Goal: Task Accomplishment & Management: Manage account settings

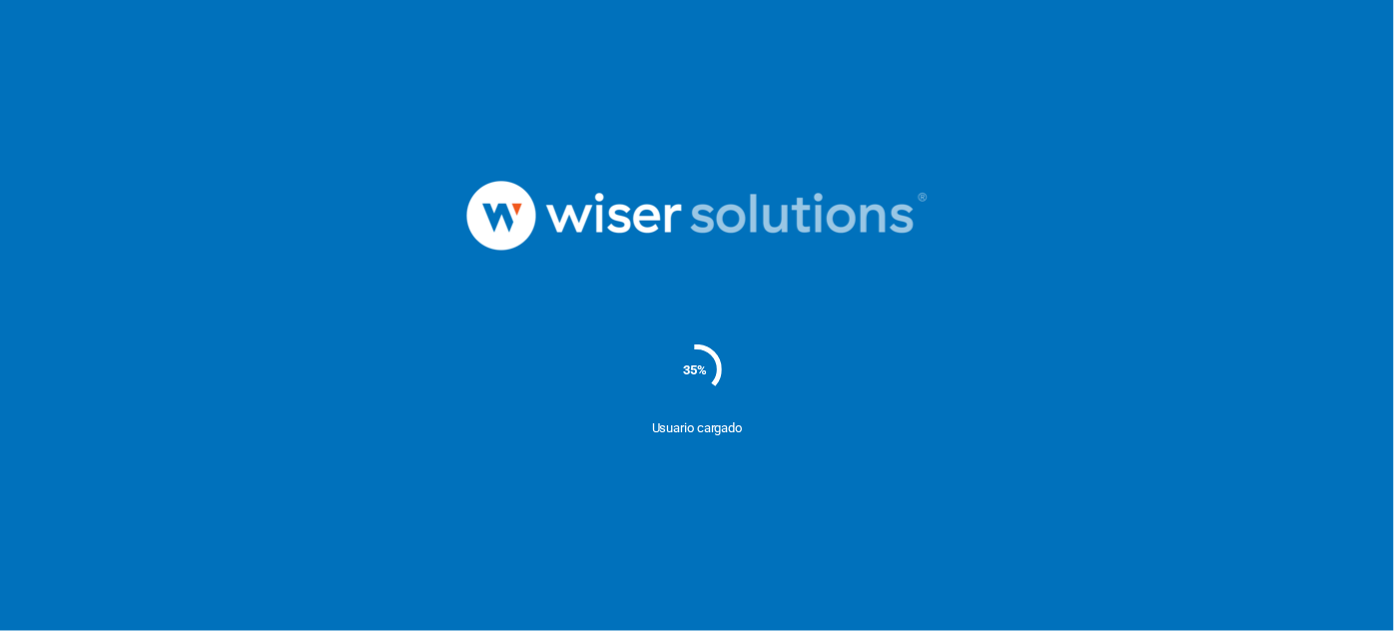
click at [0, 630] on nordpass-portal at bounding box center [0, 631] width 0 height 0
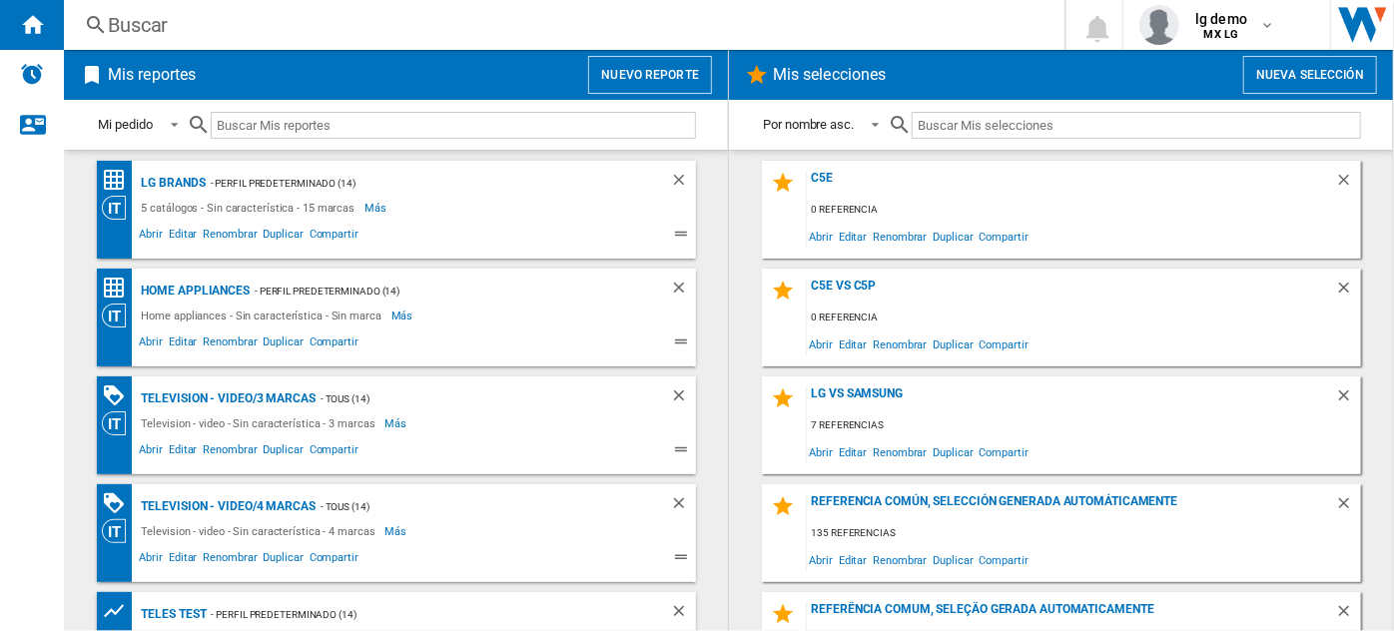
click at [673, 88] on button "Nuevo reporte" at bounding box center [650, 75] width 124 height 38
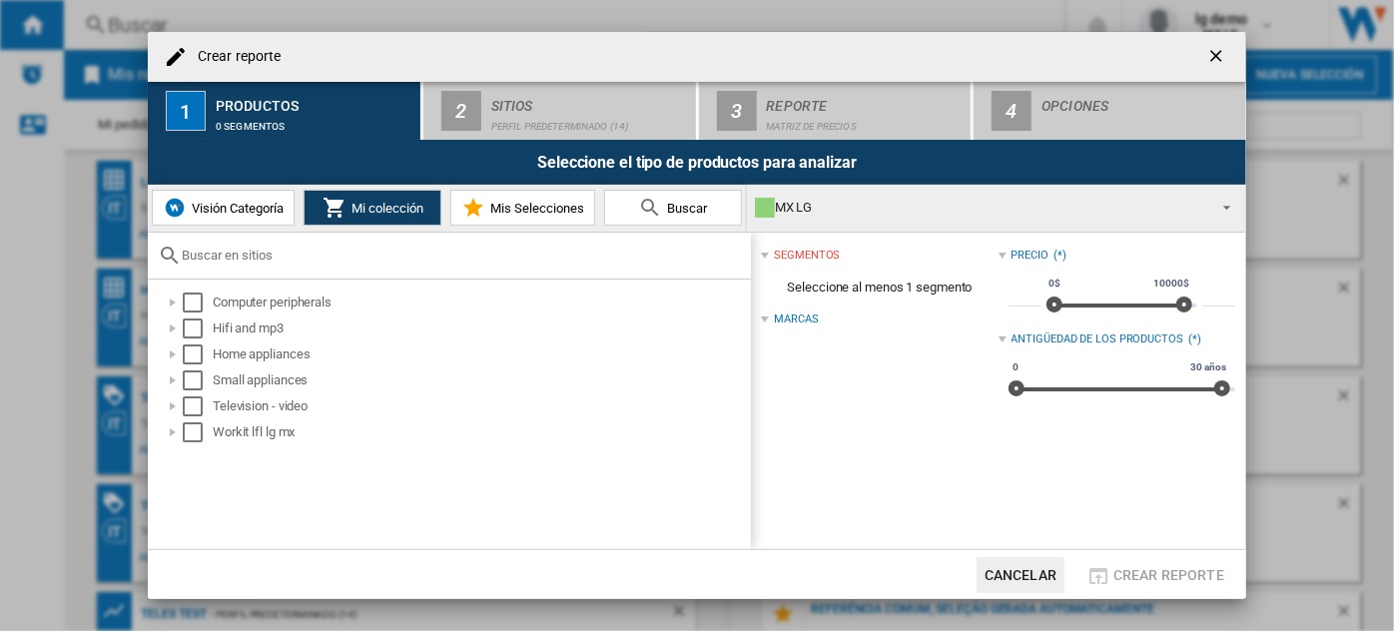
click at [258, 199] on button "Visión Categoría" at bounding box center [223, 208] width 143 height 36
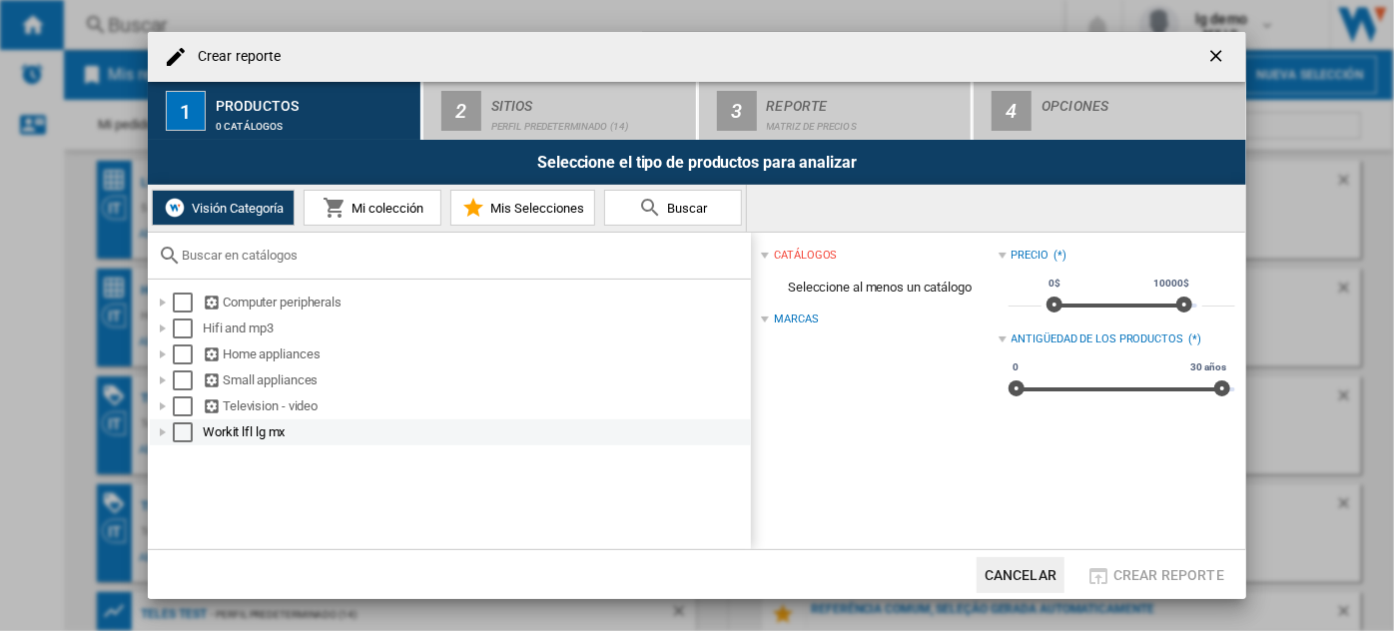
click at [184, 440] on div "Select" at bounding box center [183, 432] width 20 height 20
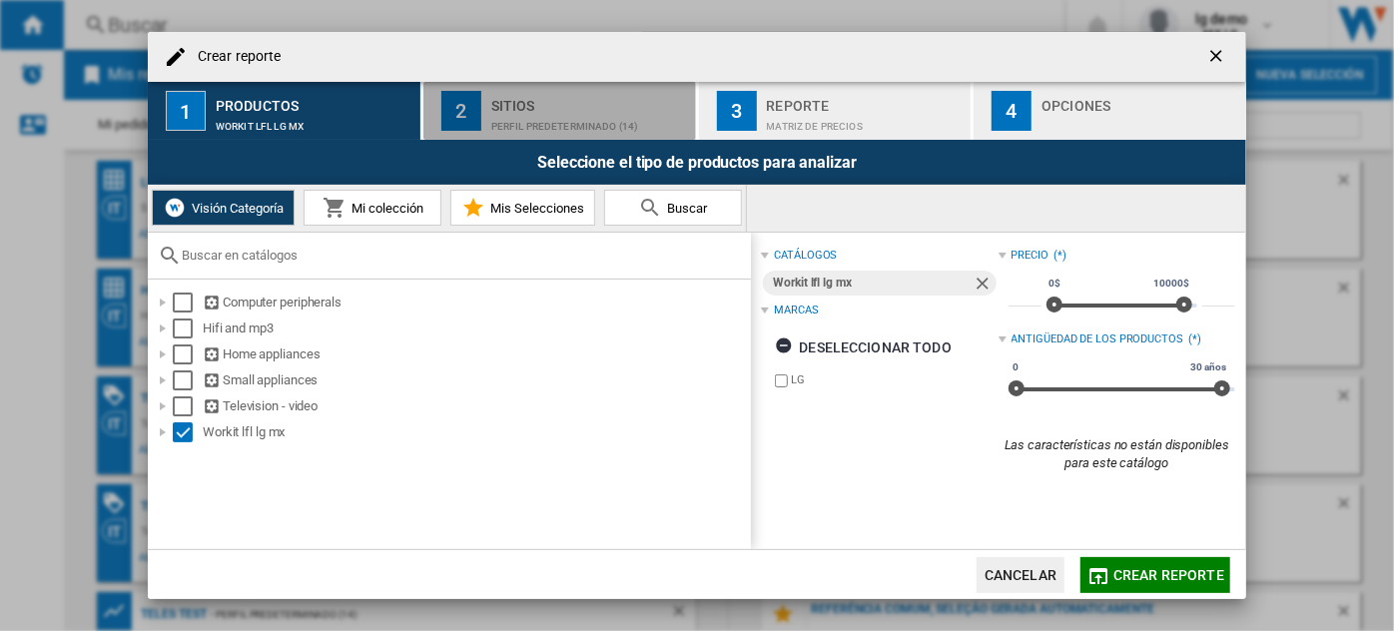
click at [580, 115] on div "Perfil predeterminado (14)" at bounding box center [589, 121] width 197 height 21
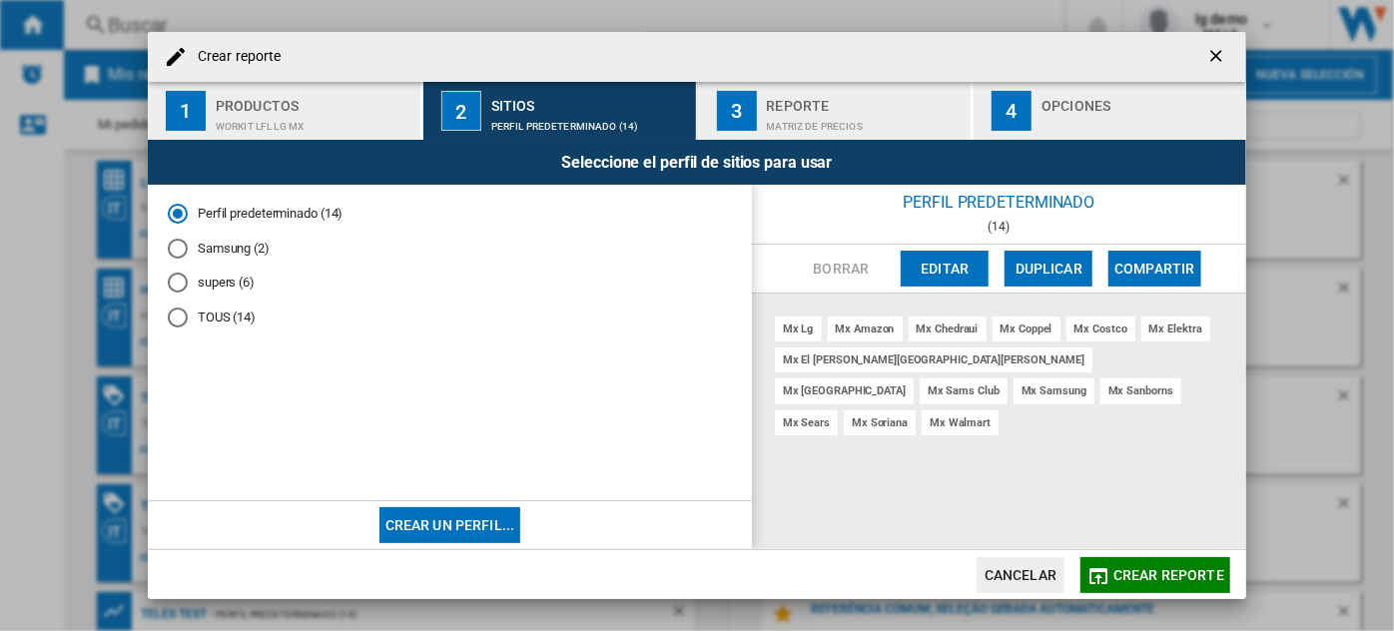
click at [1119, 578] on span "Crear reporte" at bounding box center [1168, 575] width 111 height 16
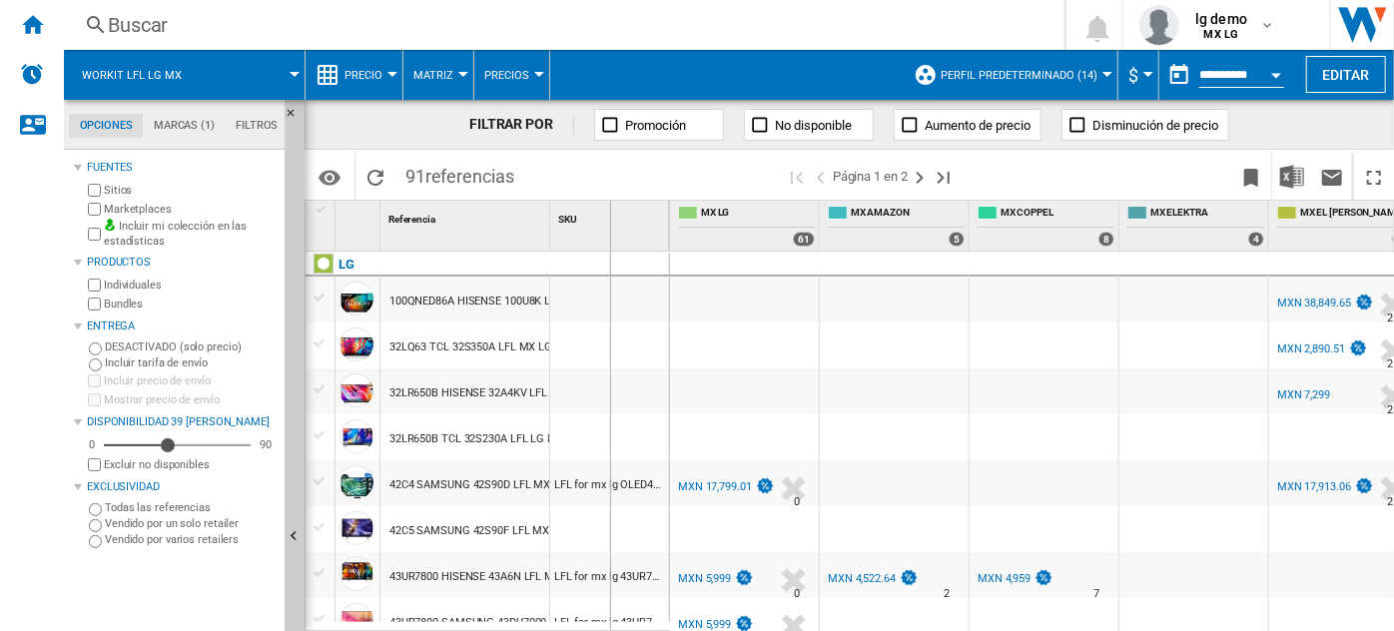
drag, startPoint x: 547, startPoint y: 218, endPoint x: 609, endPoint y: 223, distance: 62.1
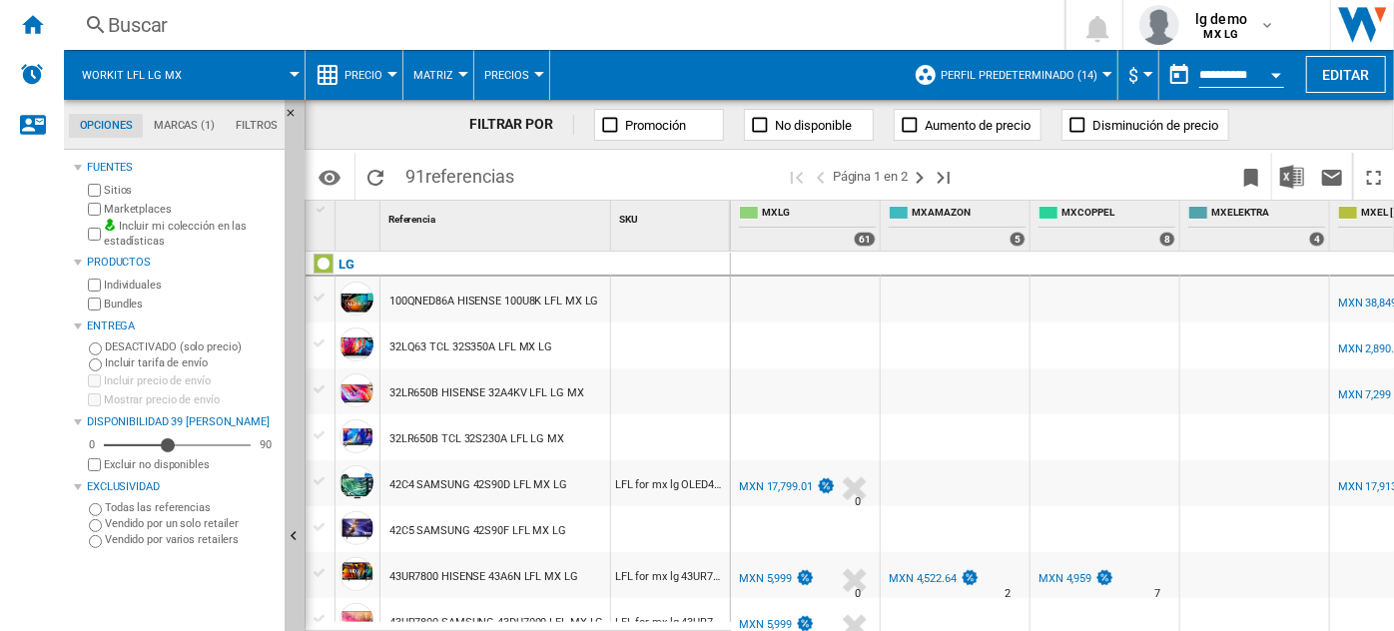
click at [282, 66] on span at bounding box center [252, 75] width 85 height 50
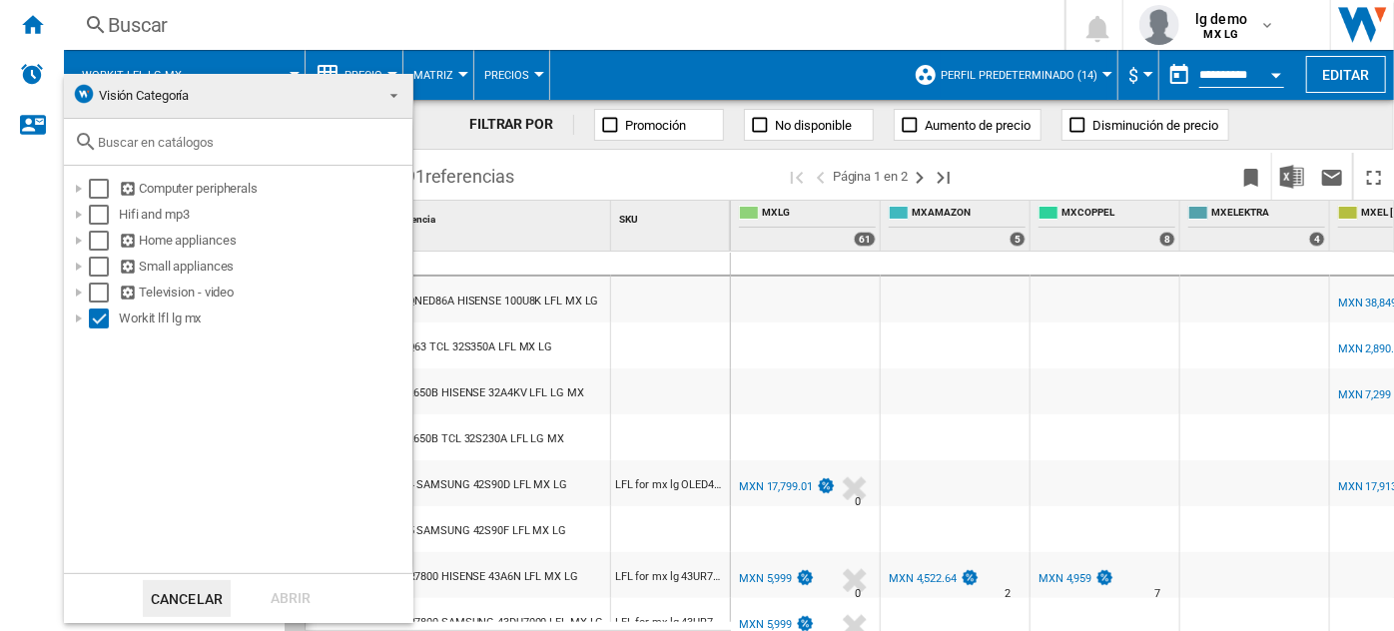
click at [282, 66] on md-backdrop at bounding box center [697, 315] width 1394 height 631
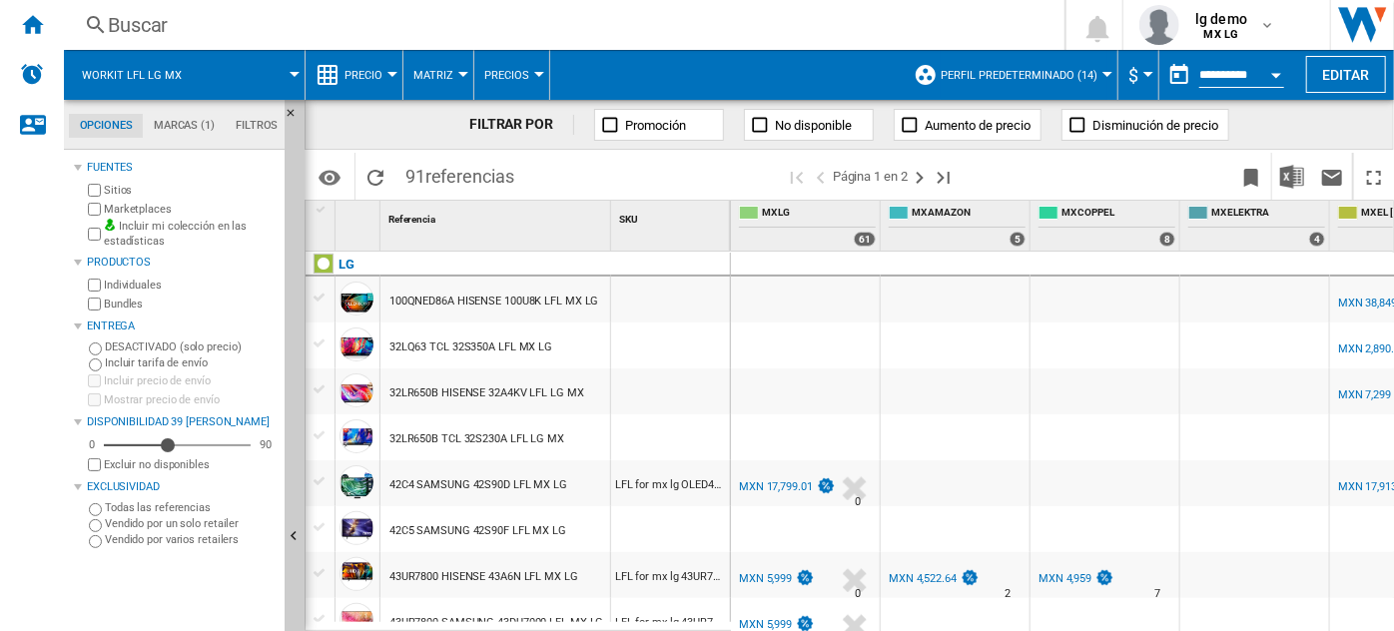
click at [256, 64] on span at bounding box center [252, 75] width 85 height 50
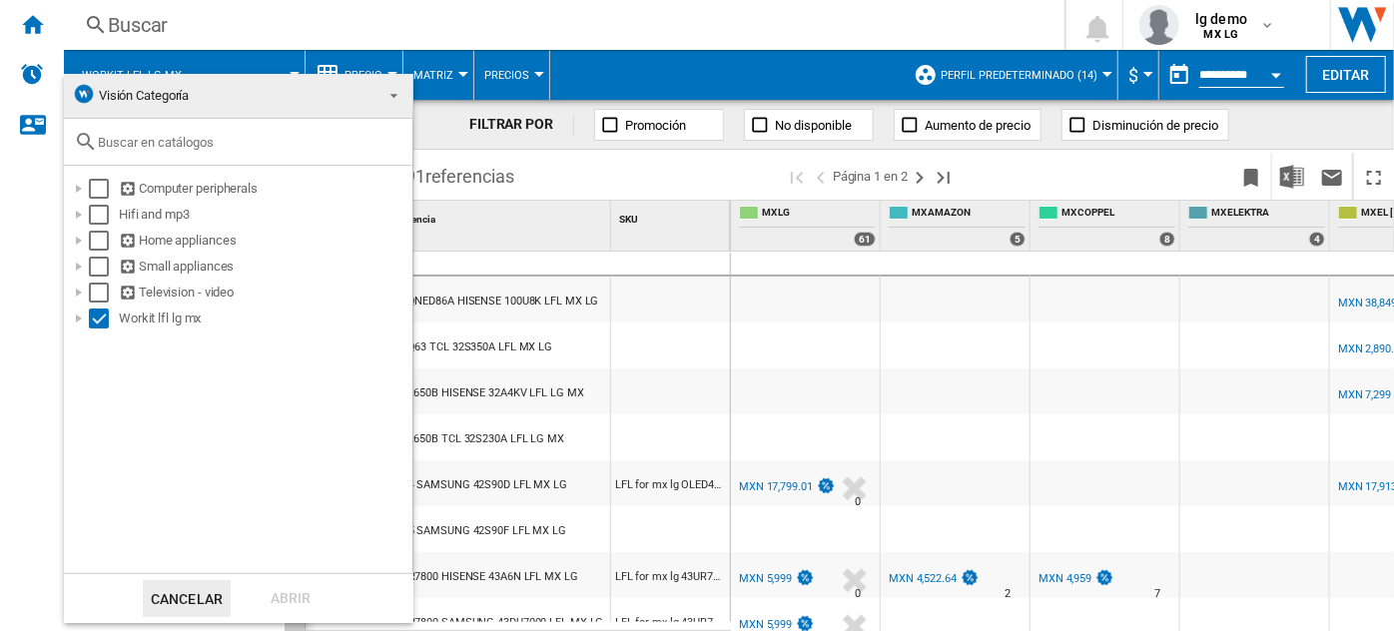
click at [1307, 79] on md-backdrop at bounding box center [697, 315] width 1394 height 631
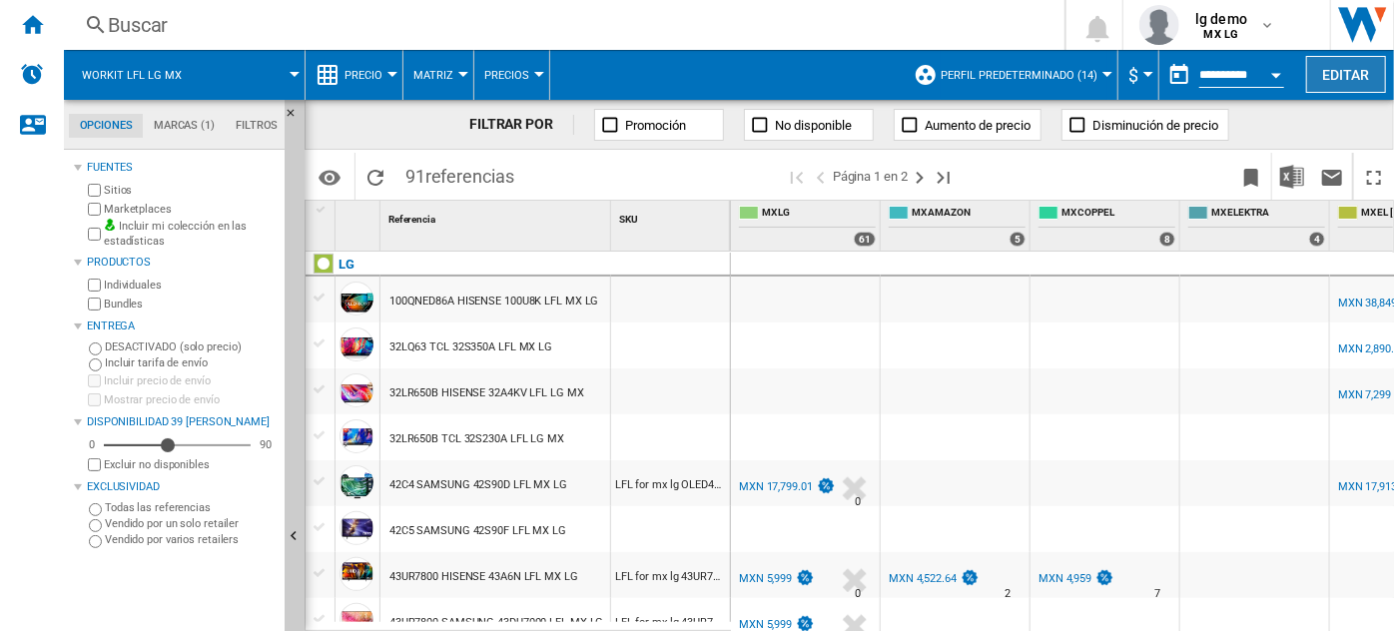
click at [1322, 76] on button "Editar" at bounding box center [1346, 74] width 80 height 37
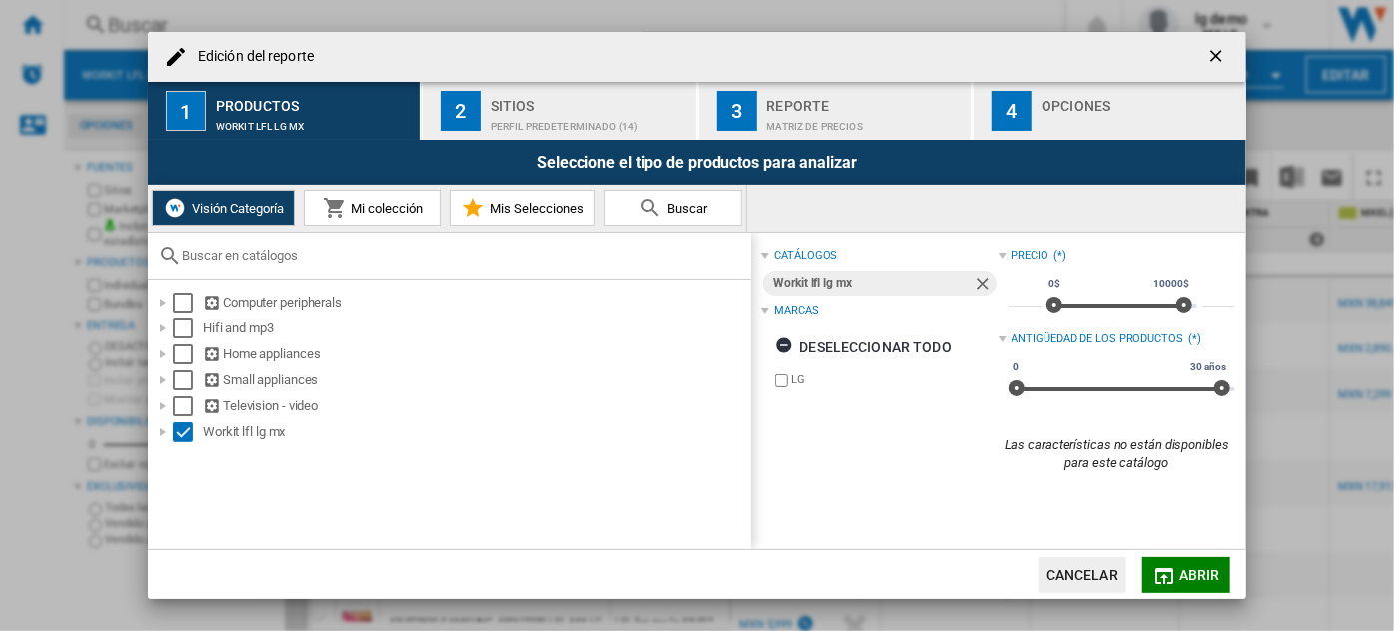
click at [1100, 575] on button "Cancelar" at bounding box center [1083, 575] width 88 height 36
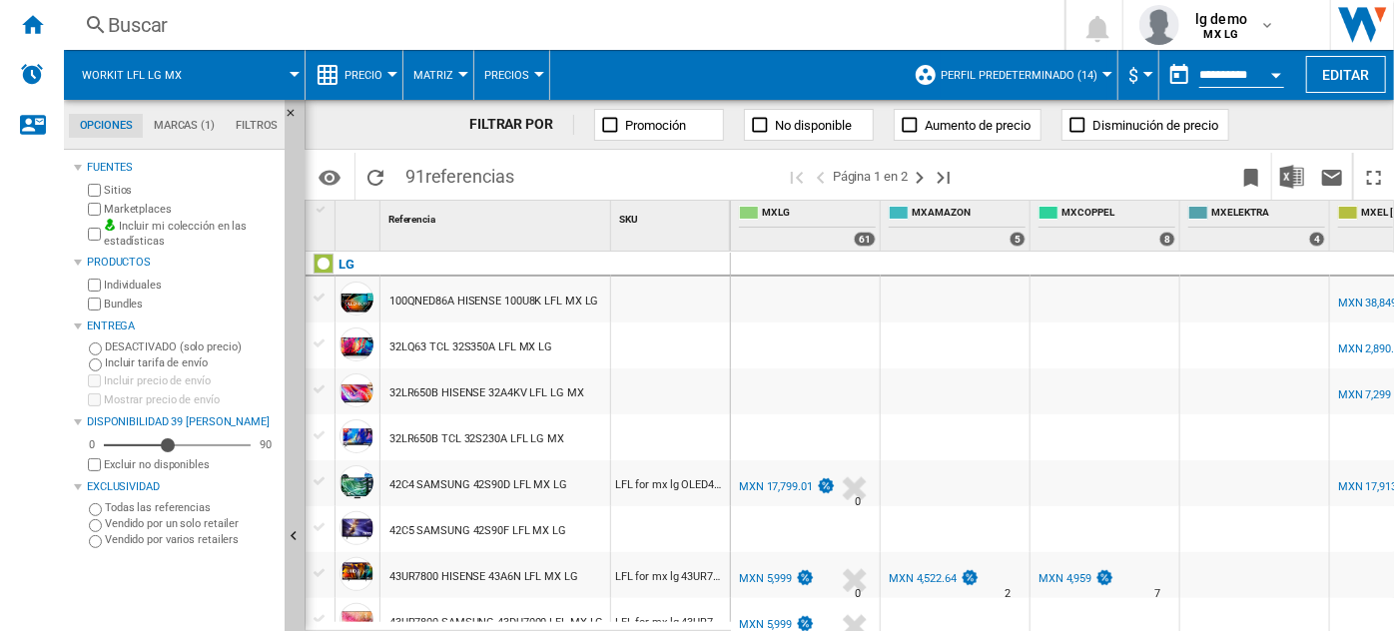
click at [491, 472] on div "42C4 SAMSUNG 42S90D LFL MX LG" at bounding box center [478, 485] width 178 height 46
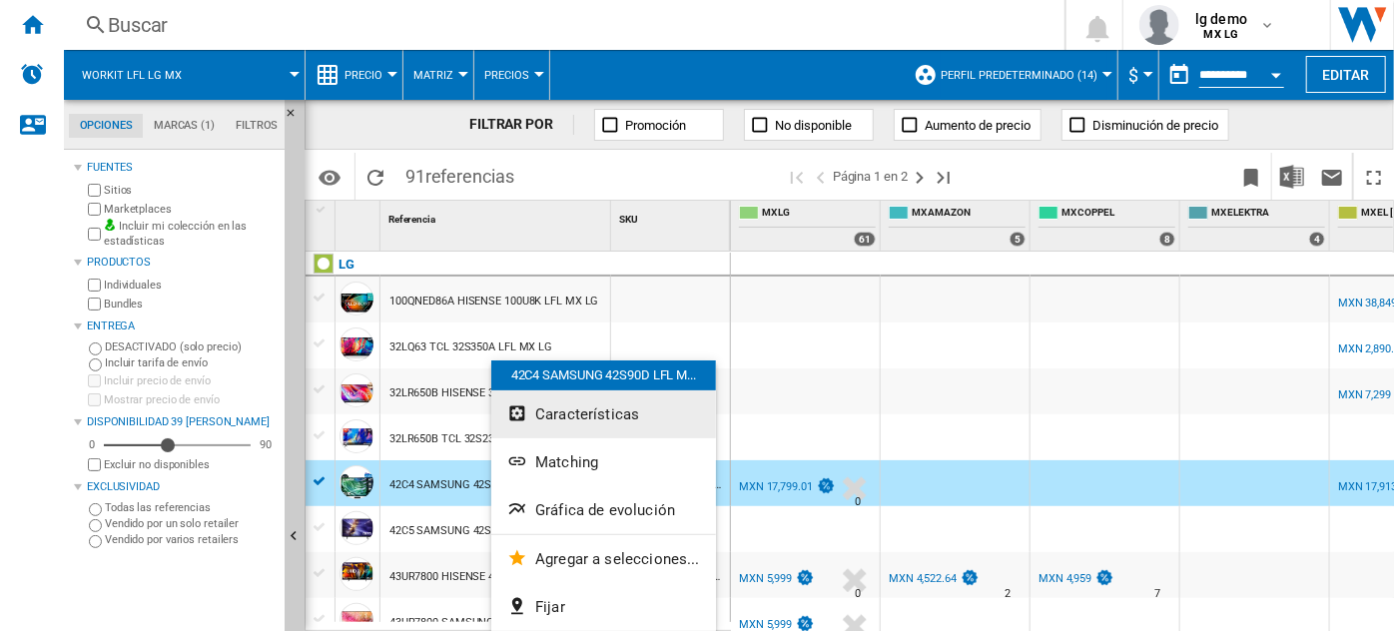
click at [577, 414] on span "Características" at bounding box center [587, 414] width 104 height 18
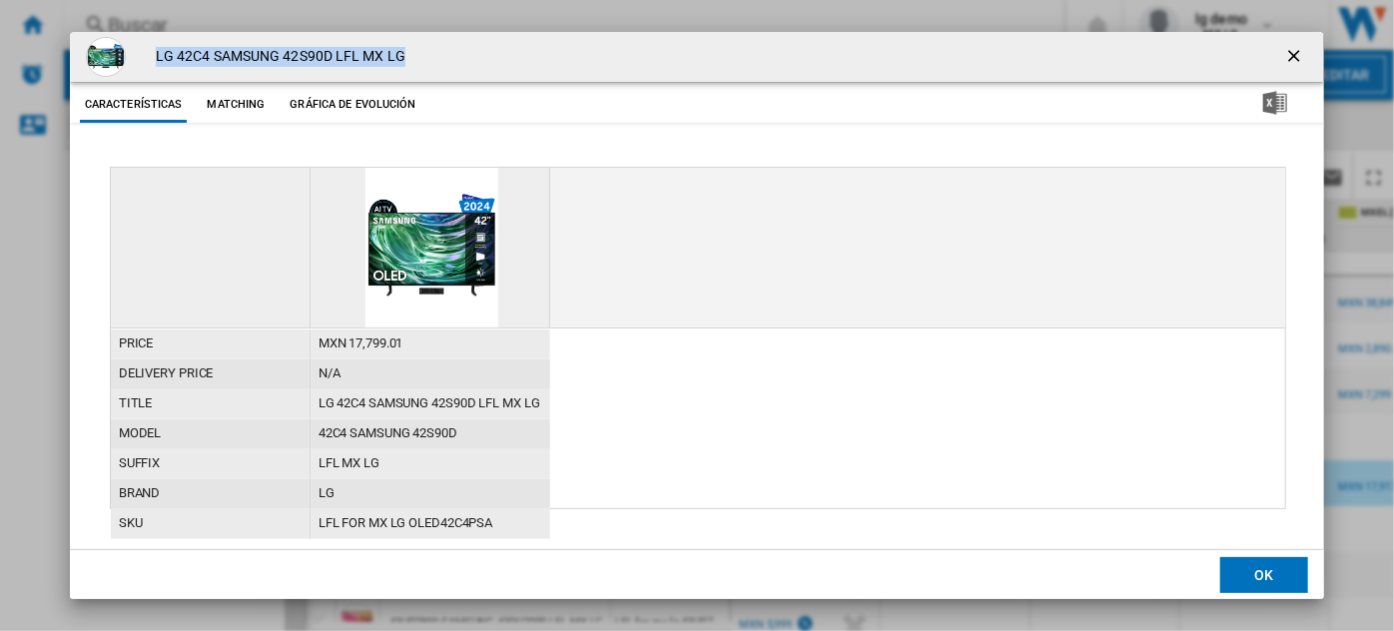
drag, startPoint x: 157, startPoint y: 53, endPoint x: 433, endPoint y: 47, distance: 276.7
click at [433, 47] on div "LG 42C4 SAMSUNG 42S90D LFL MX LG" at bounding box center [697, 57] width 1254 height 50
copy h4 "LG 42C4 SAMSUNG 42S90D LFL MX LG"
click at [1287, 55] on ng-md-icon "getI18NText('BUTTONS.CLOSE_DIALOG')" at bounding box center [1296, 58] width 24 height 24
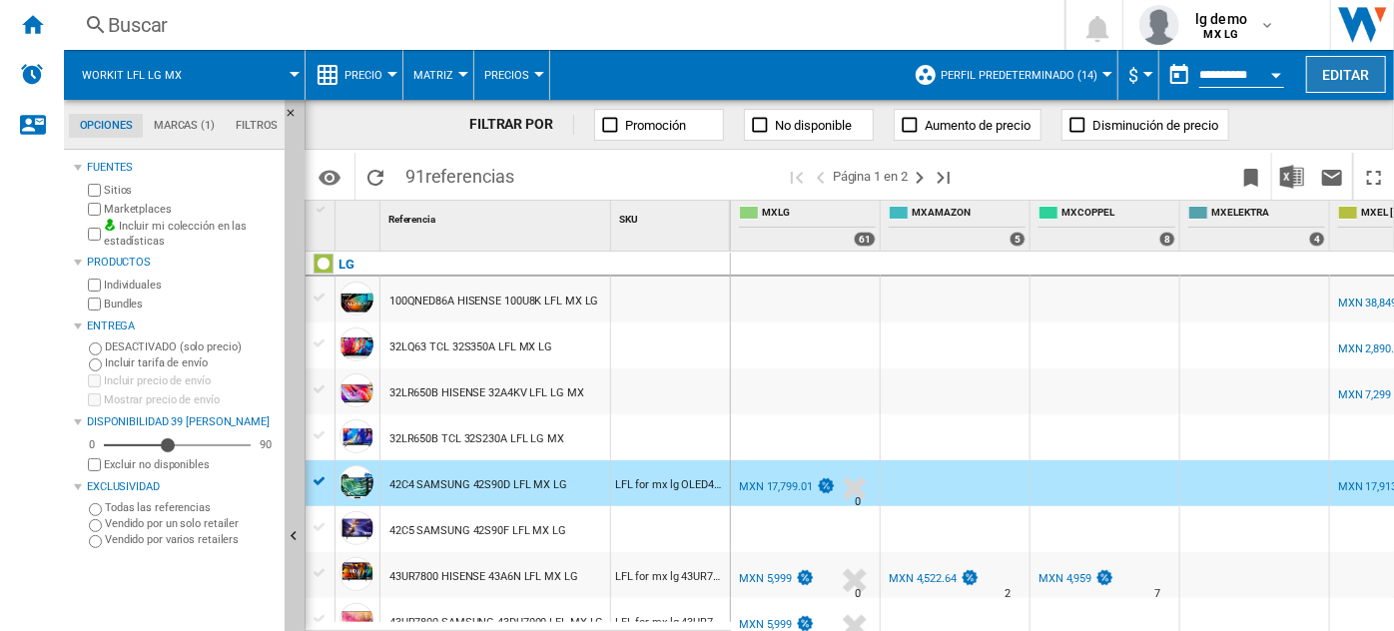
click at [1353, 88] on button "Editar" at bounding box center [1346, 74] width 80 height 37
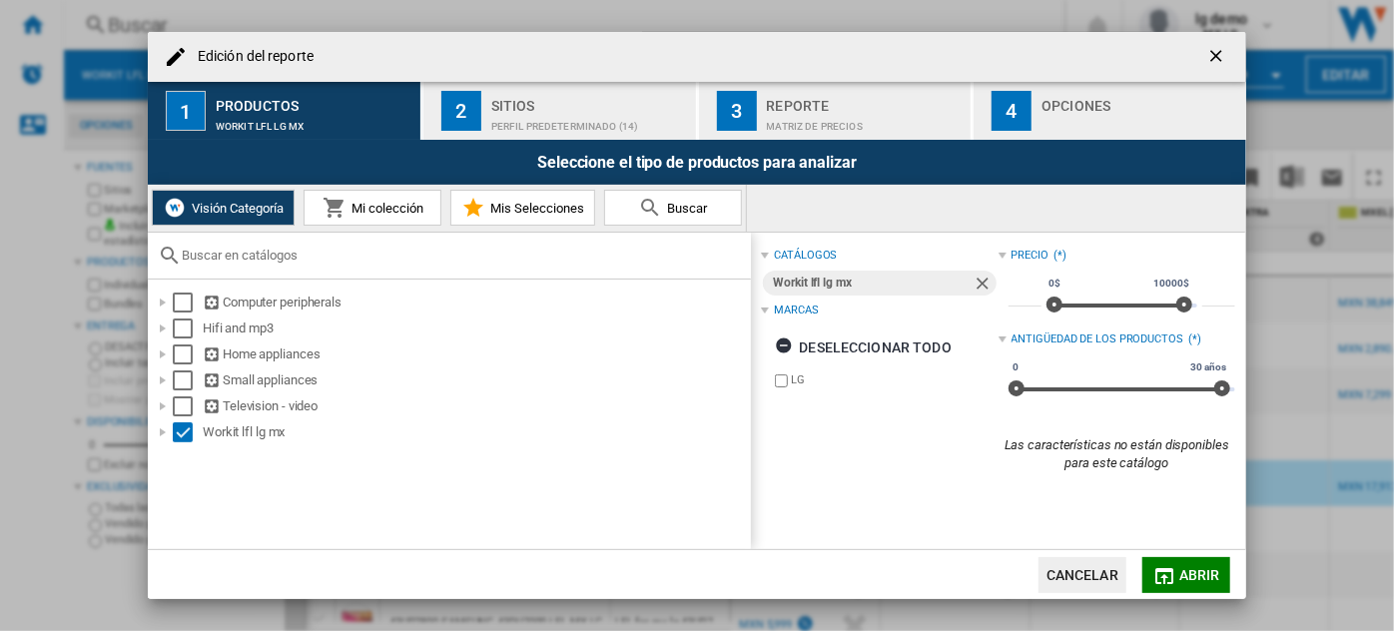
click at [473, 110] on div "2" at bounding box center [461, 111] width 40 height 40
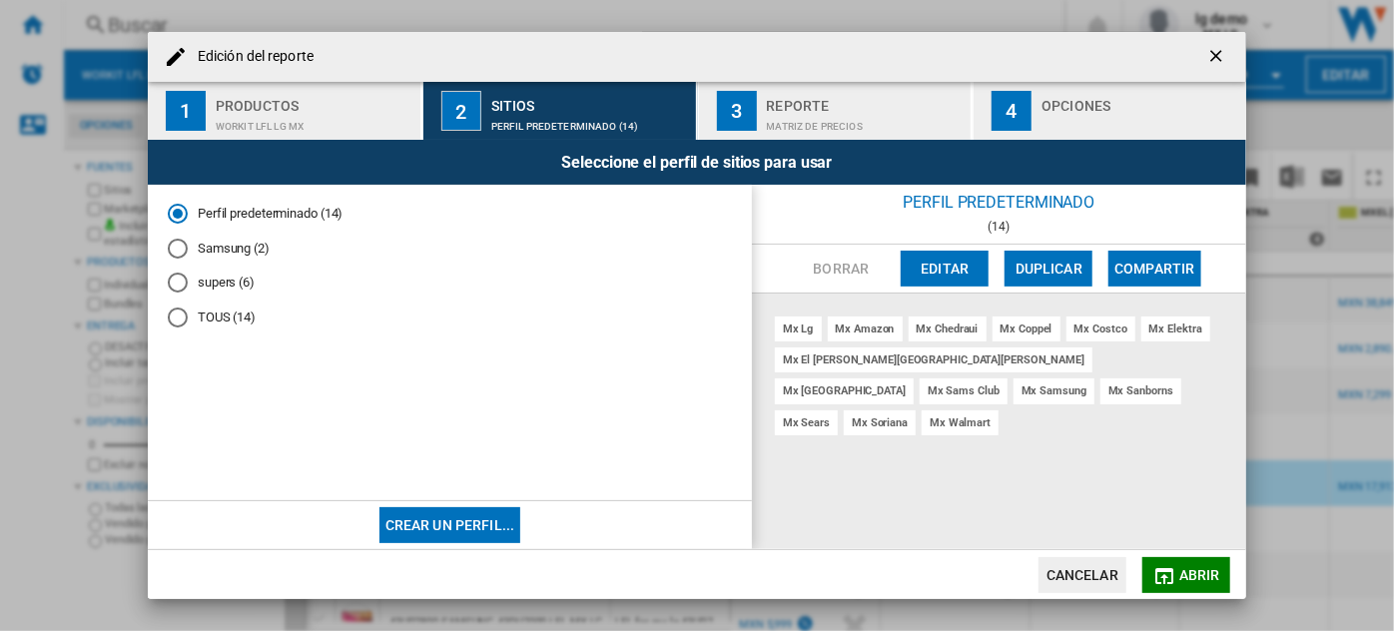
click at [304, 111] on div "Workit lfl lg mx" at bounding box center [314, 121] width 197 height 21
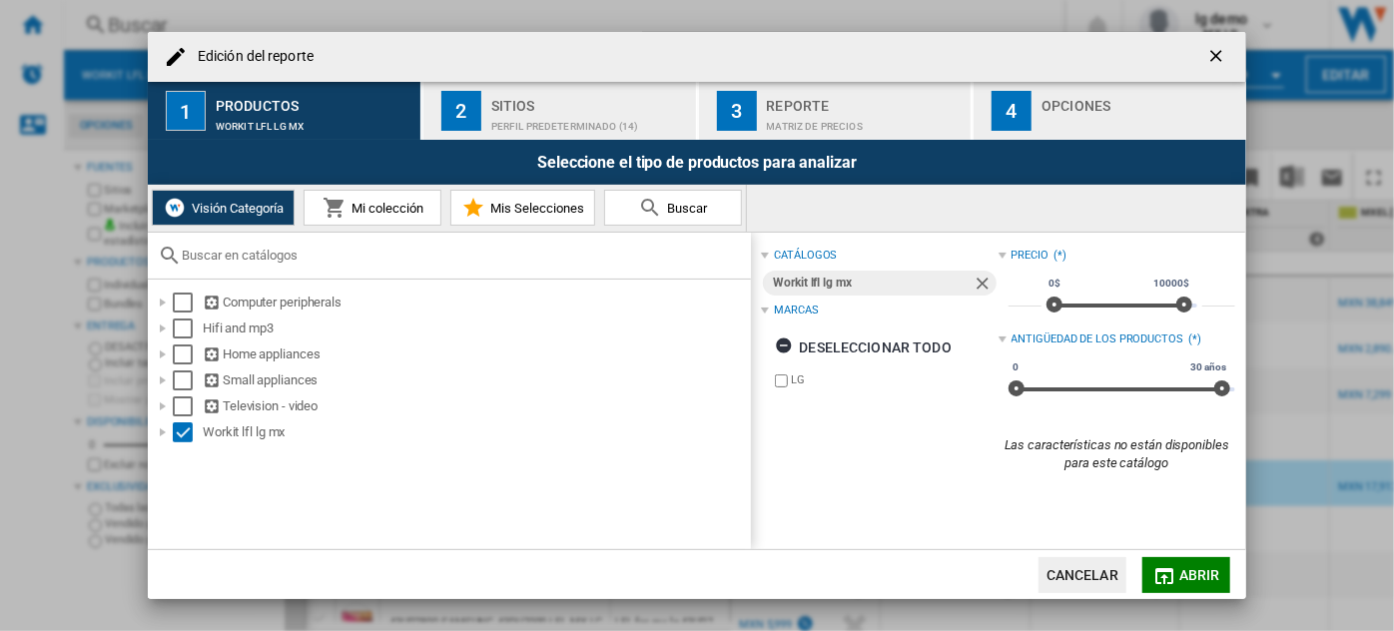
click at [330, 210] on md-icon "Edición del ..." at bounding box center [335, 208] width 24 height 24
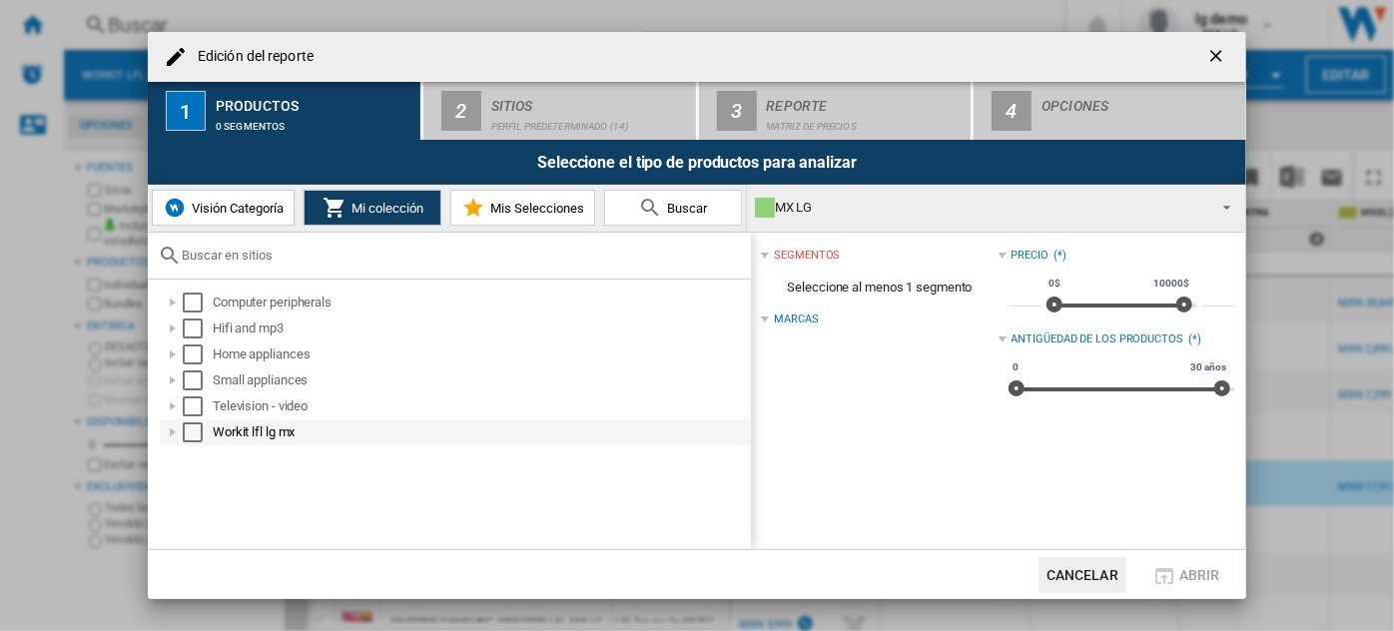
click at [188, 433] on div "Select" at bounding box center [193, 432] width 20 height 20
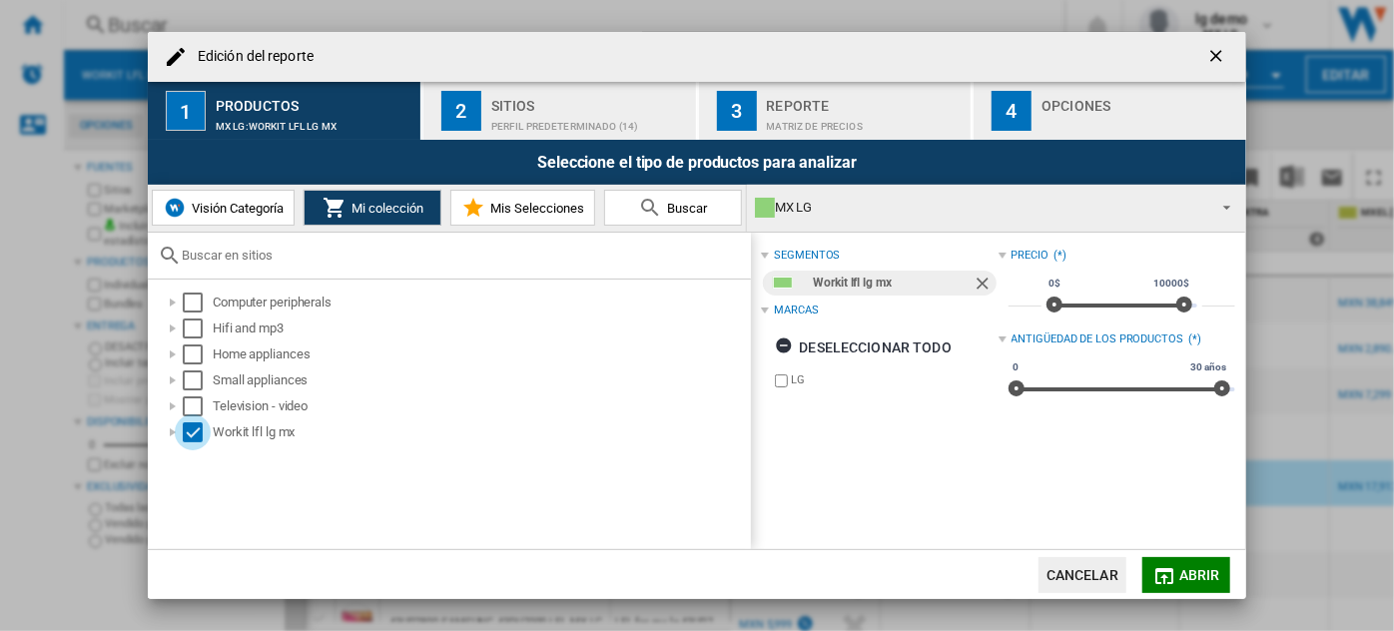
click at [1161, 565] on md-icon "Edición del ..." at bounding box center [1164, 576] width 24 height 24
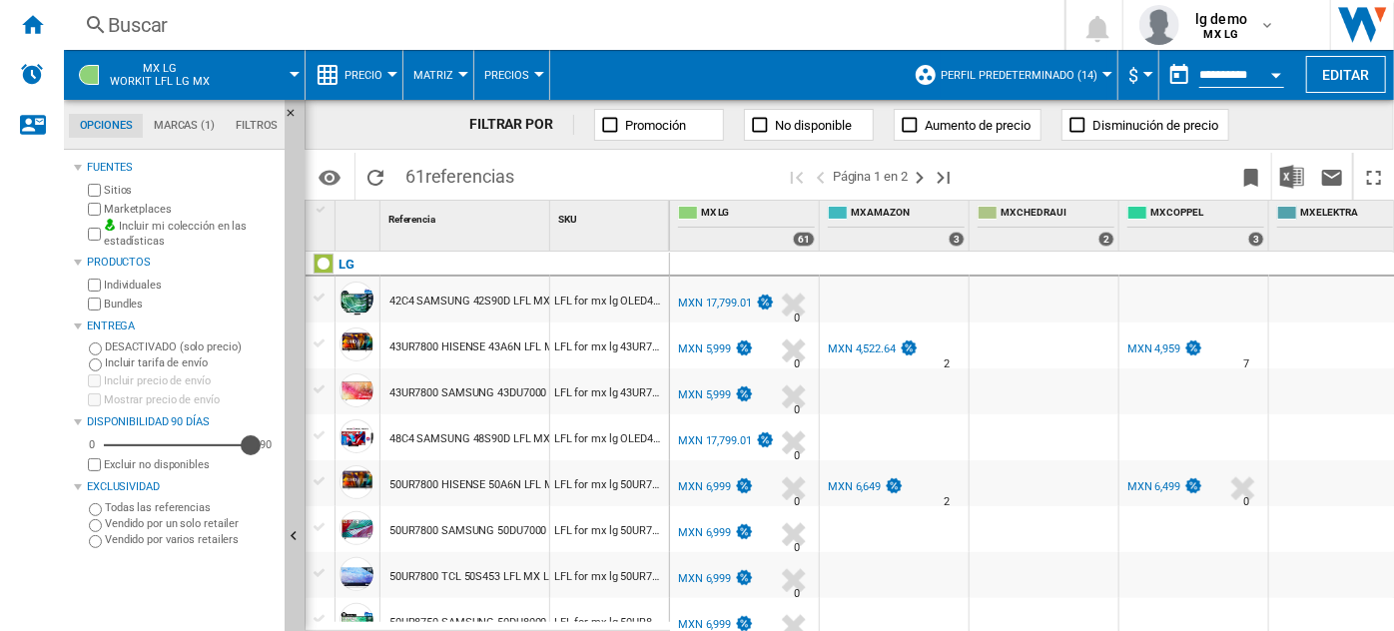
click at [249, 442] on div "90" at bounding box center [177, 445] width 147 height 20
click at [713, 300] on div "MXN 17,799.01" at bounding box center [715, 303] width 74 height 13
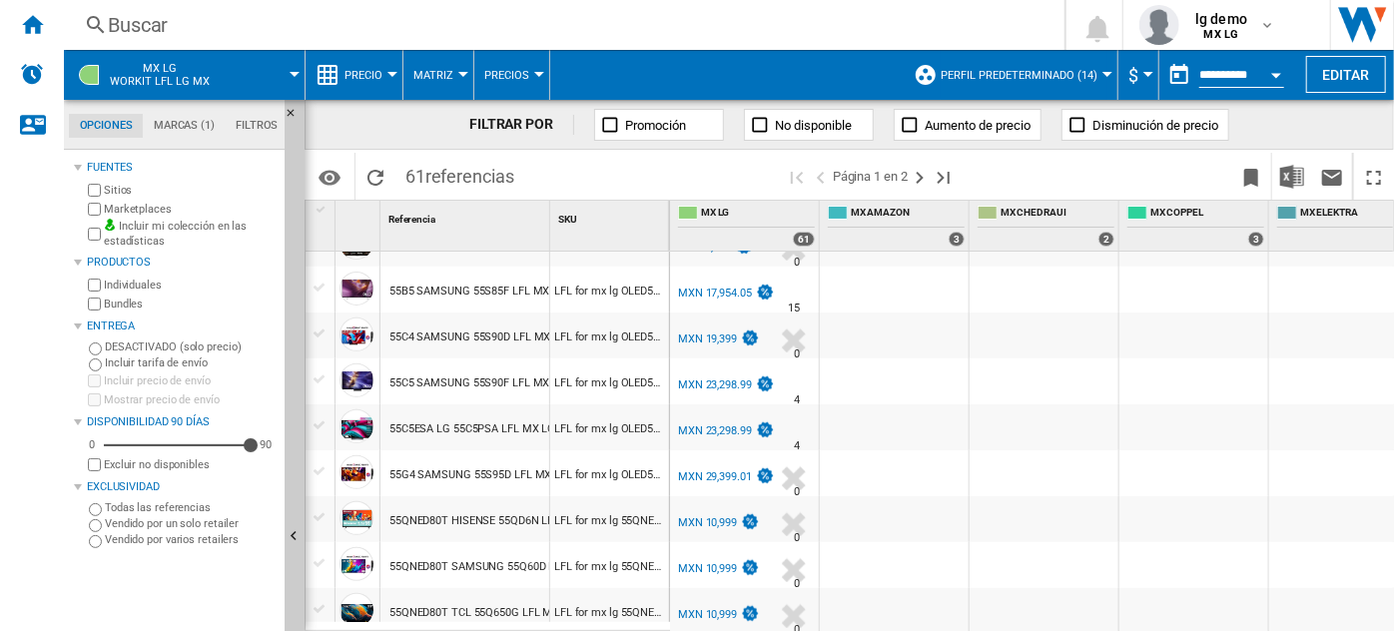
scroll to position [425, 0]
click at [427, 427] on div "55C5ESA LG 55C5PSA LFL MX LG" at bounding box center [472, 427] width 166 height 46
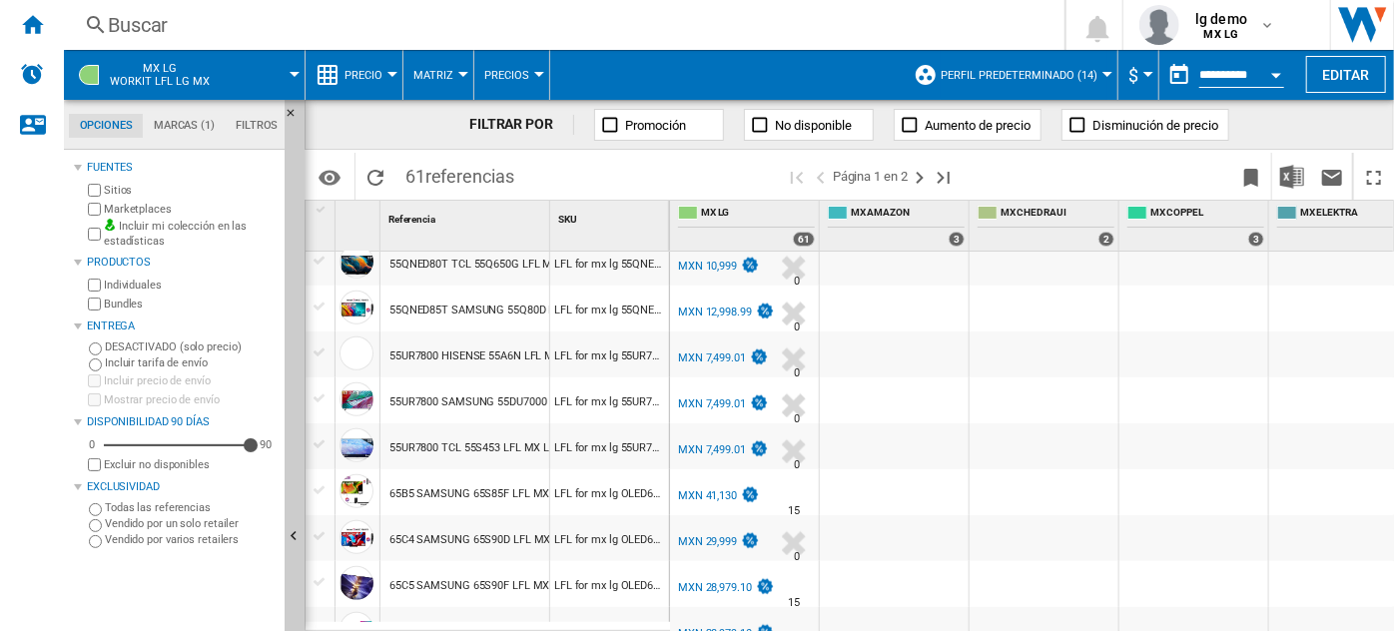
scroll to position [0, 0]
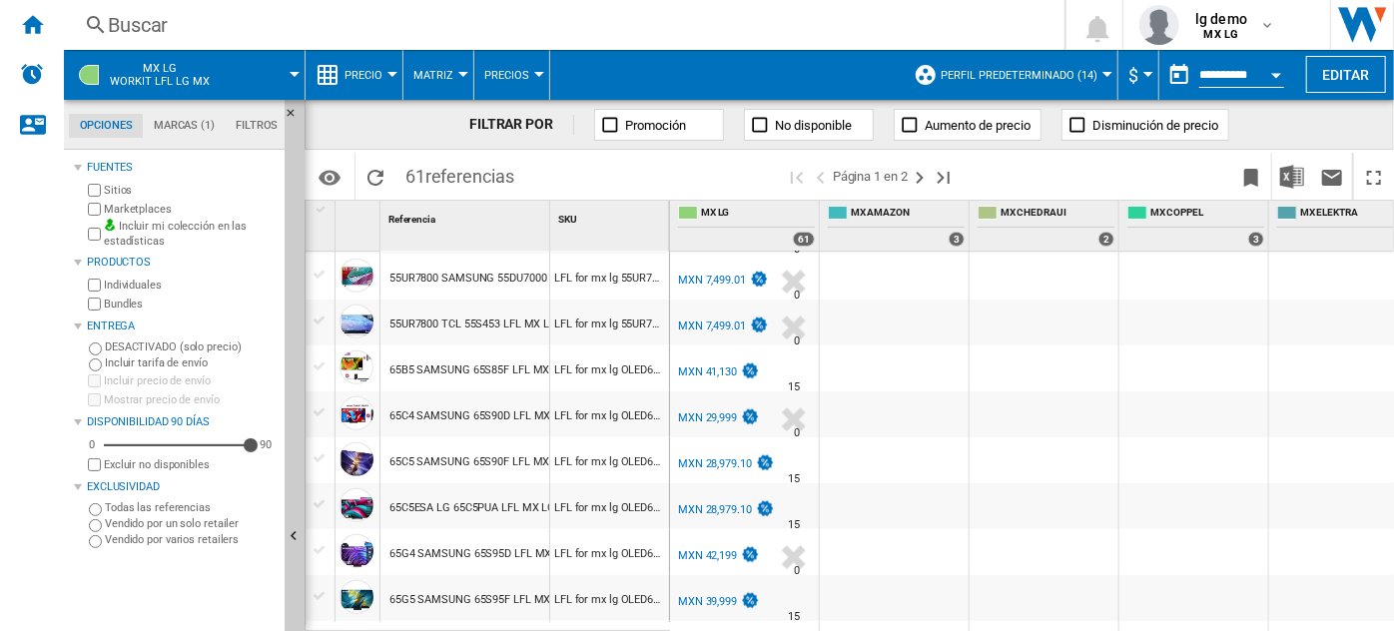
click at [319, 497] on div at bounding box center [320, 504] width 21 height 18
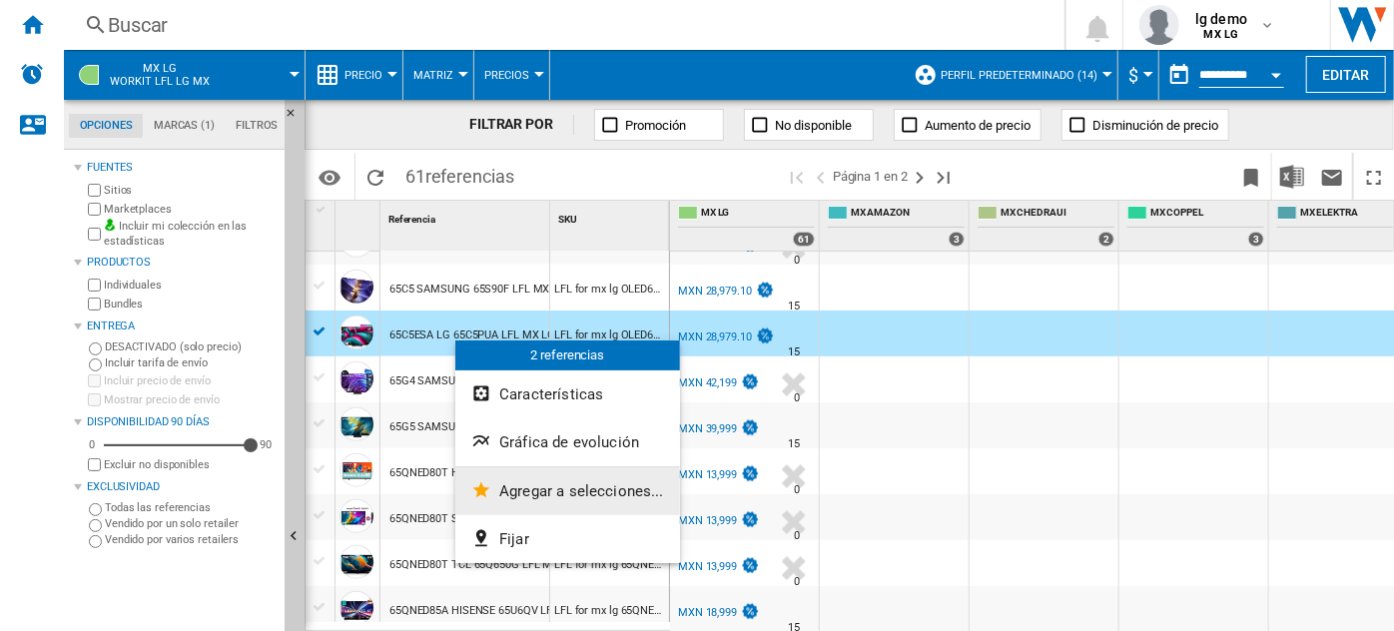
click at [507, 478] on button "Agregar a selecciones..." at bounding box center [567, 491] width 225 height 48
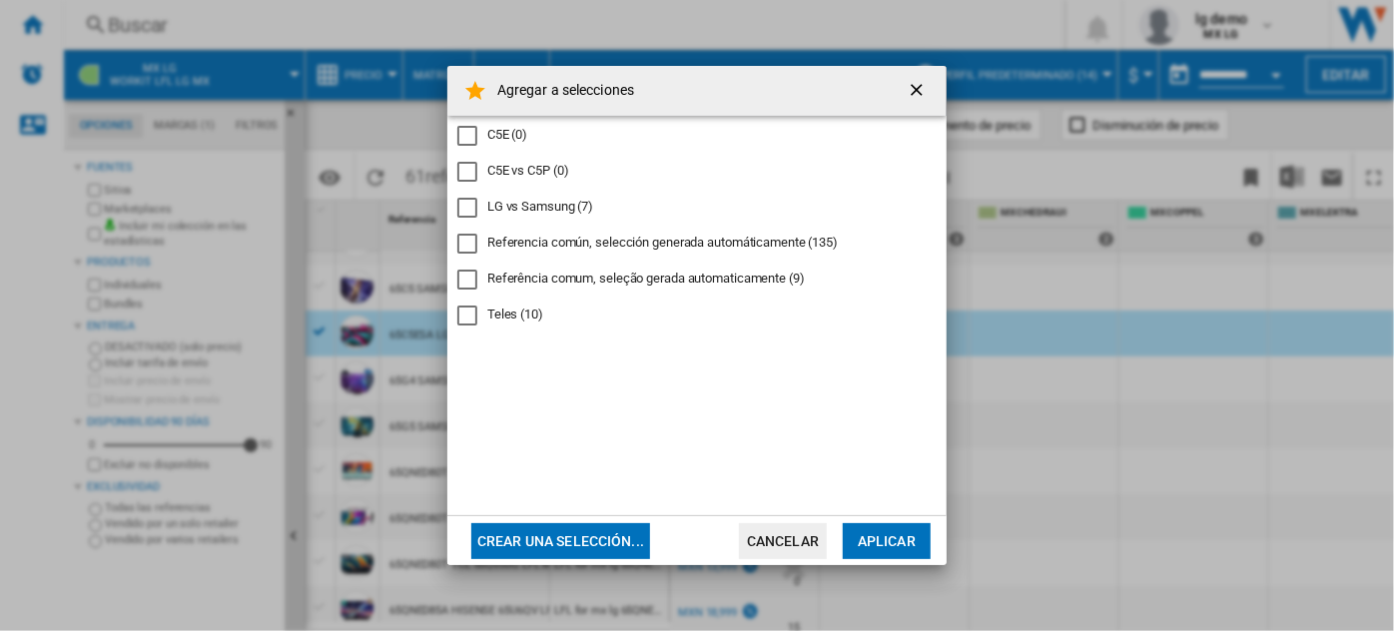
click at [476, 170] on div "C5E vs C5P" at bounding box center [467, 172] width 20 height 20
click at [903, 542] on button "Aplicar" at bounding box center [887, 541] width 88 height 36
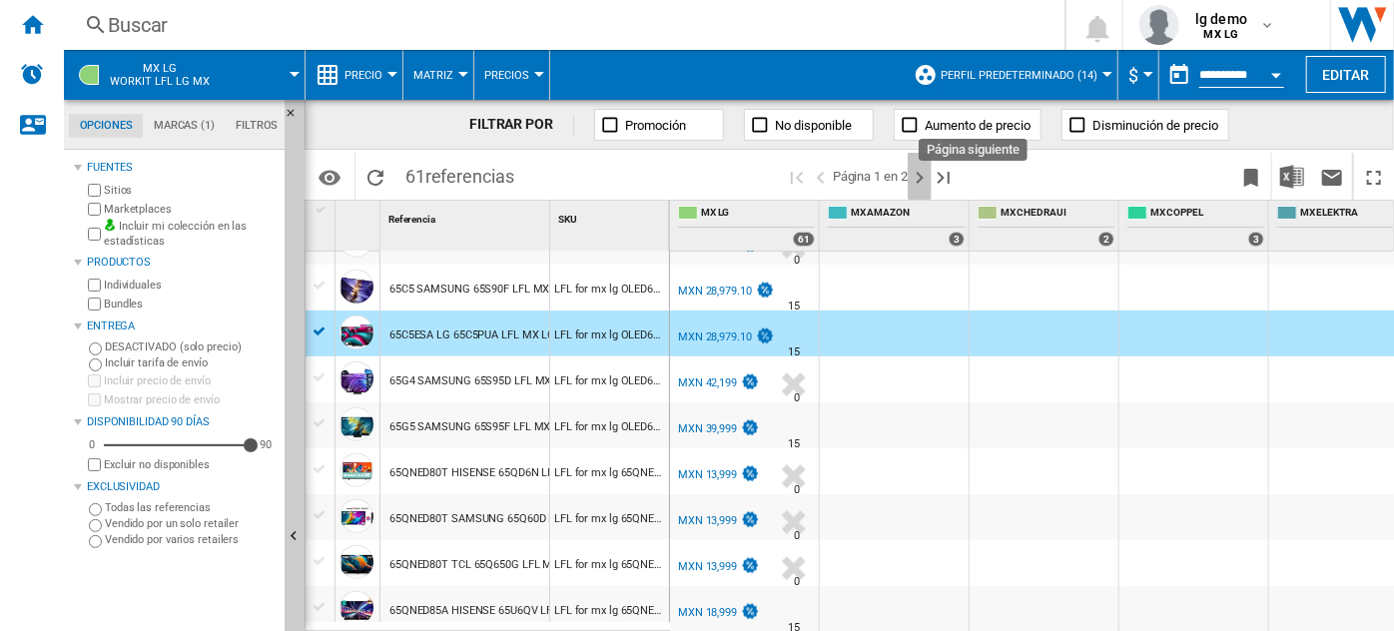
click at [915, 177] on ng-md-icon "Página siguiente" at bounding box center [920, 178] width 24 height 24
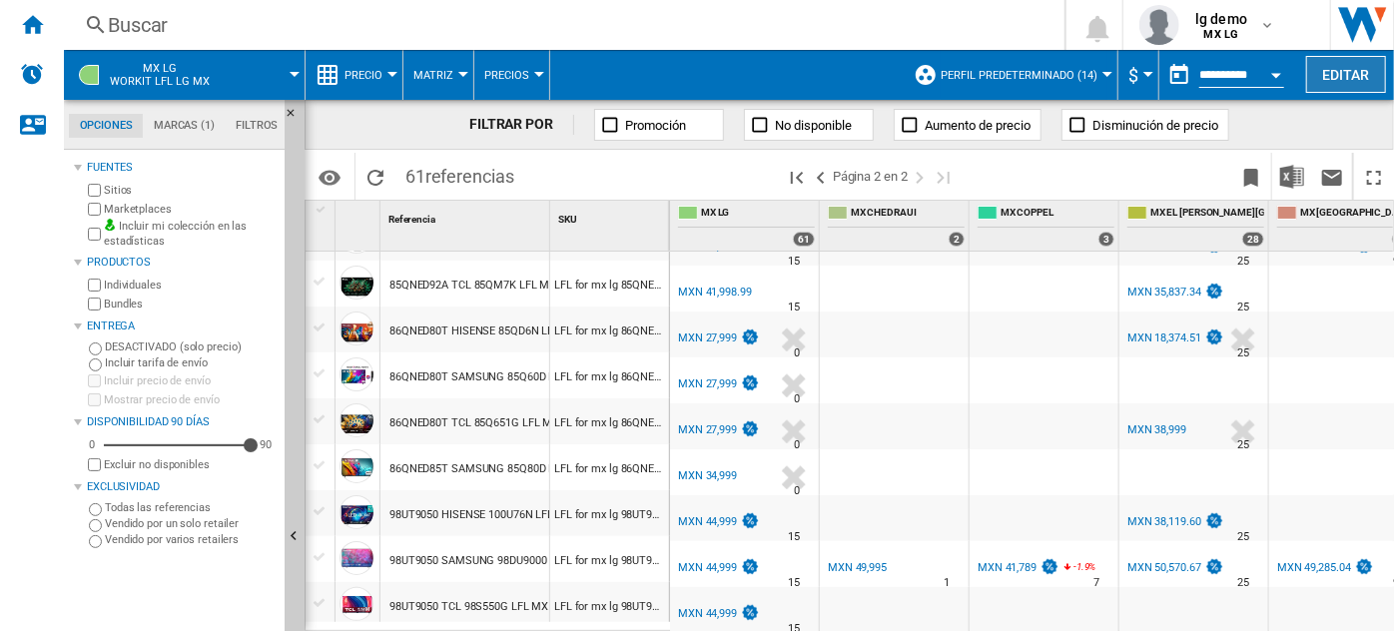
click at [1351, 79] on button "Editar" at bounding box center [1346, 74] width 80 height 37
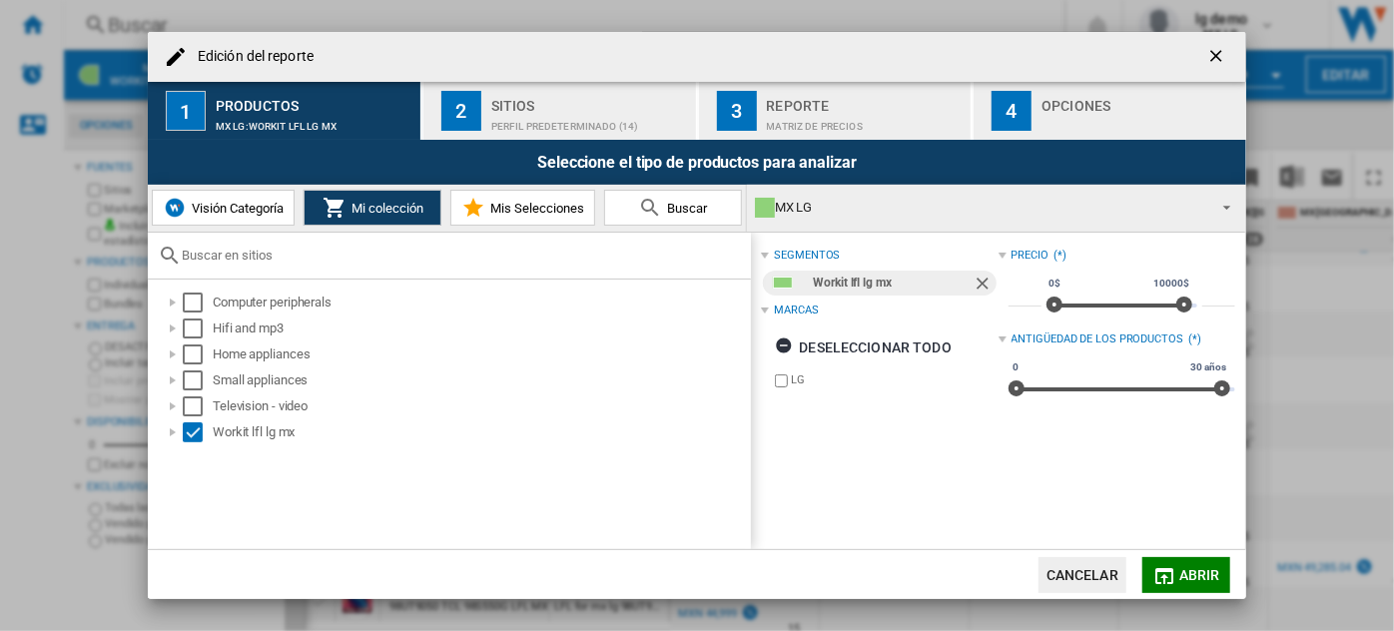
click at [535, 218] on button "Mis Selecciones" at bounding box center [522, 208] width 145 height 36
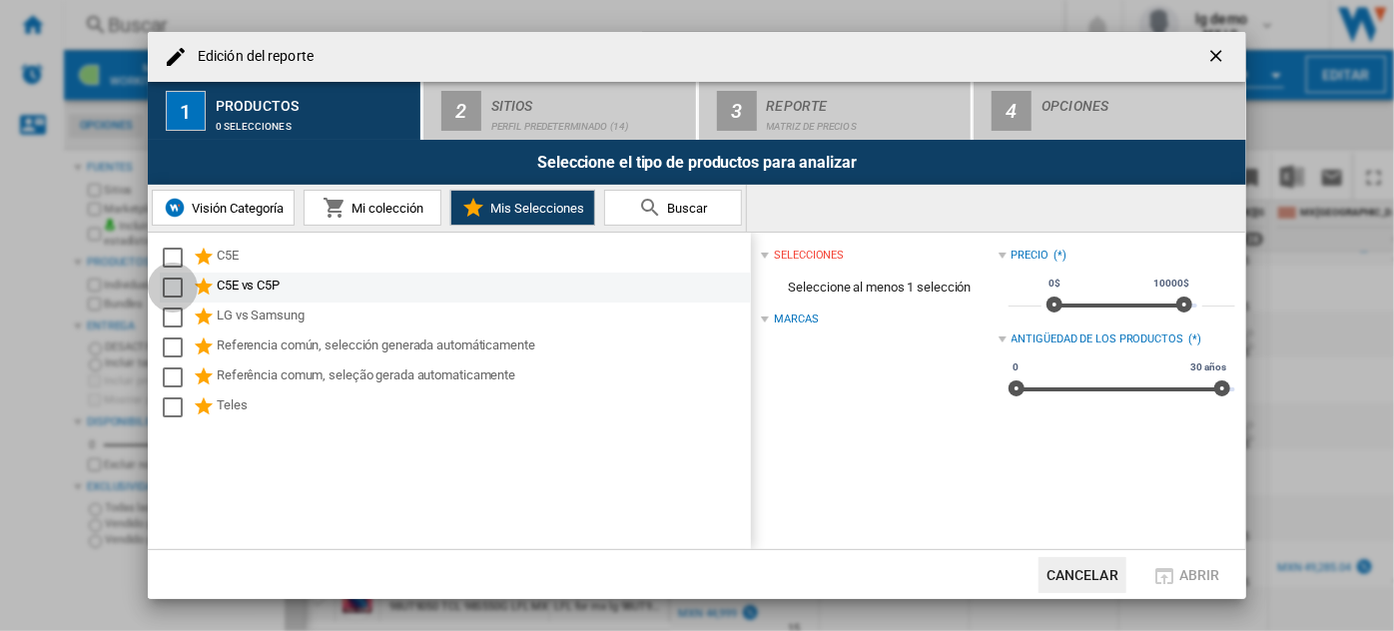
click at [173, 284] on div "Select" at bounding box center [173, 288] width 20 height 20
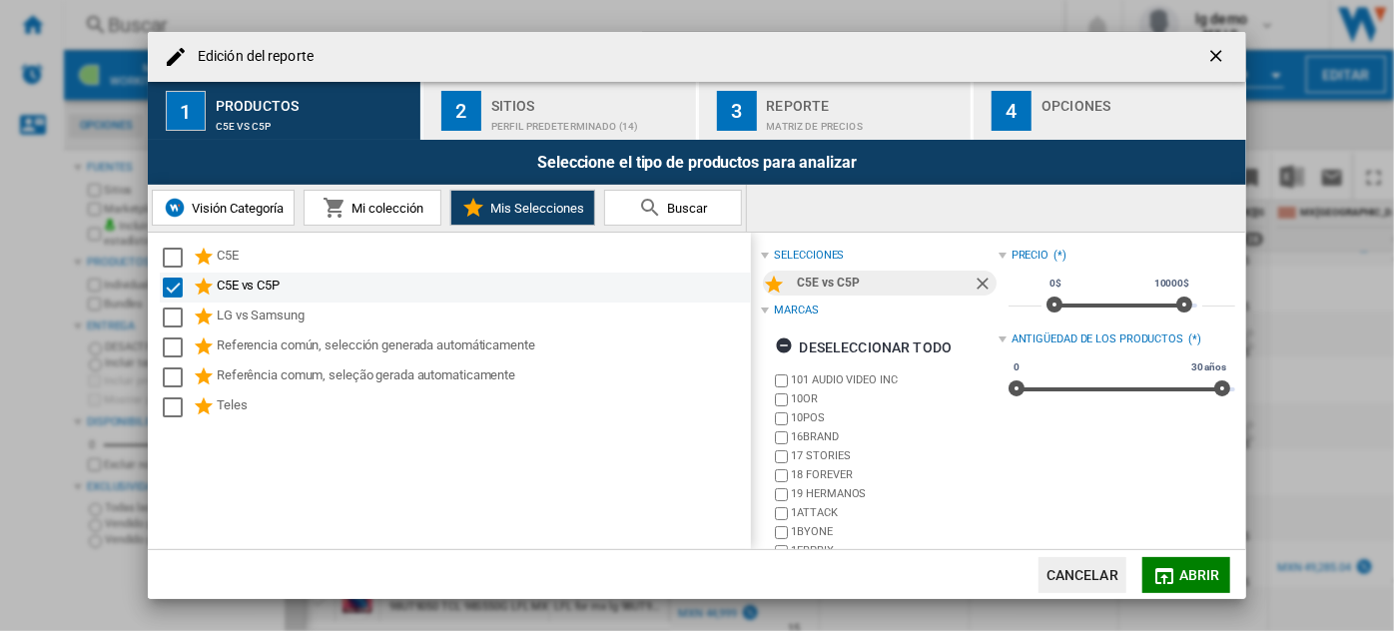
click at [176, 287] on div "Select" at bounding box center [173, 288] width 20 height 20
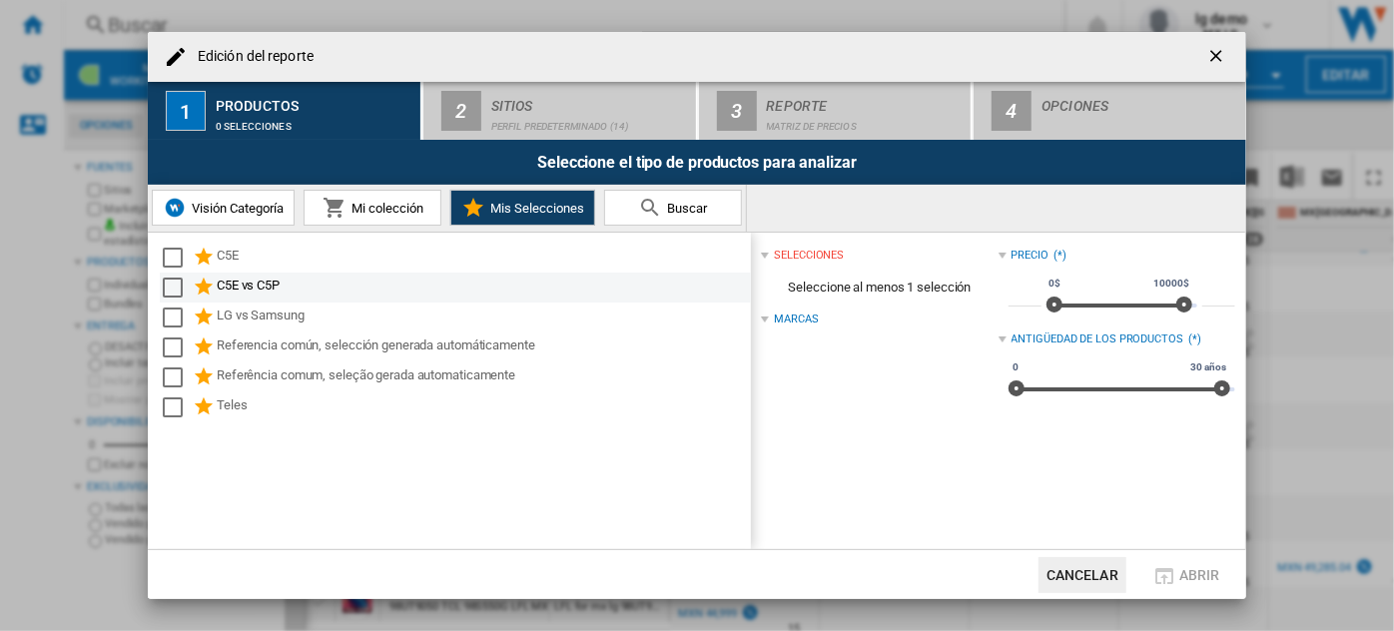
click at [176, 287] on div "Select" at bounding box center [173, 288] width 20 height 20
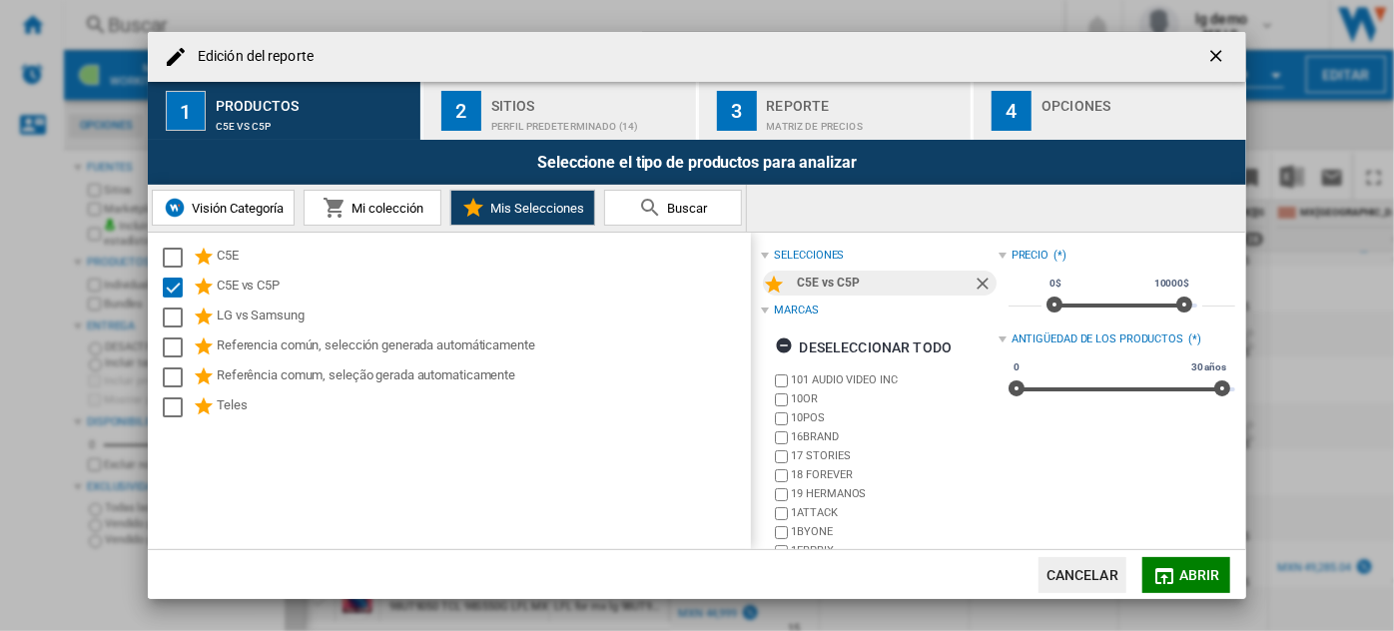
click at [1180, 577] on span "Abrir" at bounding box center [1199, 575] width 41 height 16
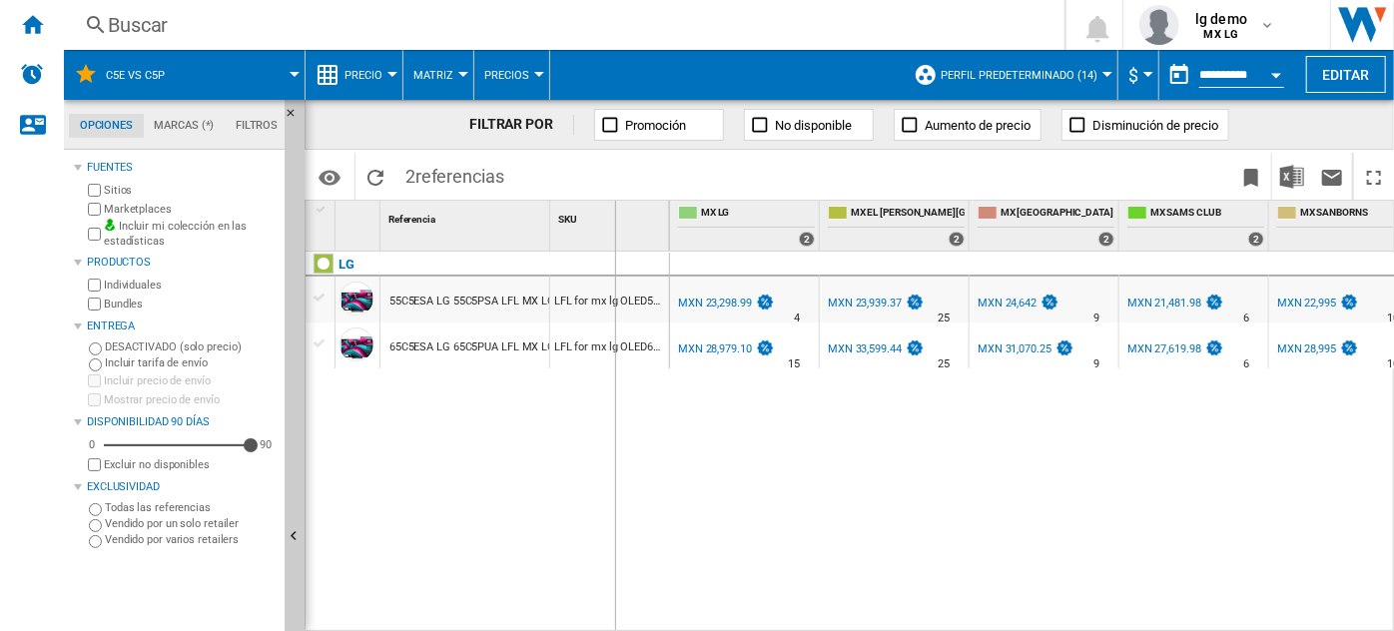
drag, startPoint x: 550, startPoint y: 231, endPoint x: 616, endPoint y: 235, distance: 66.0
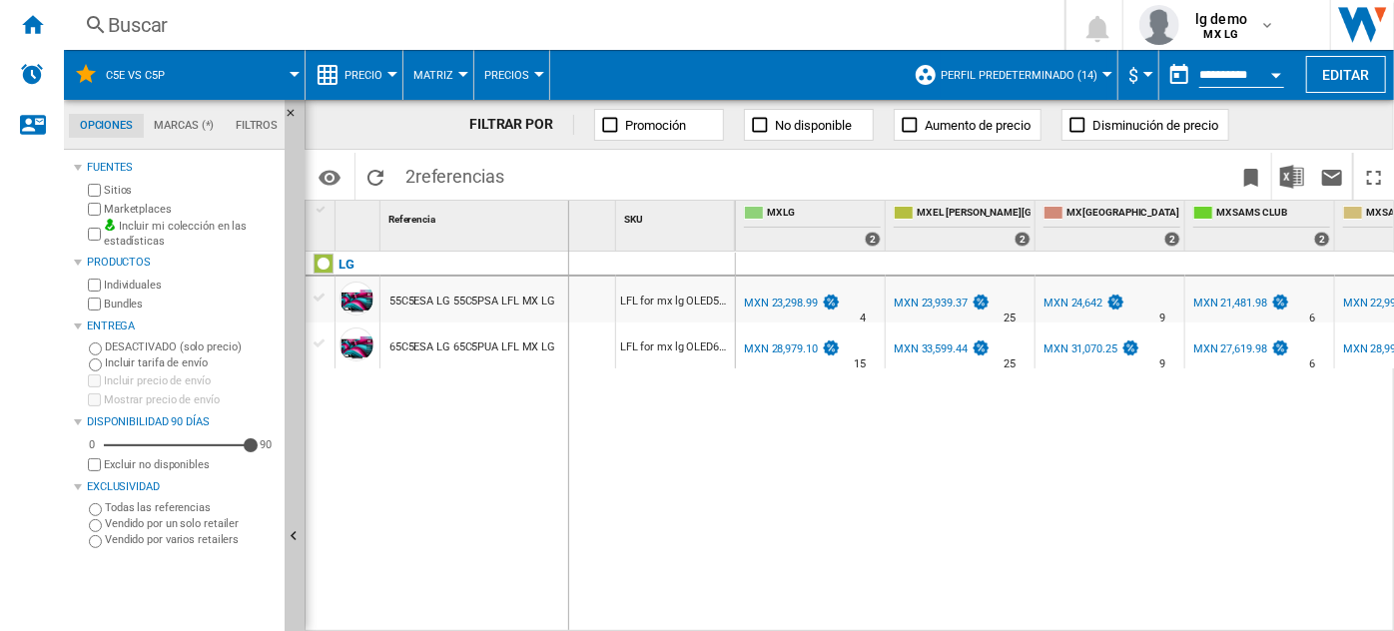
drag, startPoint x: 616, startPoint y: 235, endPoint x: 568, endPoint y: 232, distance: 48.0
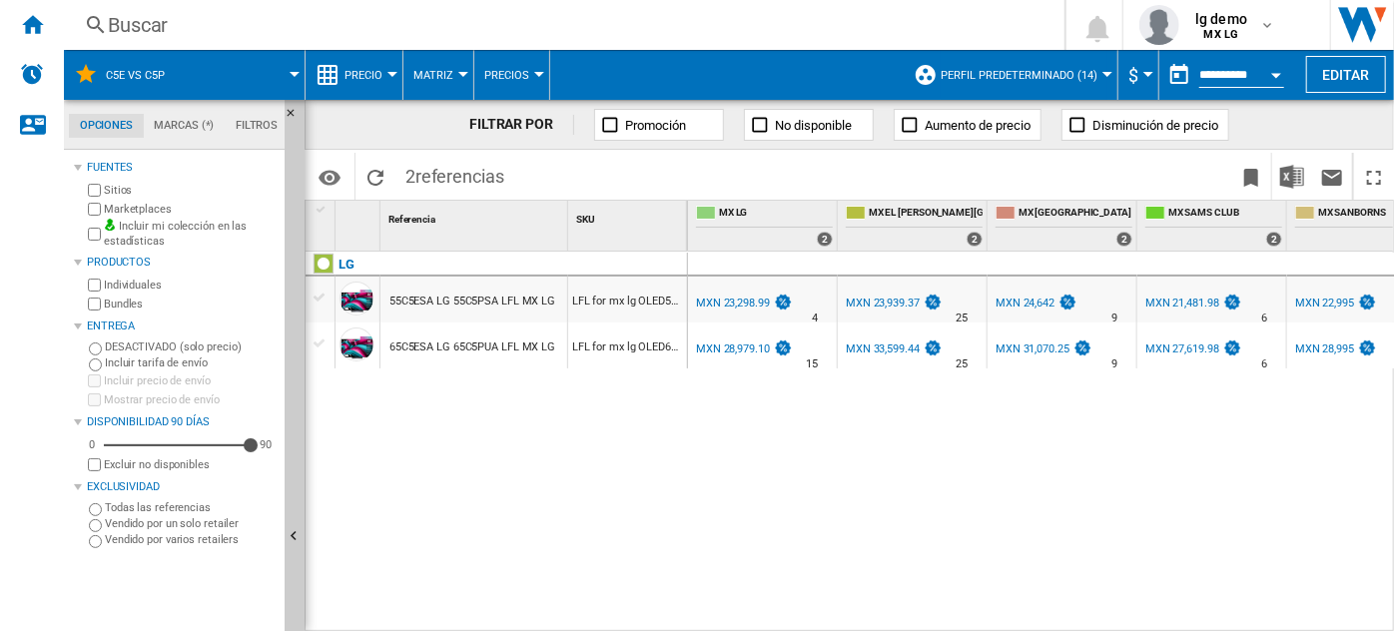
click at [749, 302] on div "MXN 23,298.99" at bounding box center [733, 303] width 74 height 13
click at [716, 23] on div "Buscar" at bounding box center [560, 25] width 905 height 28
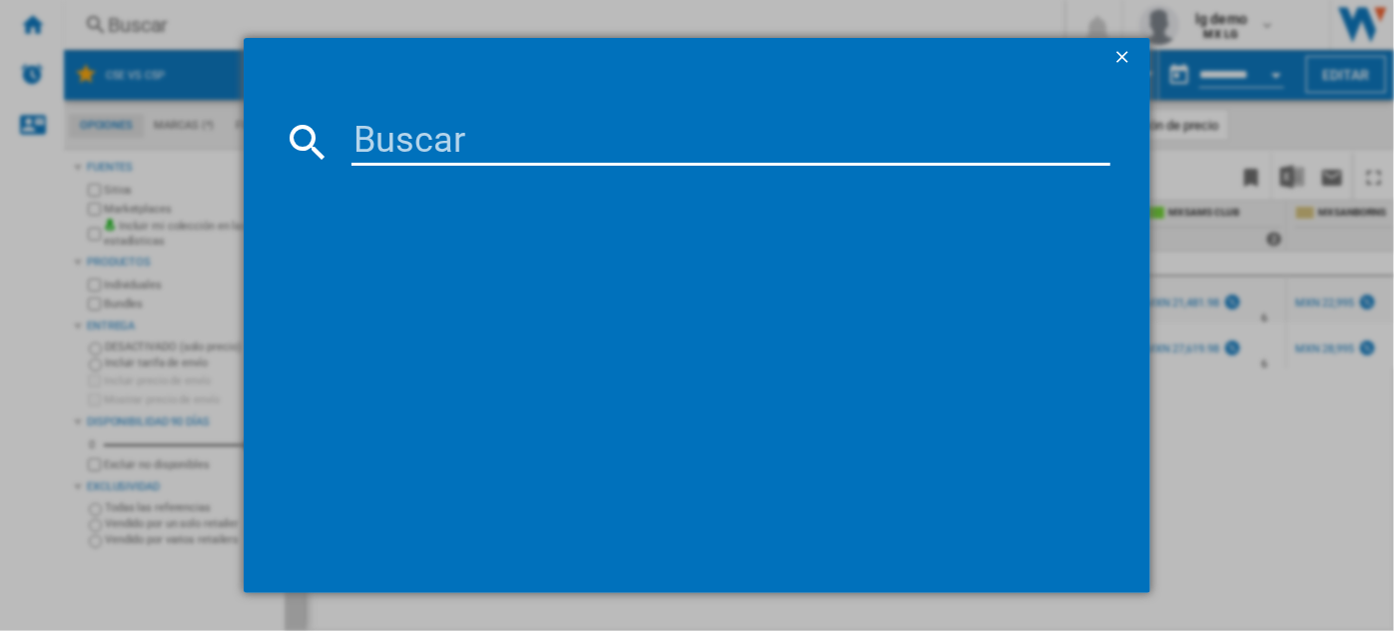
click at [616, 132] on input at bounding box center [731, 142] width 758 height 48
paste input "LG 77C5PSA LG 77C5ESA LFL MX LG"
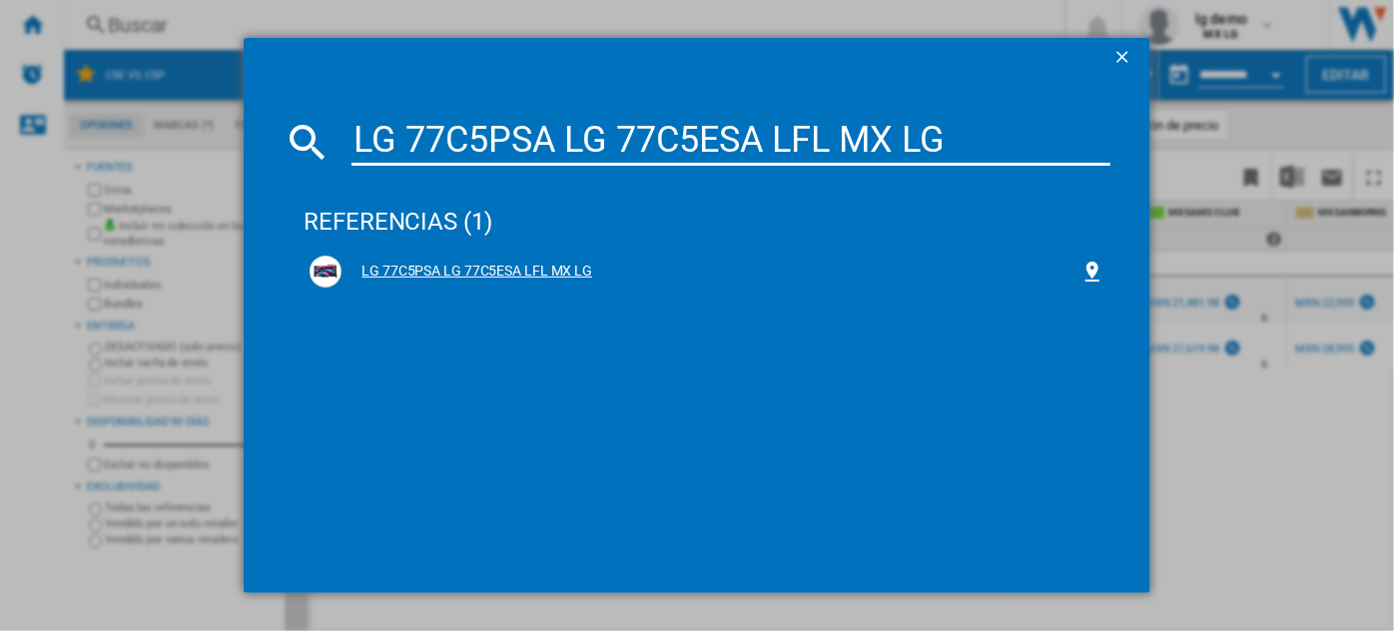
type input "LG 77C5PSA LG 77C5ESA LFL MX LG"
click at [417, 274] on div "LG 77C5PSA LG 77C5ESA LFL MX LG" at bounding box center [711, 272] width 738 height 20
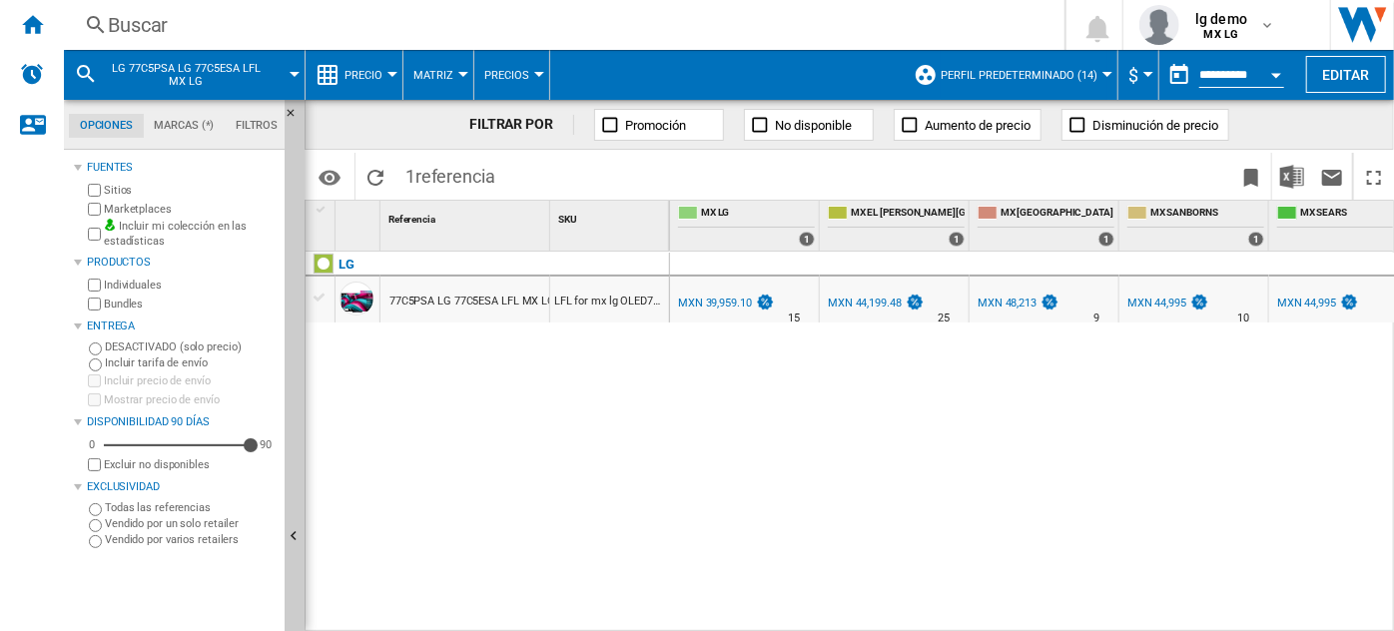
click at [329, 296] on div at bounding box center [320, 298] width 21 height 18
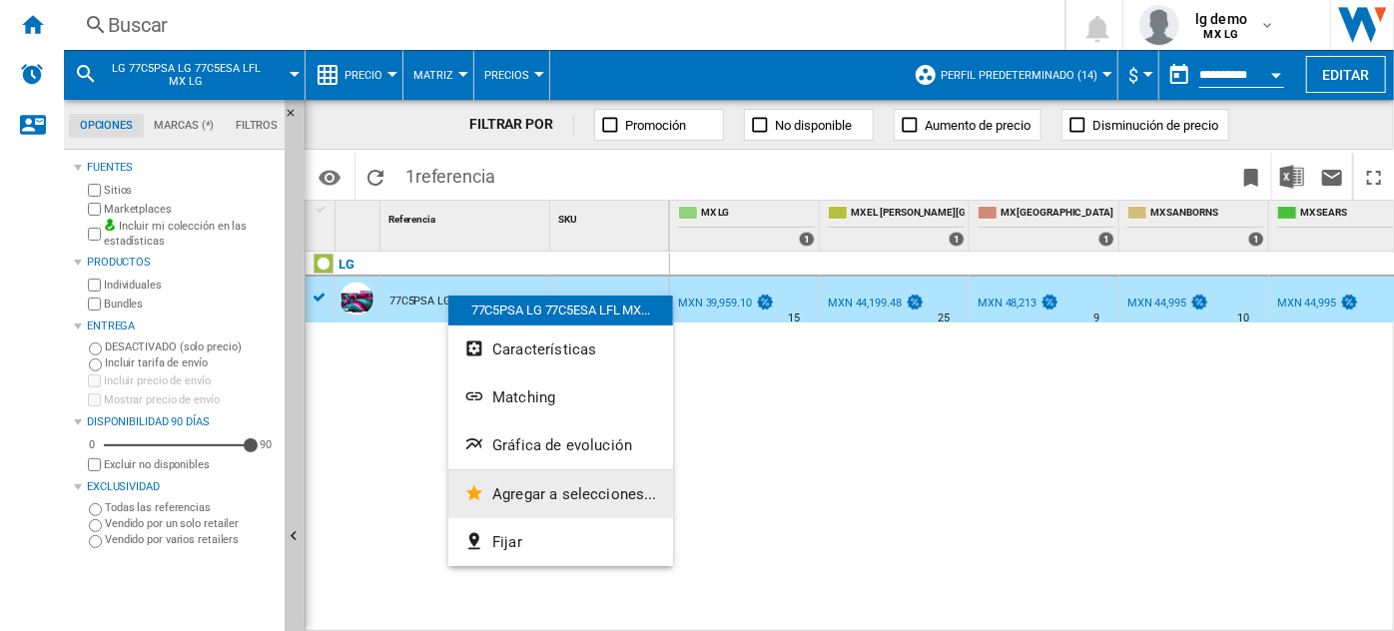
click at [515, 492] on span "Agregar a selecciones..." at bounding box center [574, 494] width 165 height 18
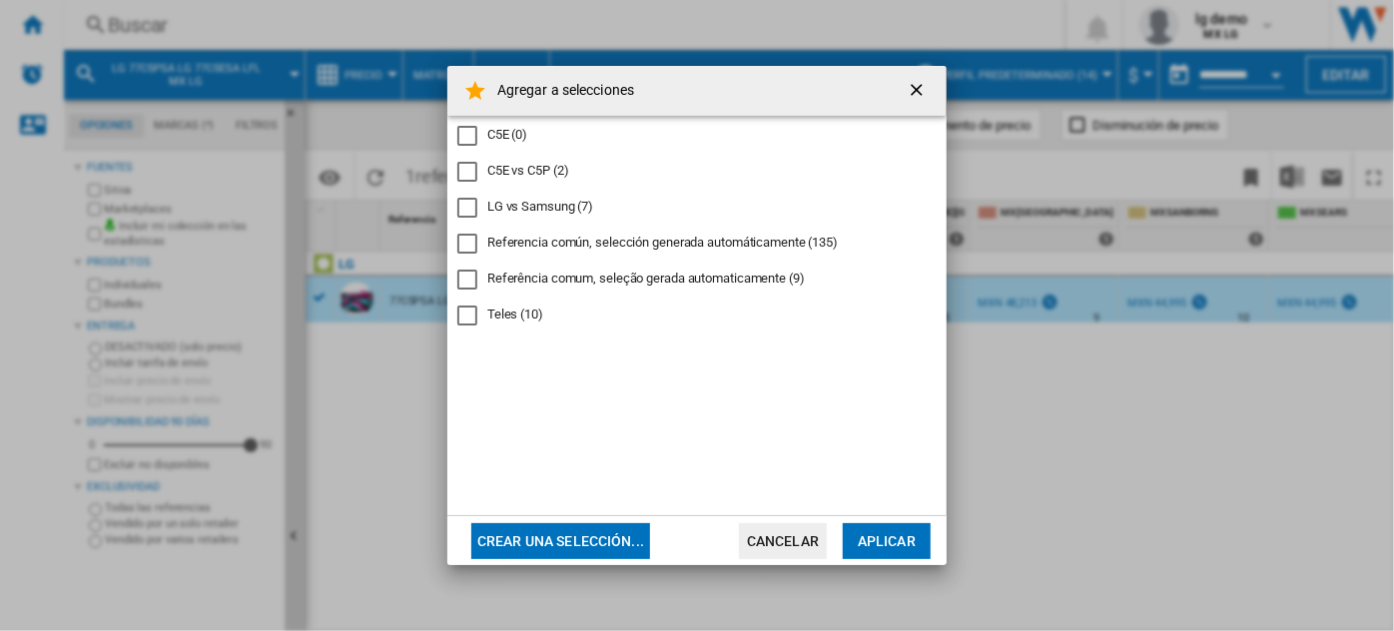
click at [508, 172] on div "C5E vs C5P (2)" at bounding box center [528, 171] width 82 height 18
click at [893, 529] on button "Aplicar" at bounding box center [887, 541] width 88 height 36
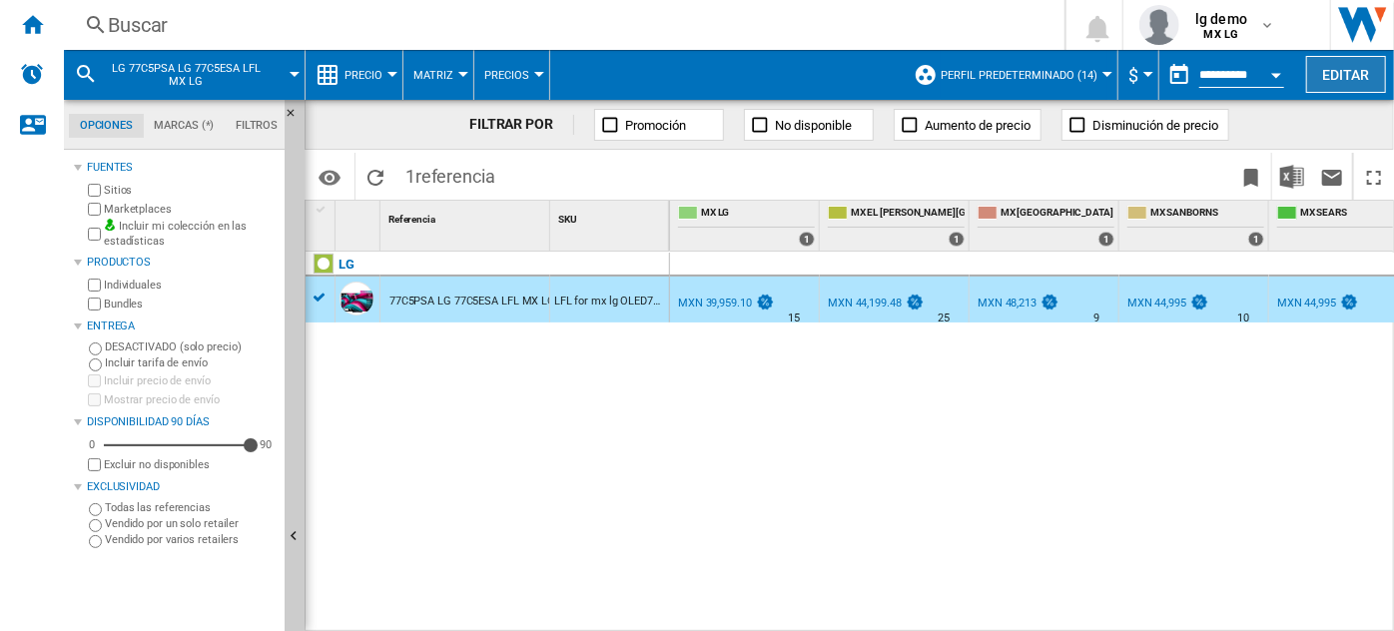
click at [1338, 69] on button "Editar" at bounding box center [1346, 74] width 80 height 37
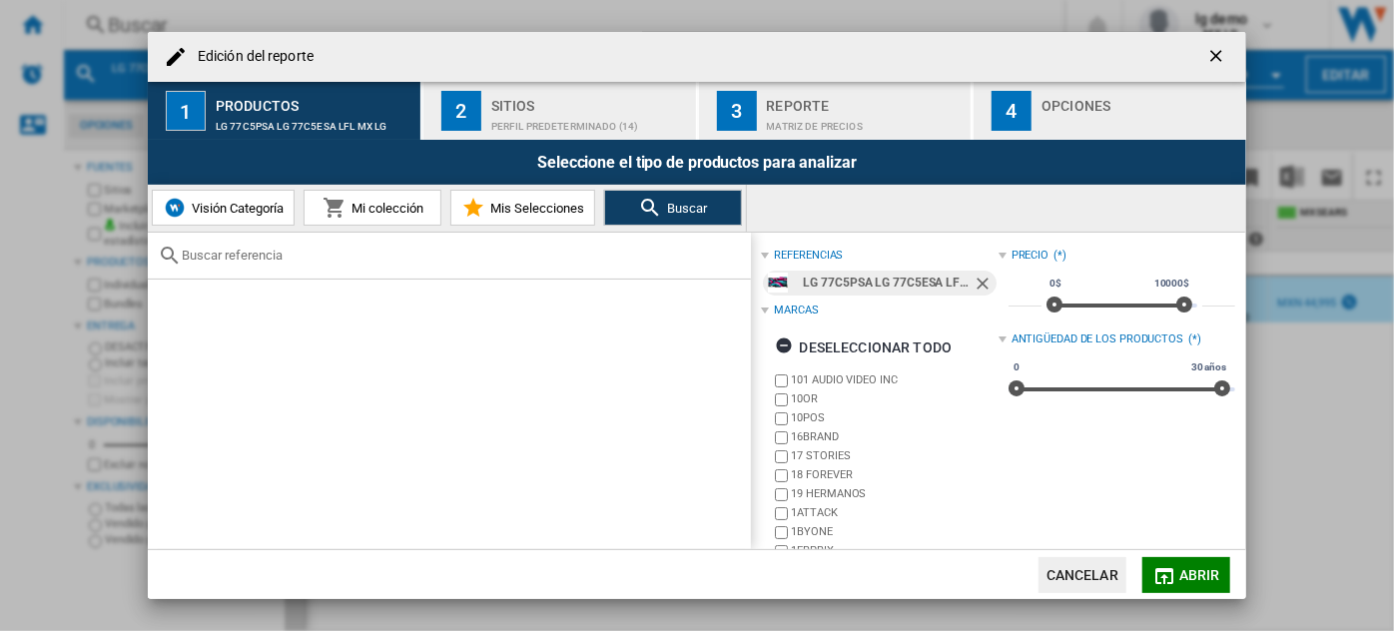
click at [479, 196] on md-icon "Edición del ..." at bounding box center [473, 208] width 24 height 24
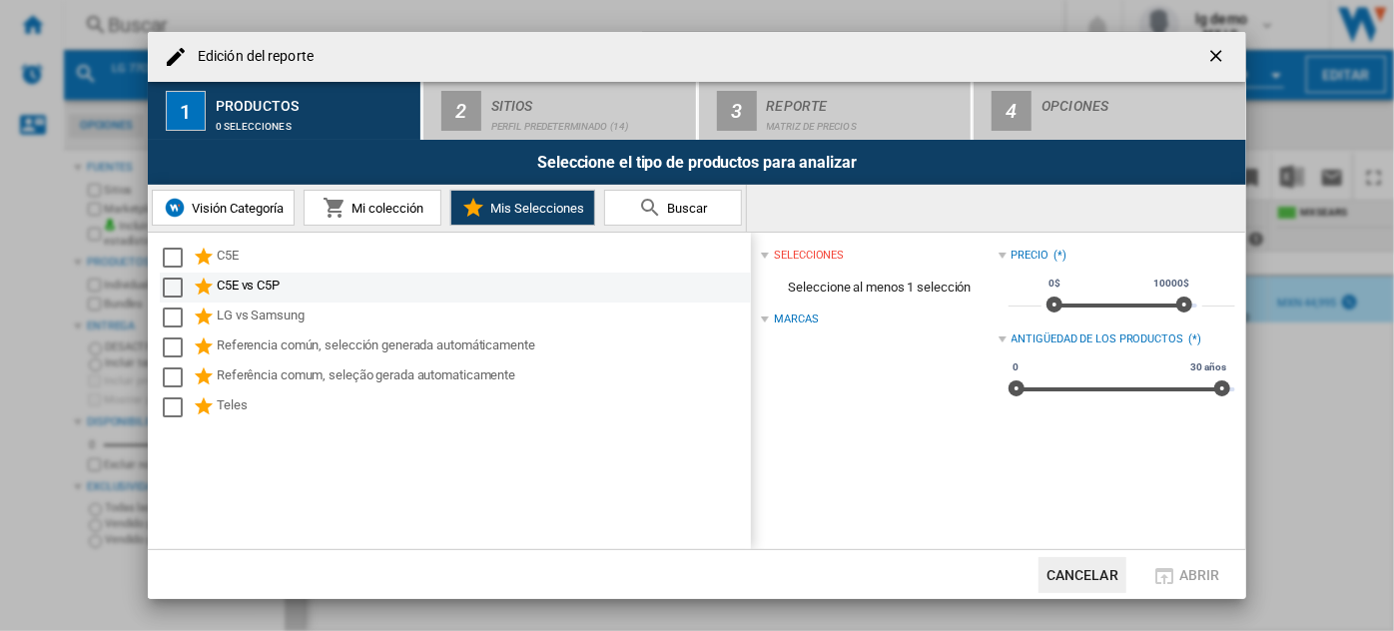
click at [217, 289] on div "C5E vs C5P" at bounding box center [482, 288] width 531 height 24
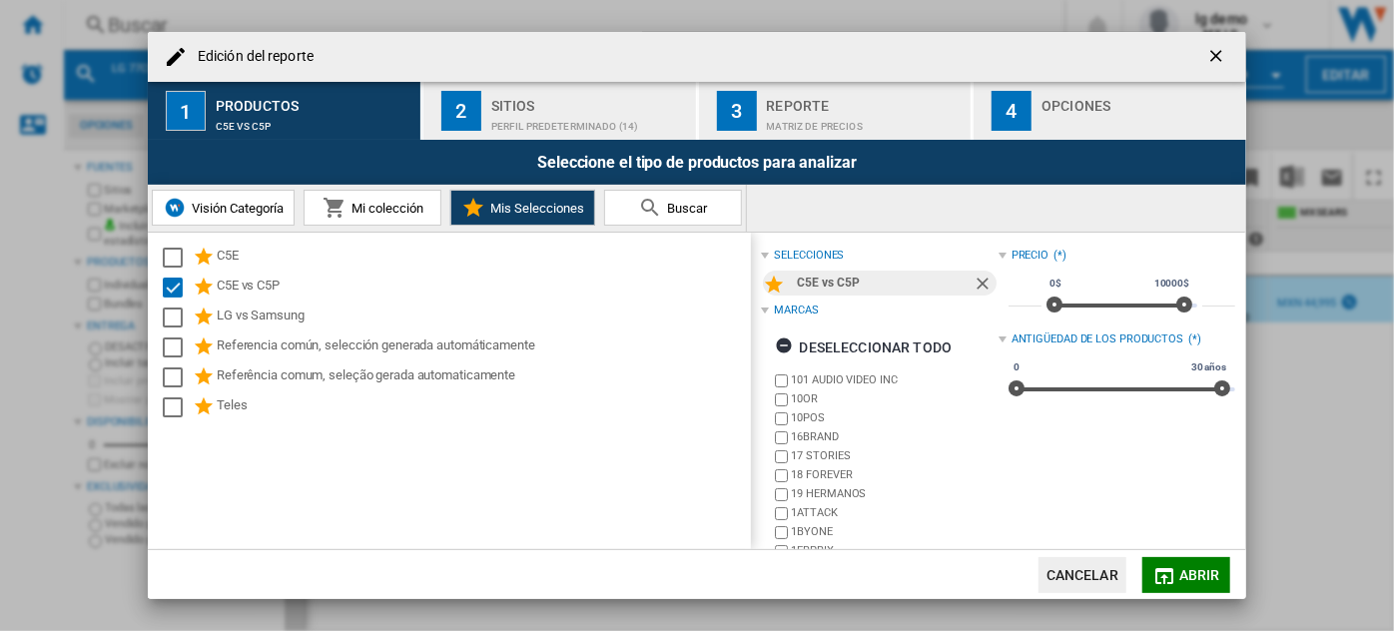
click at [1168, 558] on button "Abrir" at bounding box center [1186, 575] width 88 height 36
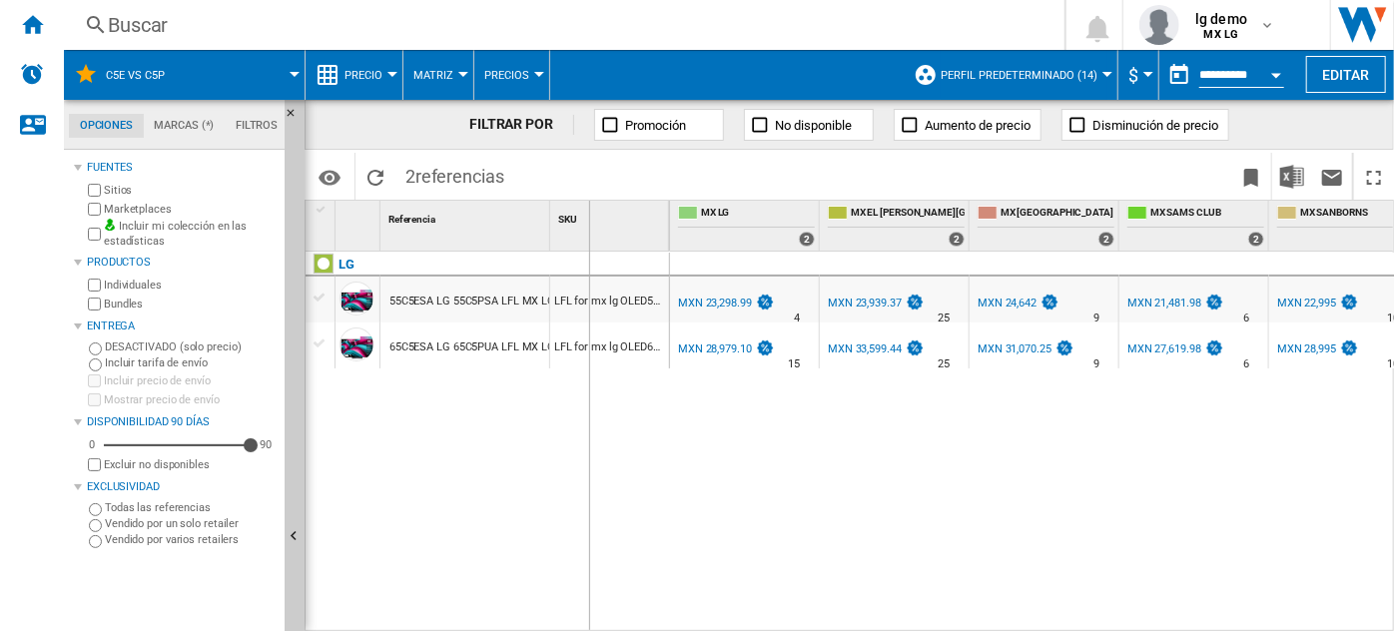
drag, startPoint x: 546, startPoint y: 218, endPoint x: 588, endPoint y: 225, distance: 42.5
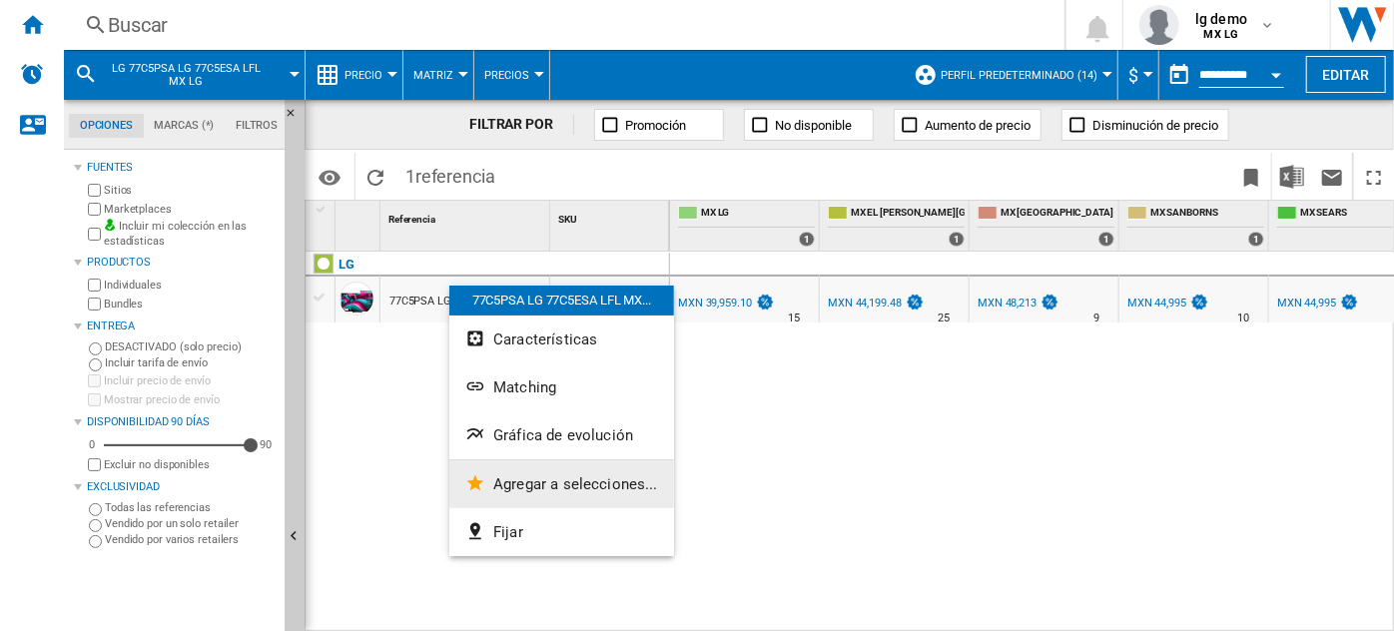
click at [510, 485] on span "Agregar a selecciones..." at bounding box center [575, 484] width 165 height 18
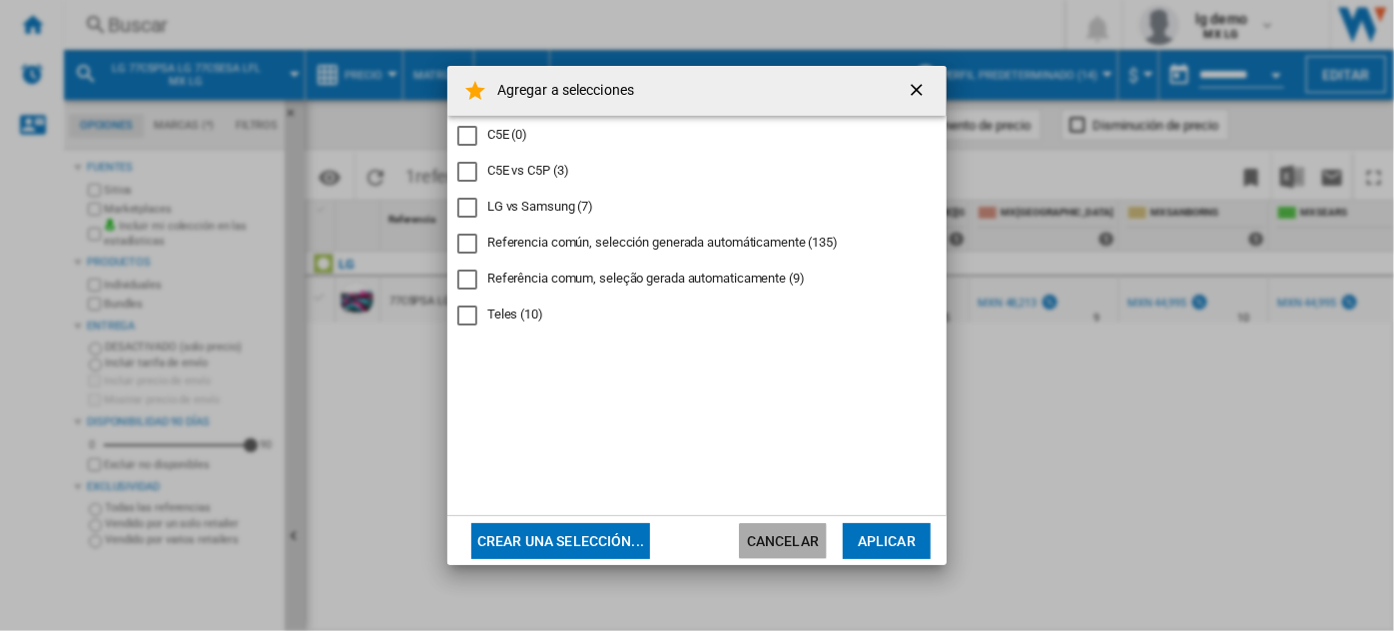
click at [775, 539] on button "Cancelar" at bounding box center [783, 541] width 88 height 36
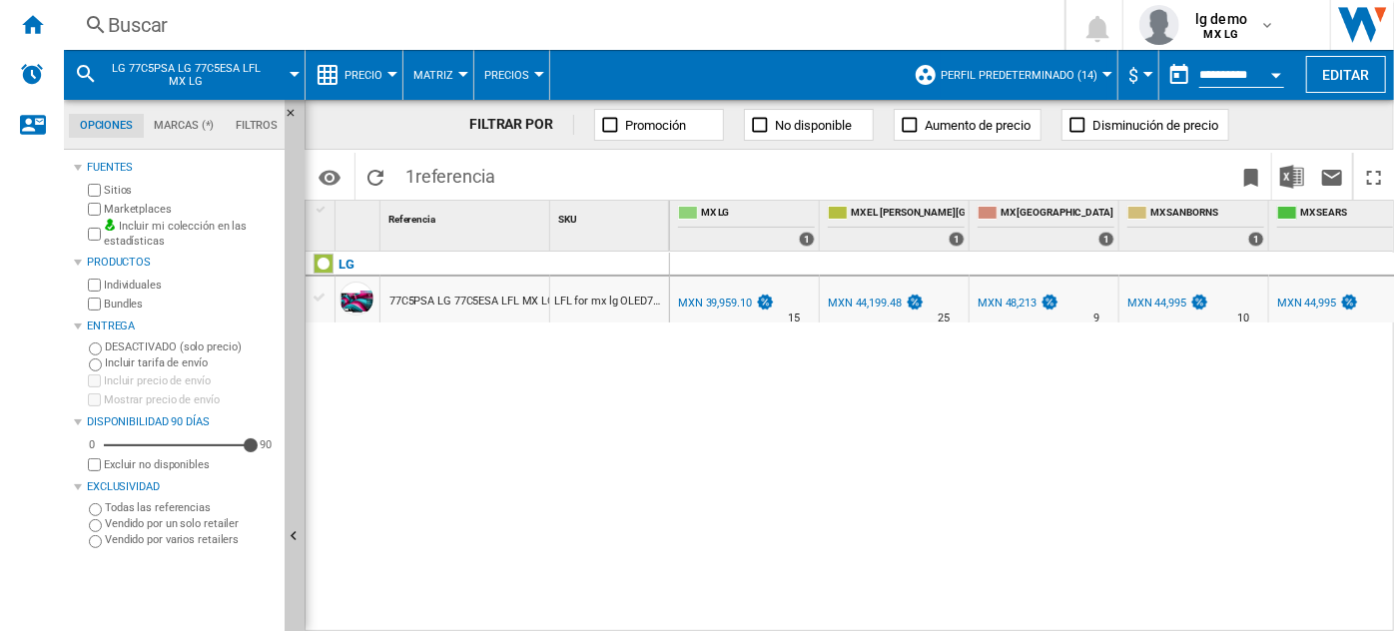
click at [586, 18] on div "Buscar" at bounding box center [560, 25] width 905 height 28
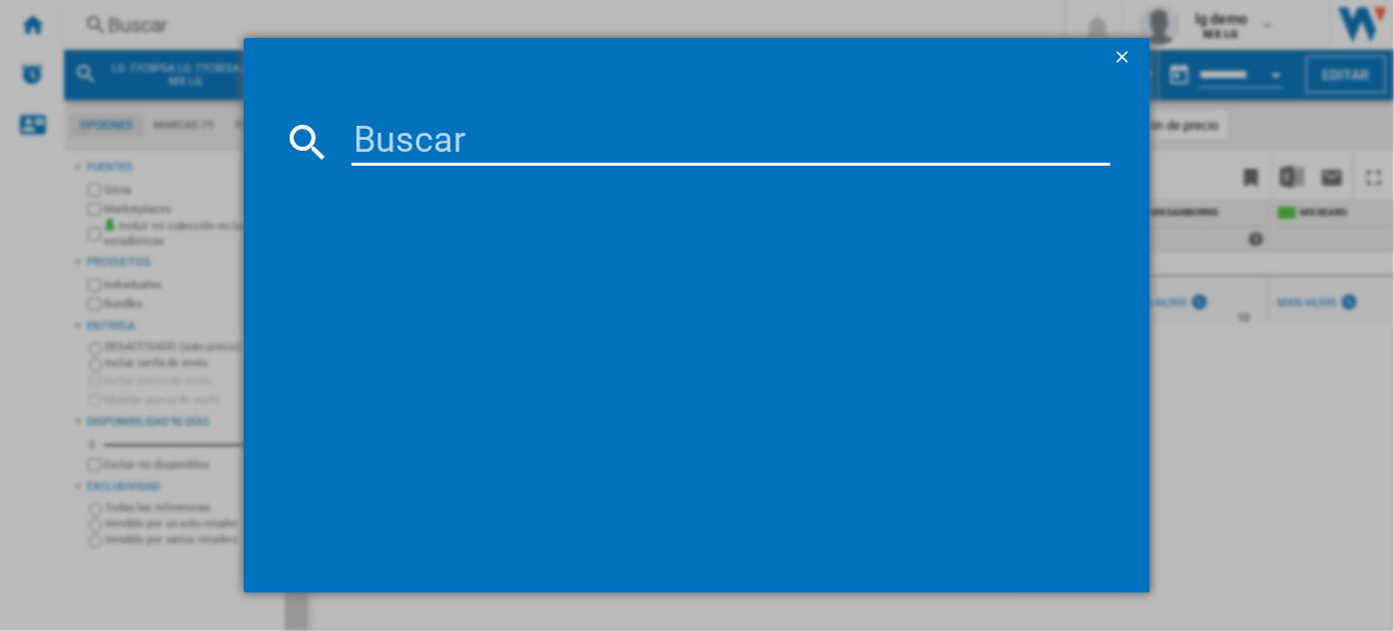
click at [522, 148] on input at bounding box center [731, 142] width 758 height 48
type input "c5e"
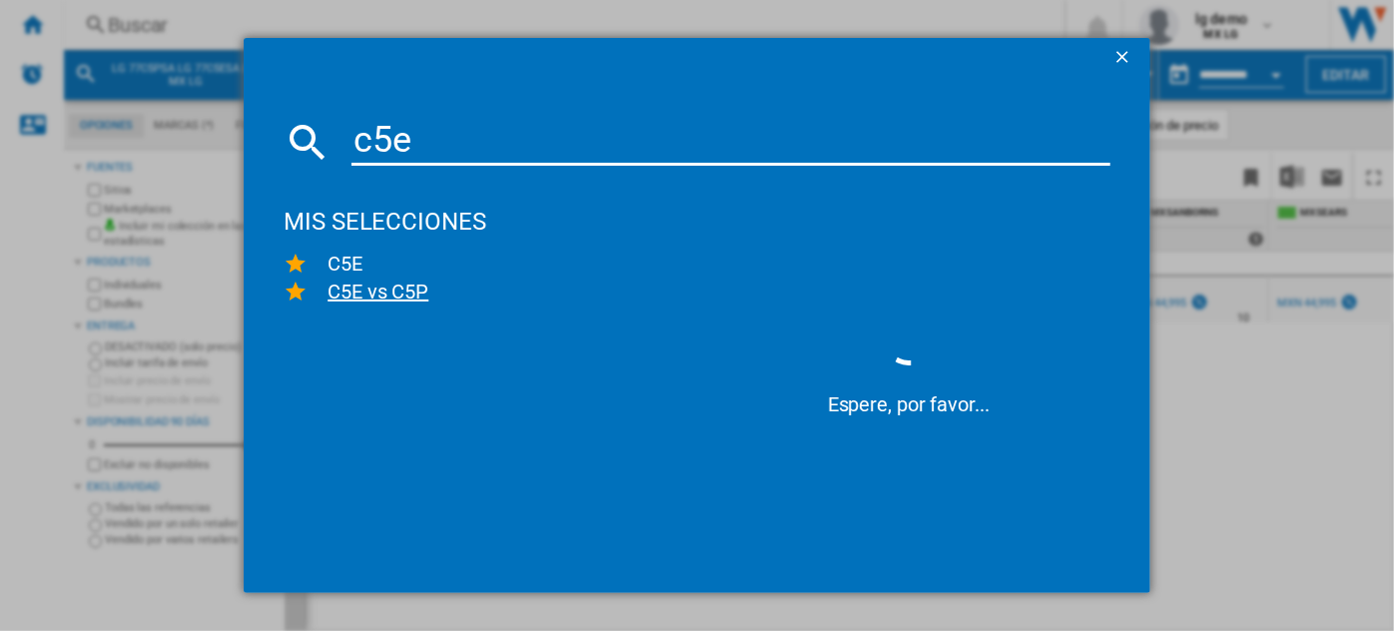
click at [401, 283] on span "C5E vs C5P" at bounding box center [497, 292] width 379 height 28
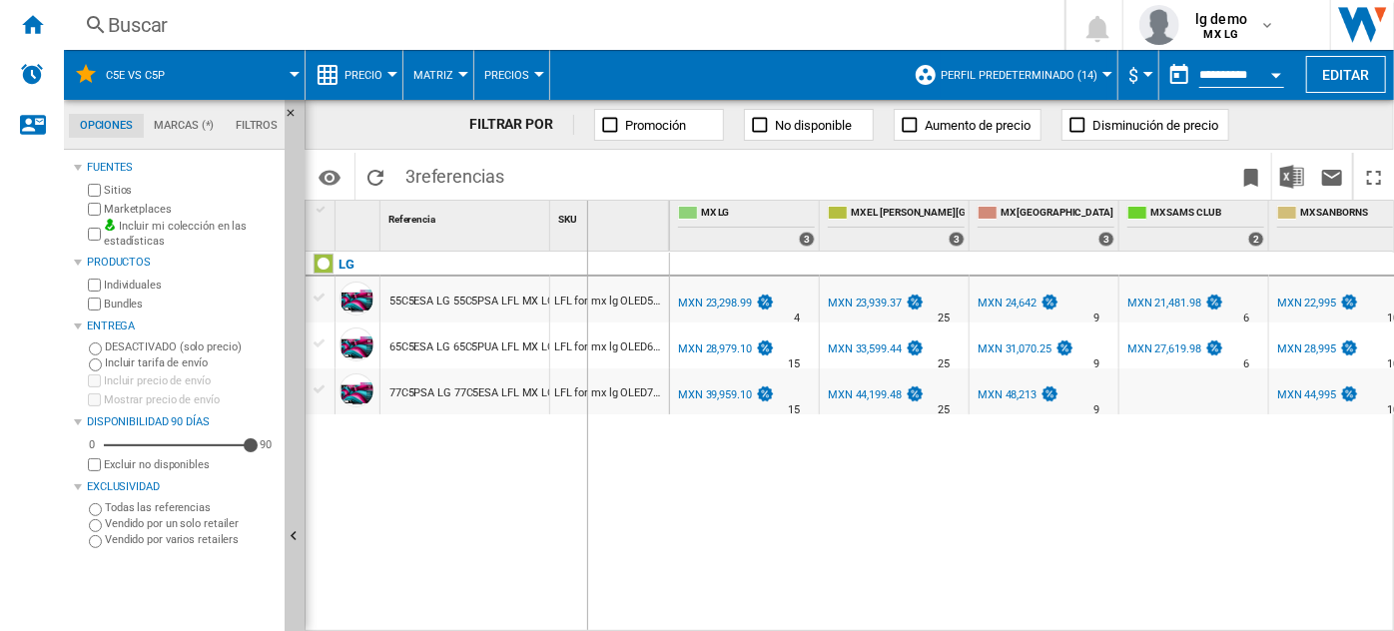
drag, startPoint x: 549, startPoint y: 217, endPoint x: 586, endPoint y: 217, distance: 36.9
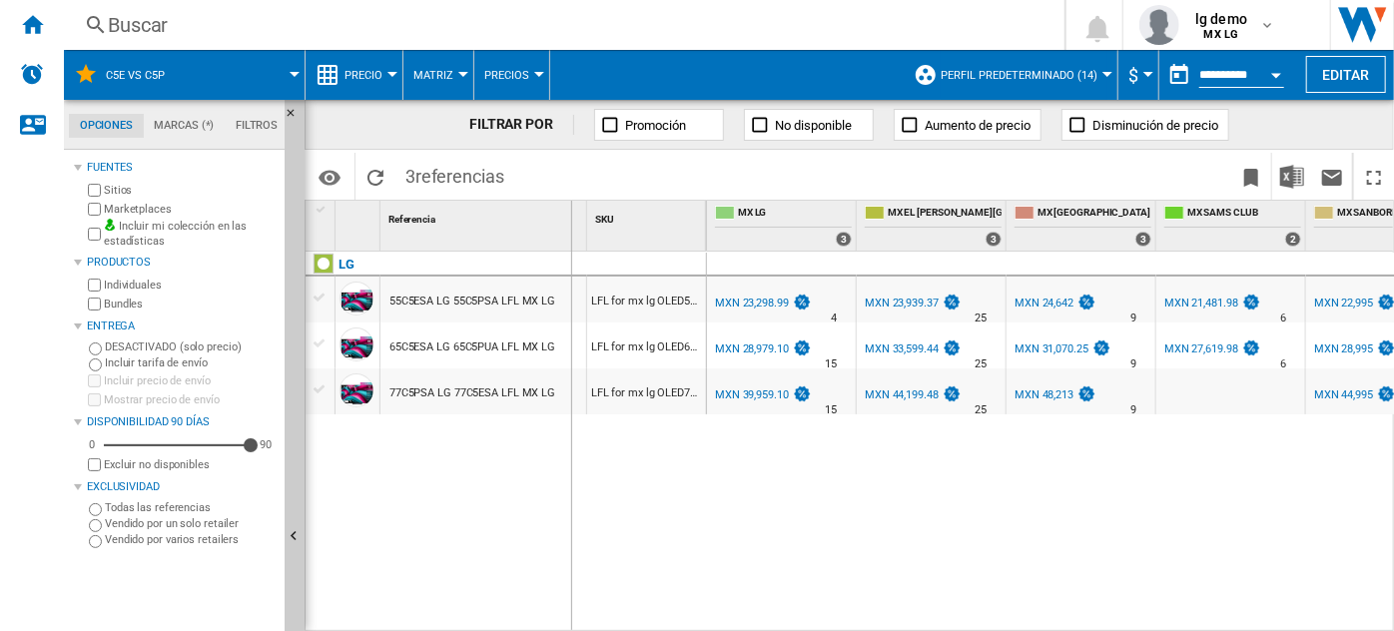
drag, startPoint x: 586, startPoint y: 217, endPoint x: 570, endPoint y: 215, distance: 16.1
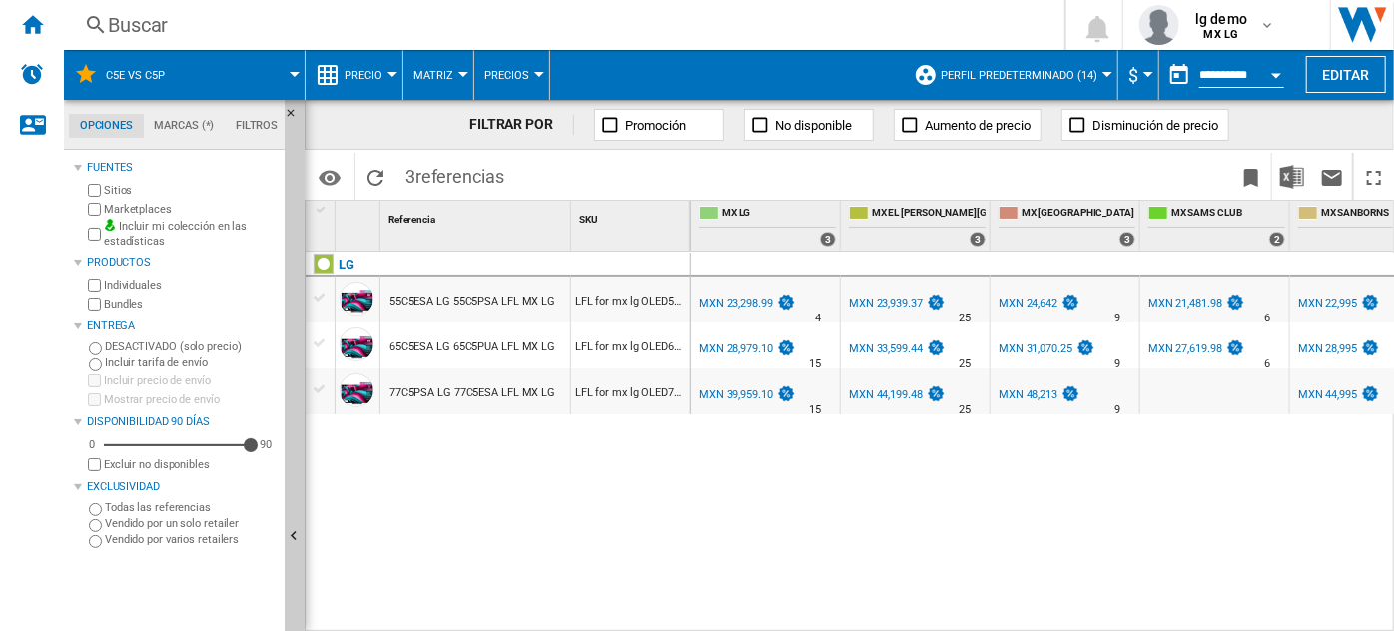
click at [740, 390] on div "MXN 39,959.10" at bounding box center [736, 394] width 74 height 13
click at [340, 66] on div "Precio" at bounding box center [354, 75] width 77 height 50
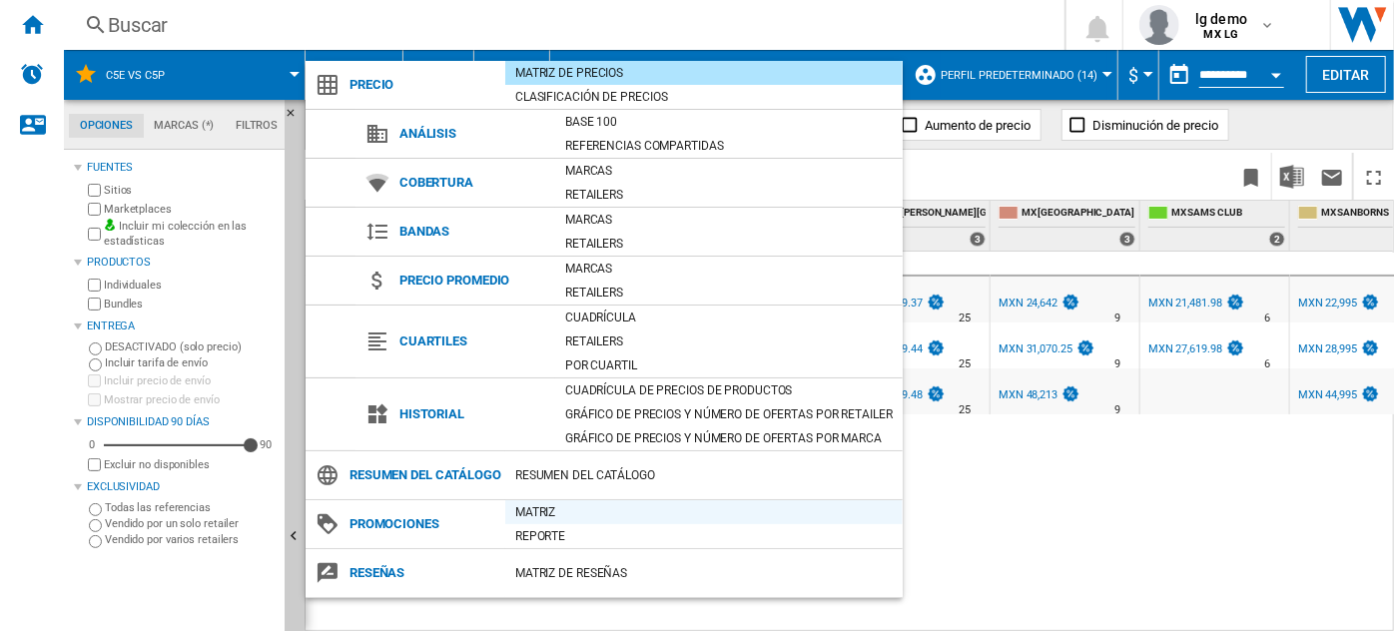
click at [537, 522] on div "Matriz" at bounding box center [703, 512] width 397 height 20
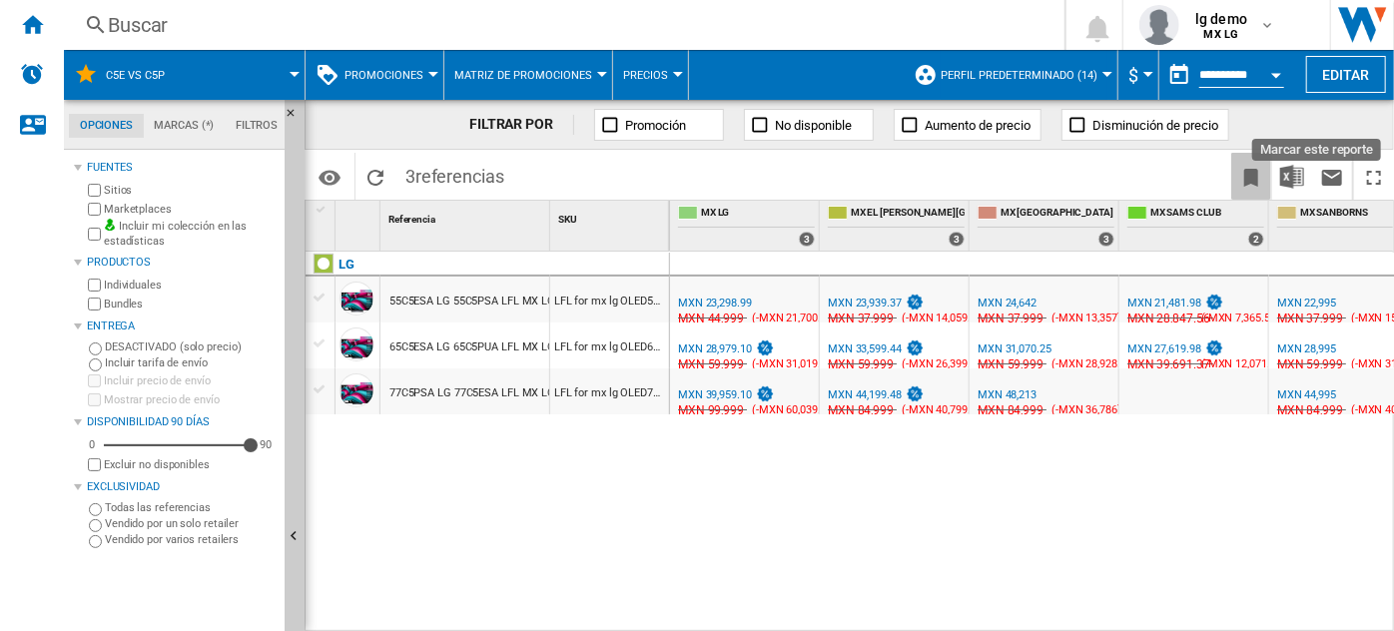
click at [1263, 176] on ng-md-icon "Marcar este reporte" at bounding box center [1251, 178] width 24 height 24
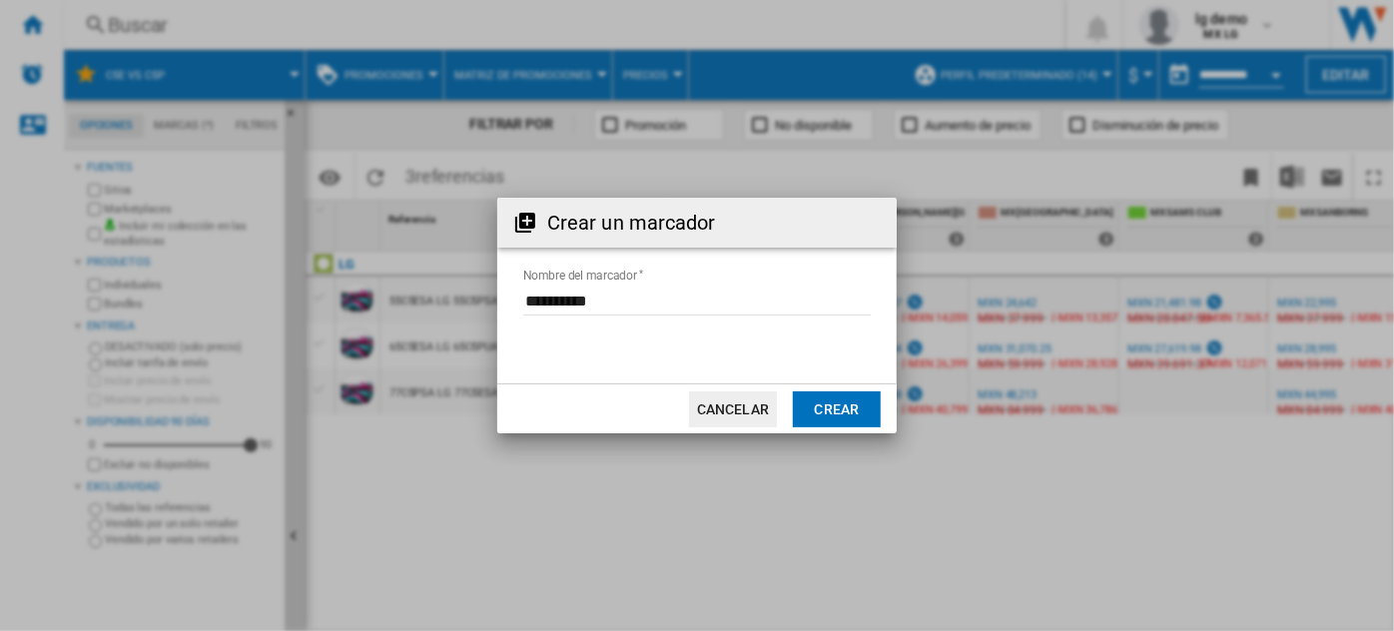
click at [823, 395] on button "Crear" at bounding box center [837, 409] width 88 height 36
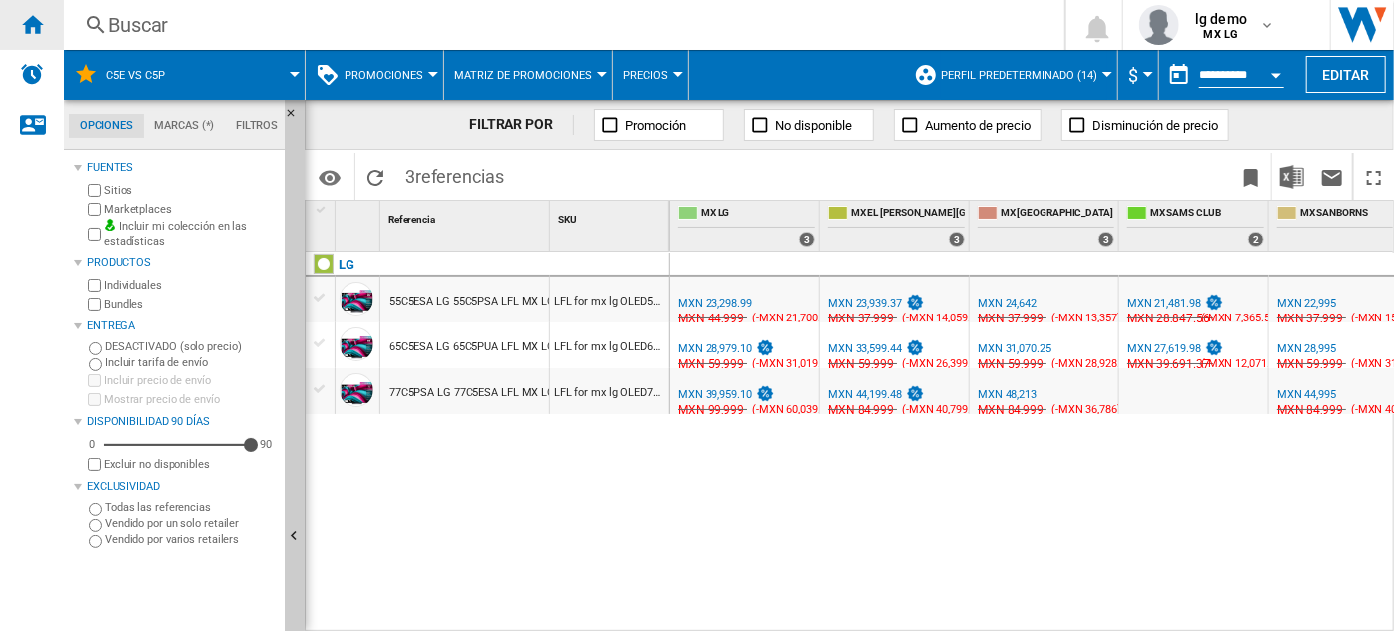
click at [28, 29] on ng-md-icon "Inicio" at bounding box center [32, 24] width 24 height 24
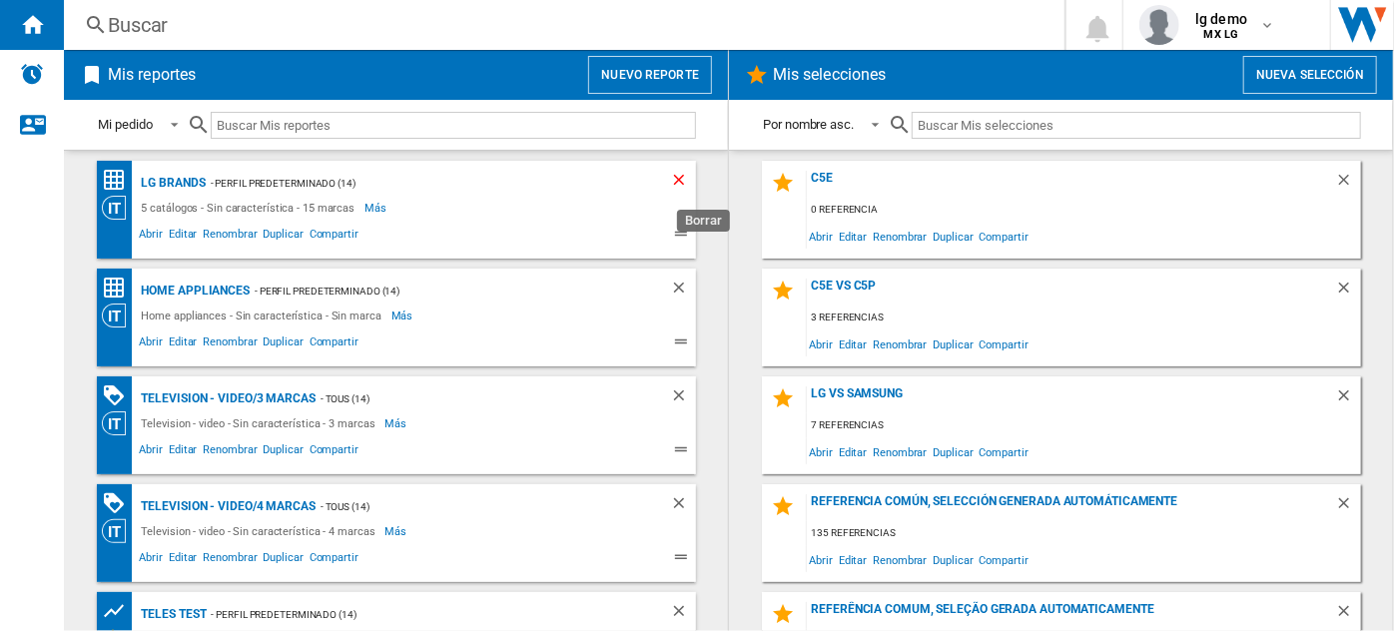
click at [673, 186] on ng-md-icon "Borrar" at bounding box center [682, 183] width 24 height 24
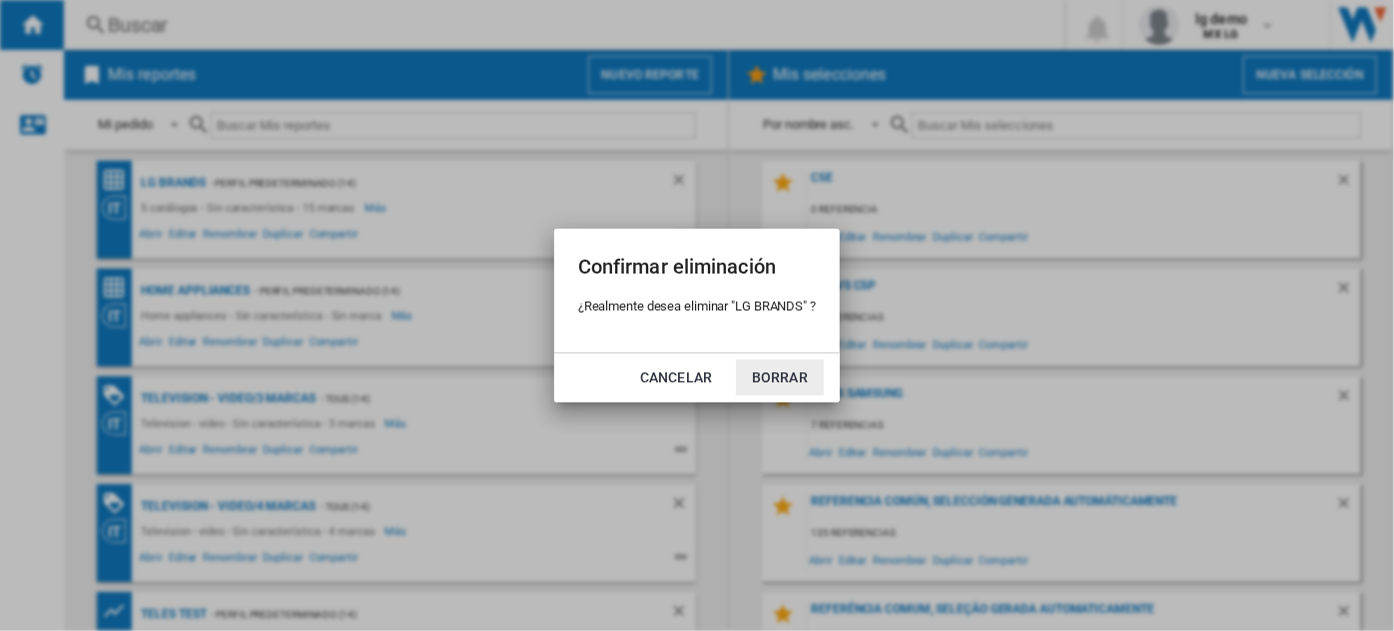
click at [791, 371] on button "Borrar" at bounding box center [780, 378] width 88 height 36
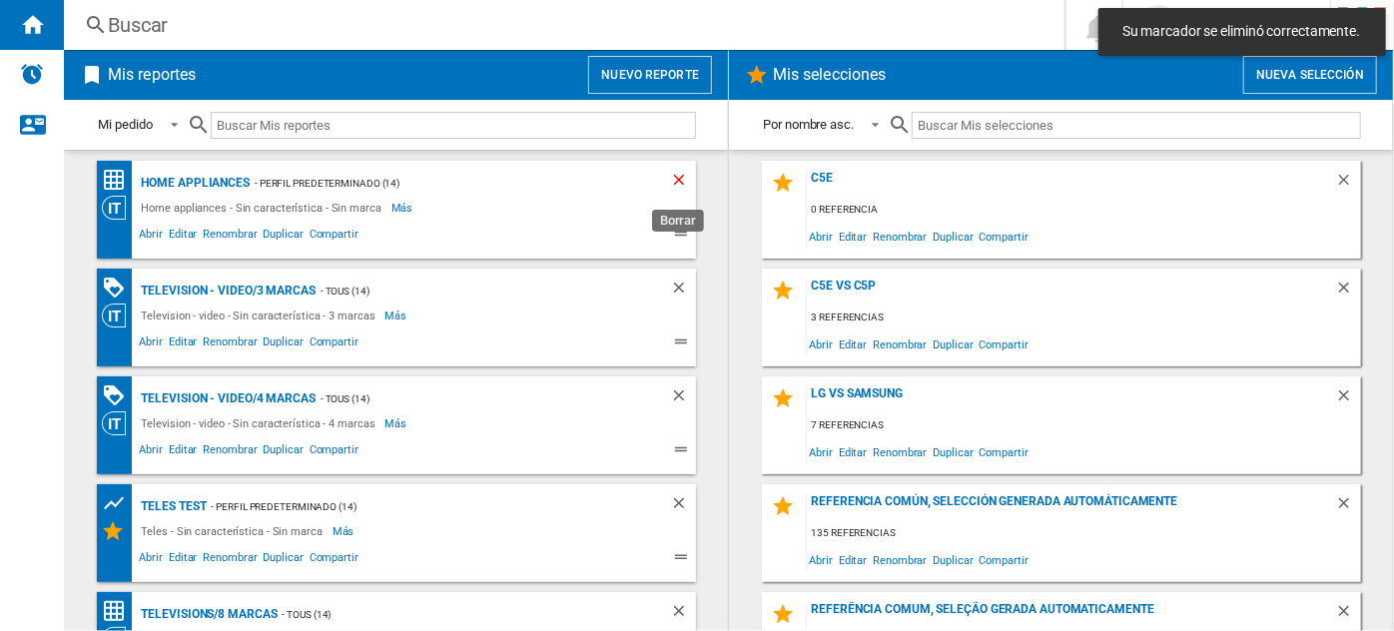
click at [670, 174] on ng-md-icon "Borrar" at bounding box center [682, 183] width 24 height 24
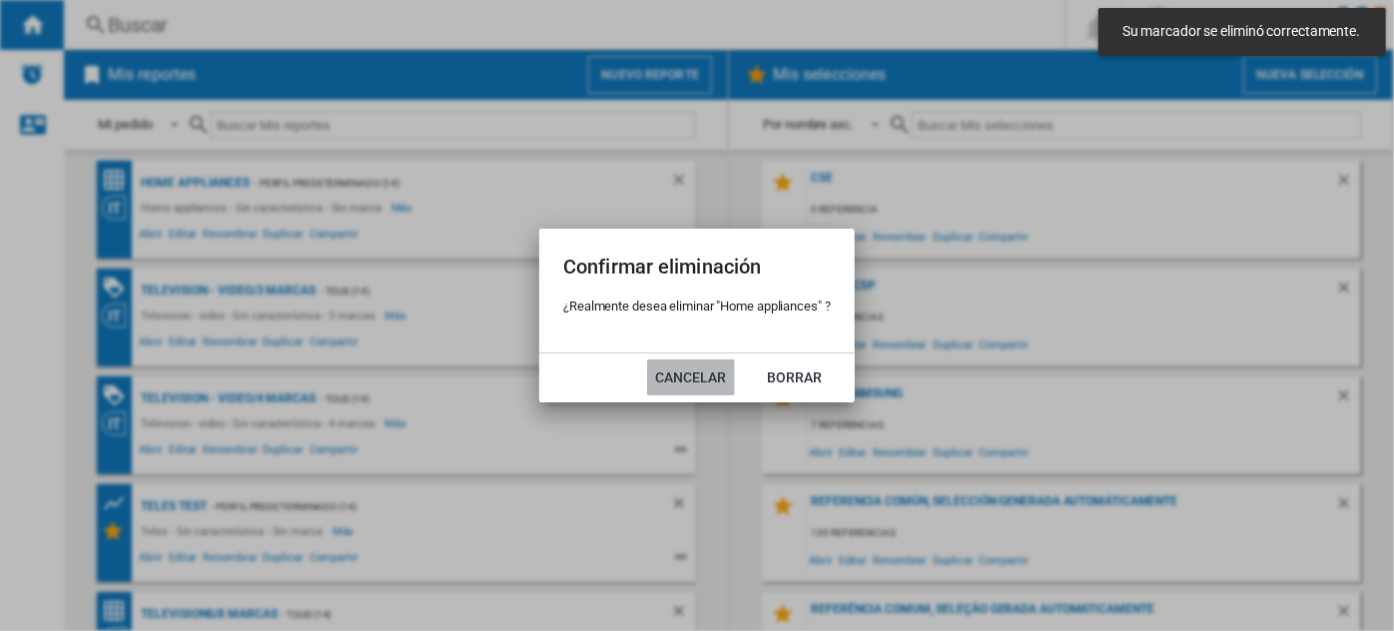
click at [704, 364] on button "Cancelar" at bounding box center [691, 378] width 88 height 36
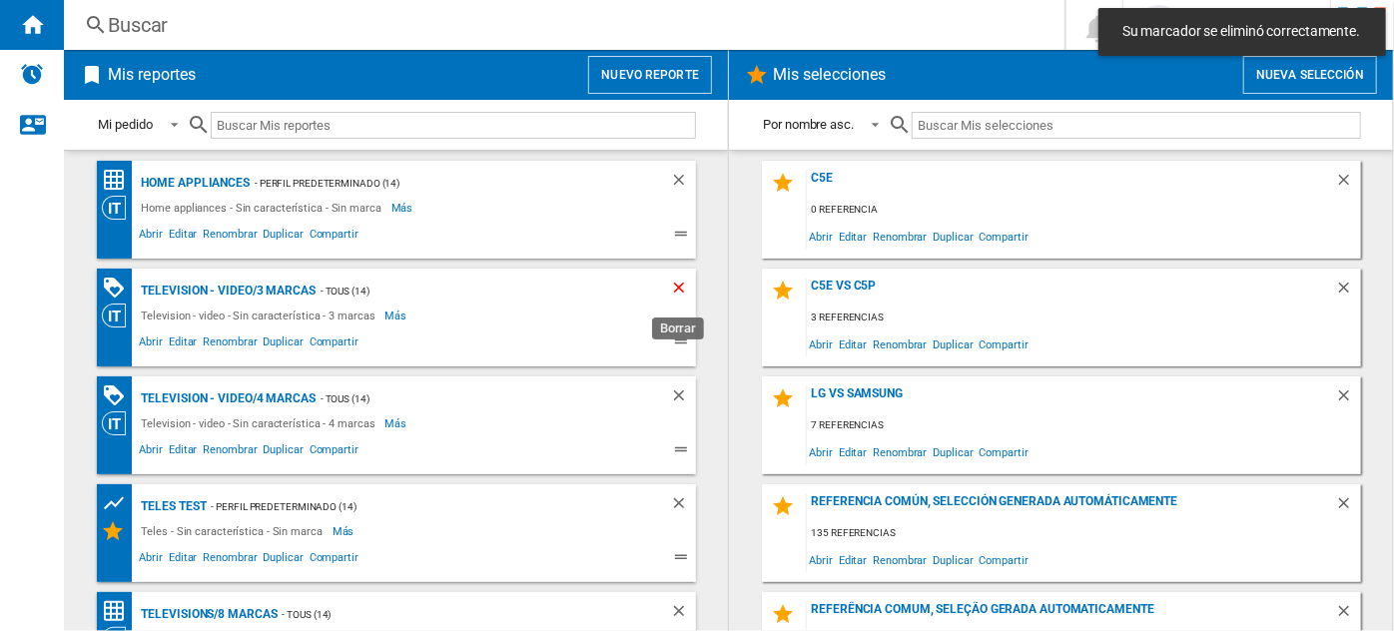
click at [673, 281] on ng-md-icon "Borrar" at bounding box center [682, 291] width 24 height 24
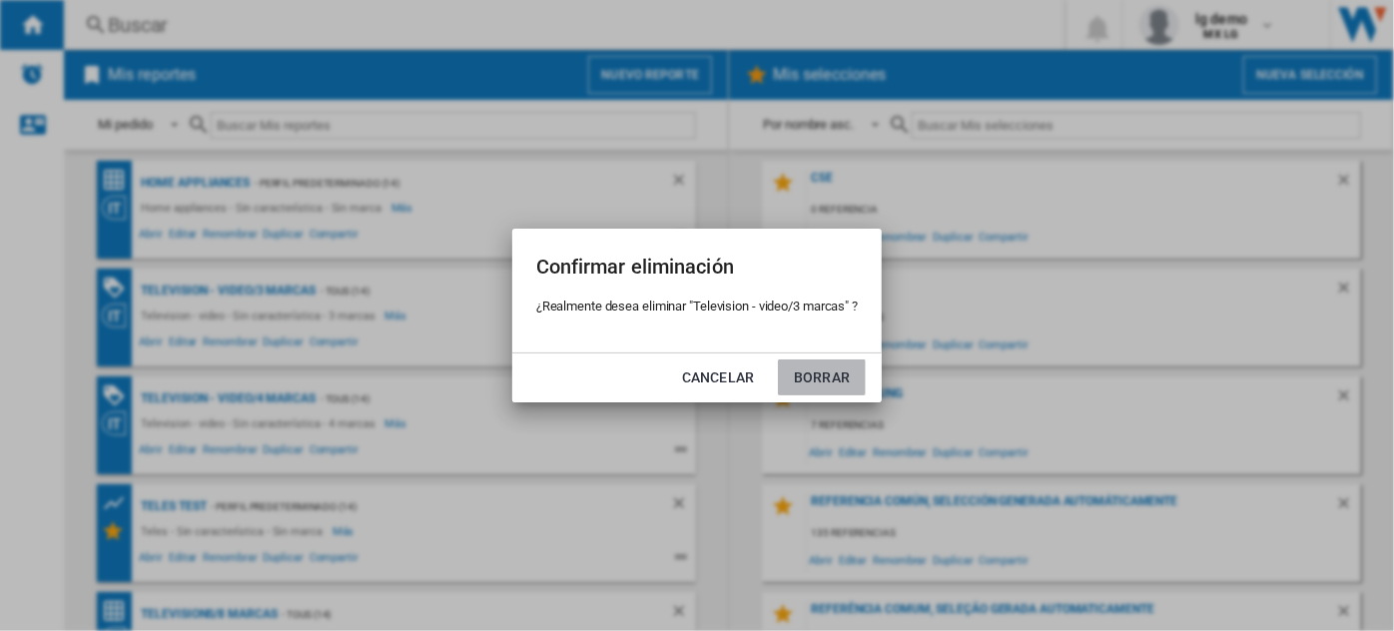
click at [802, 371] on button "Borrar" at bounding box center [822, 378] width 88 height 36
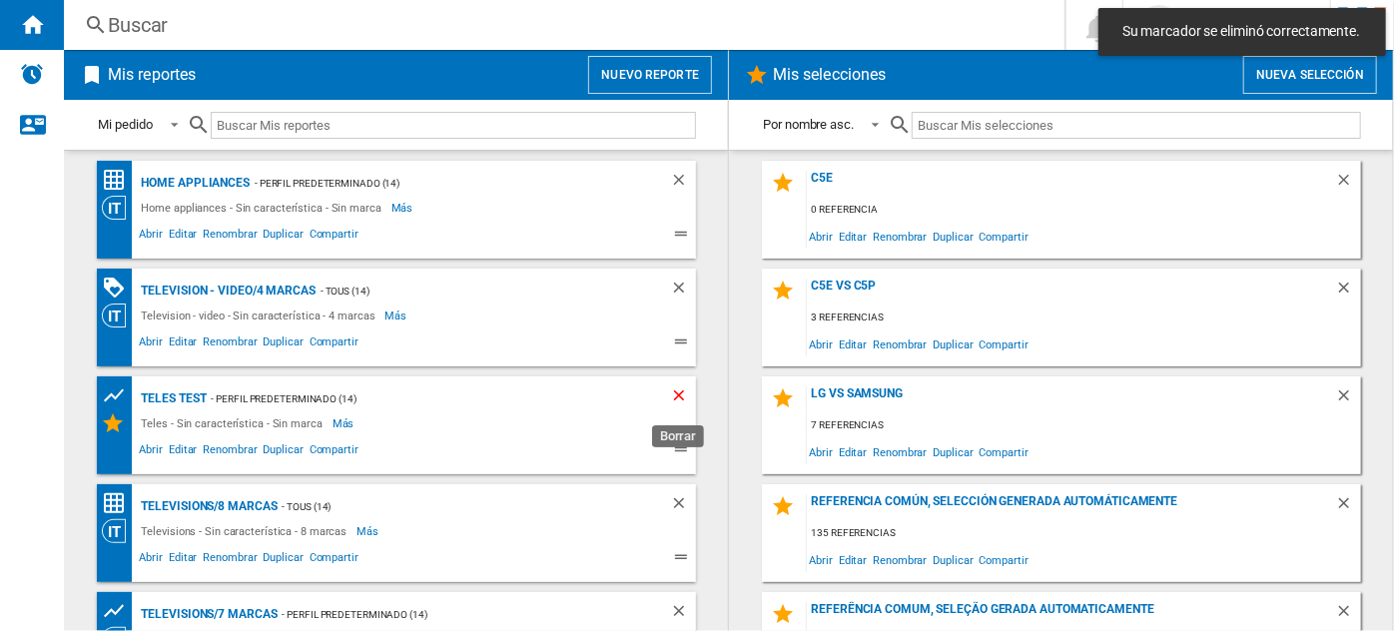
click at [681, 389] on ng-md-icon "Borrar" at bounding box center [682, 398] width 24 height 24
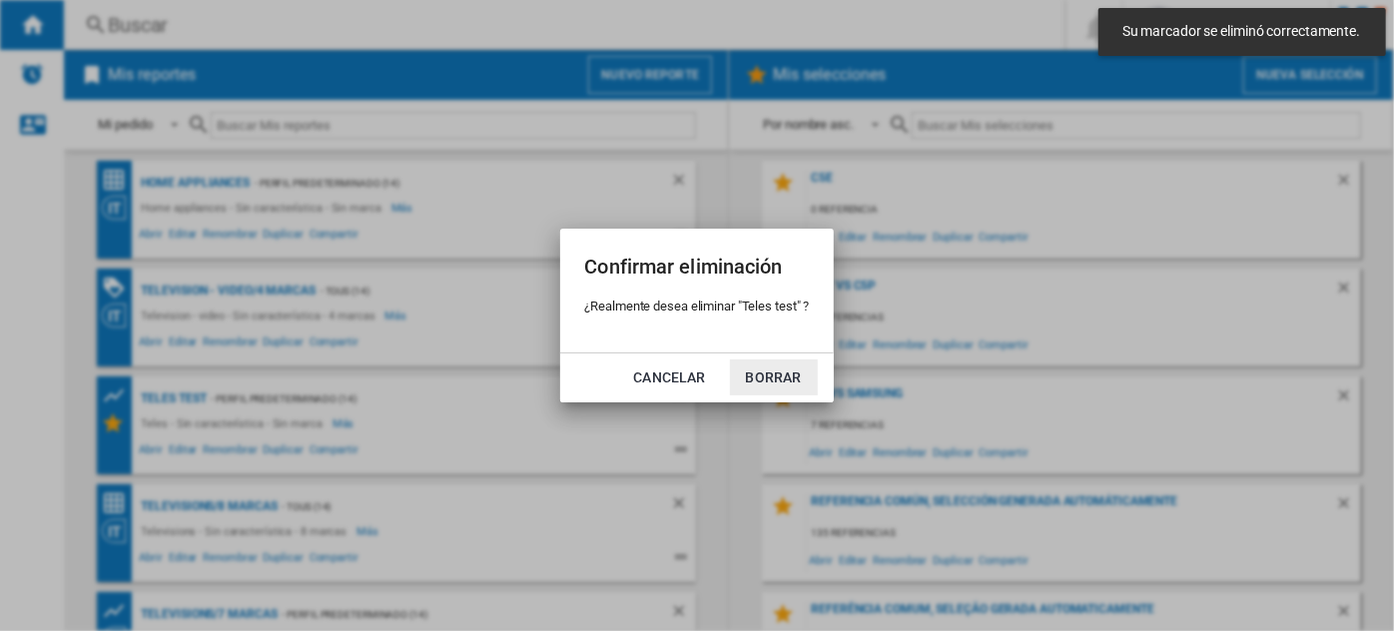
click at [769, 374] on button "Borrar" at bounding box center [774, 378] width 88 height 36
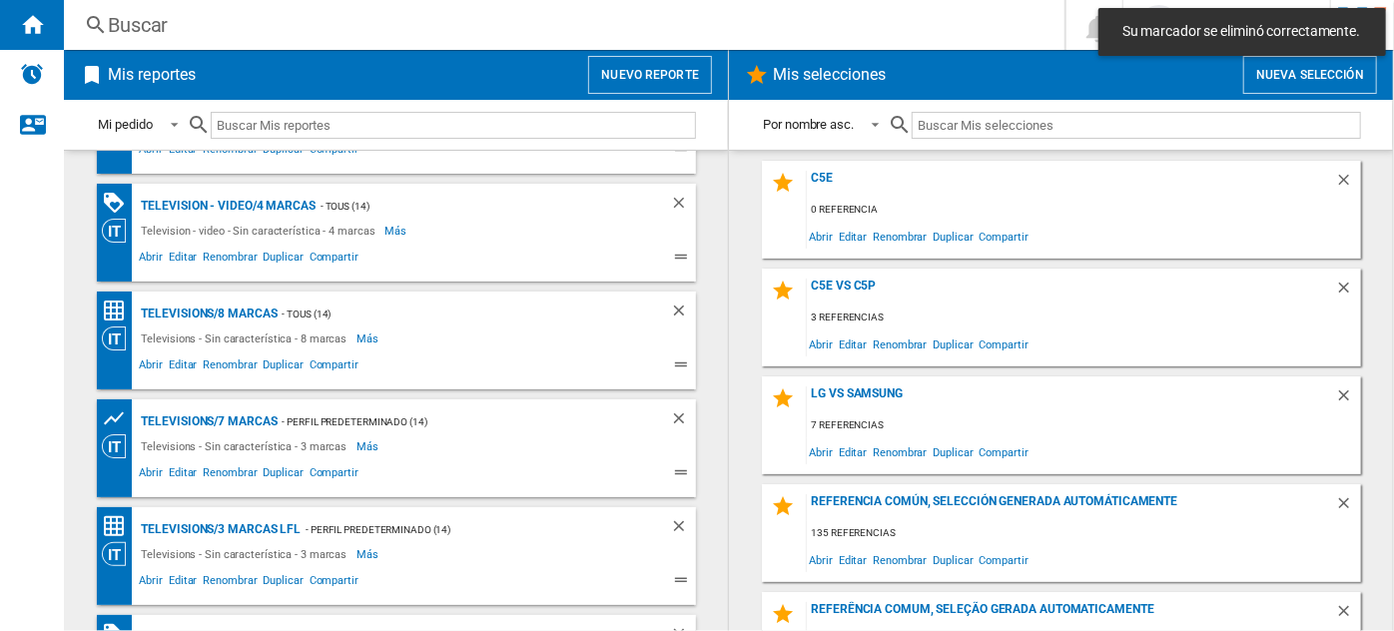
scroll to position [86, 0]
click at [675, 311] on ng-md-icon "Borrar" at bounding box center [682, 313] width 24 height 24
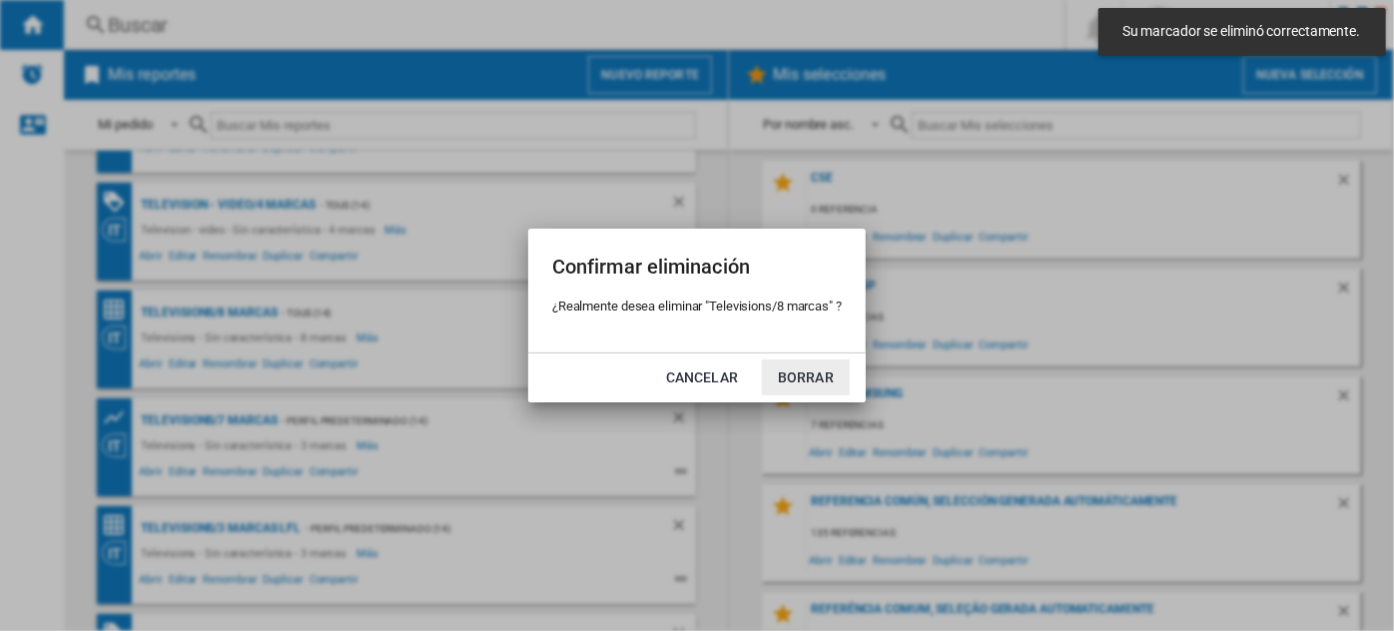
click at [822, 370] on button "Borrar" at bounding box center [806, 378] width 88 height 36
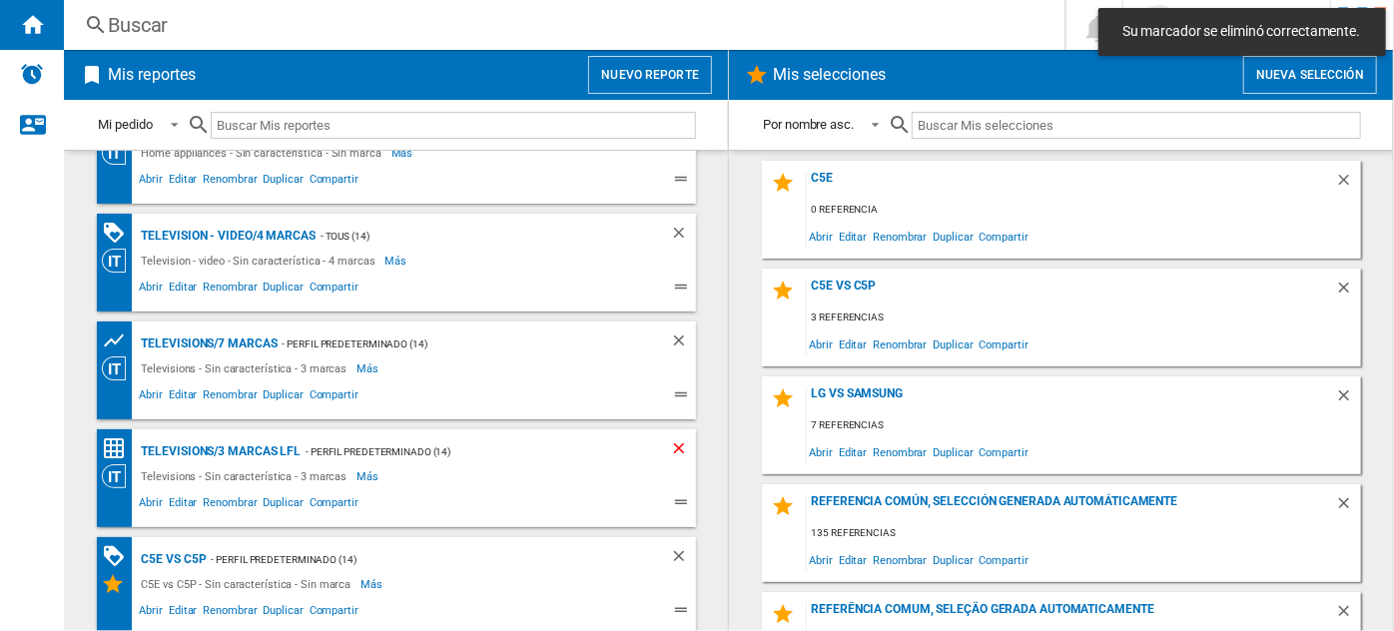
scroll to position [58, 0]
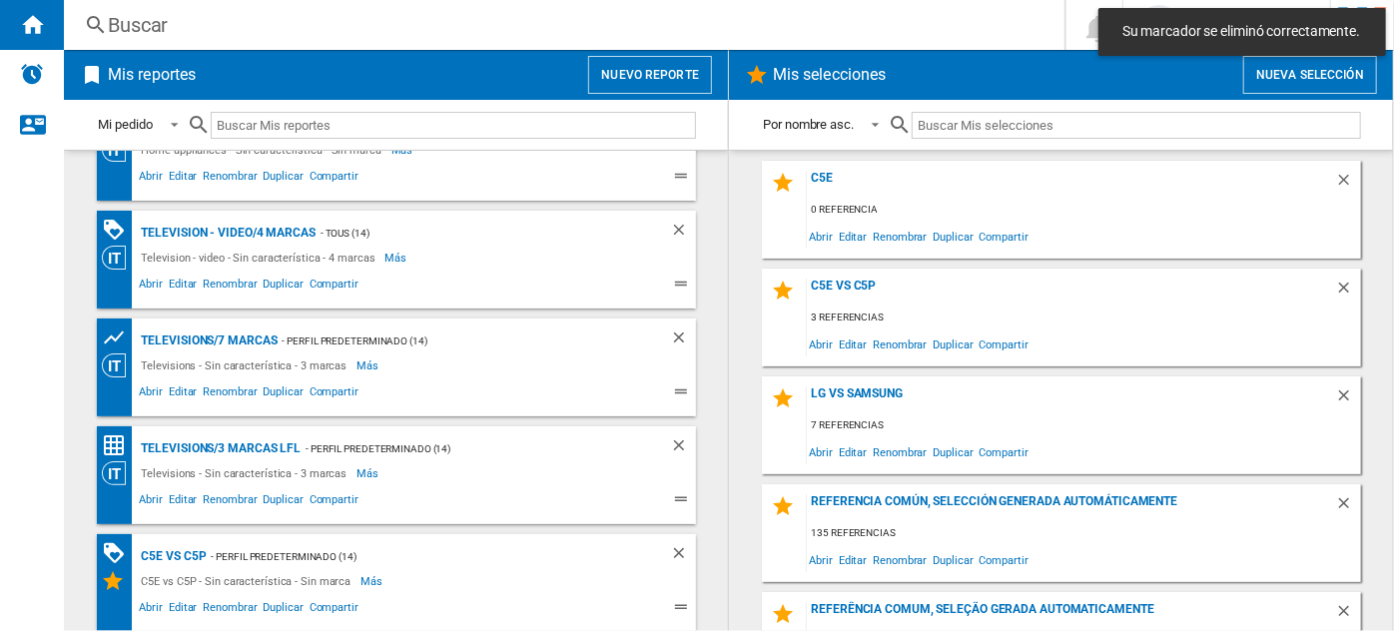
click at [677, 432] on div "Televisions/3 marcas LFL - Perfil predeterminado (14) Televisions - Sin caracte…" at bounding box center [396, 475] width 599 height 98
click at [675, 443] on ng-md-icon "Borrar" at bounding box center [682, 448] width 24 height 24
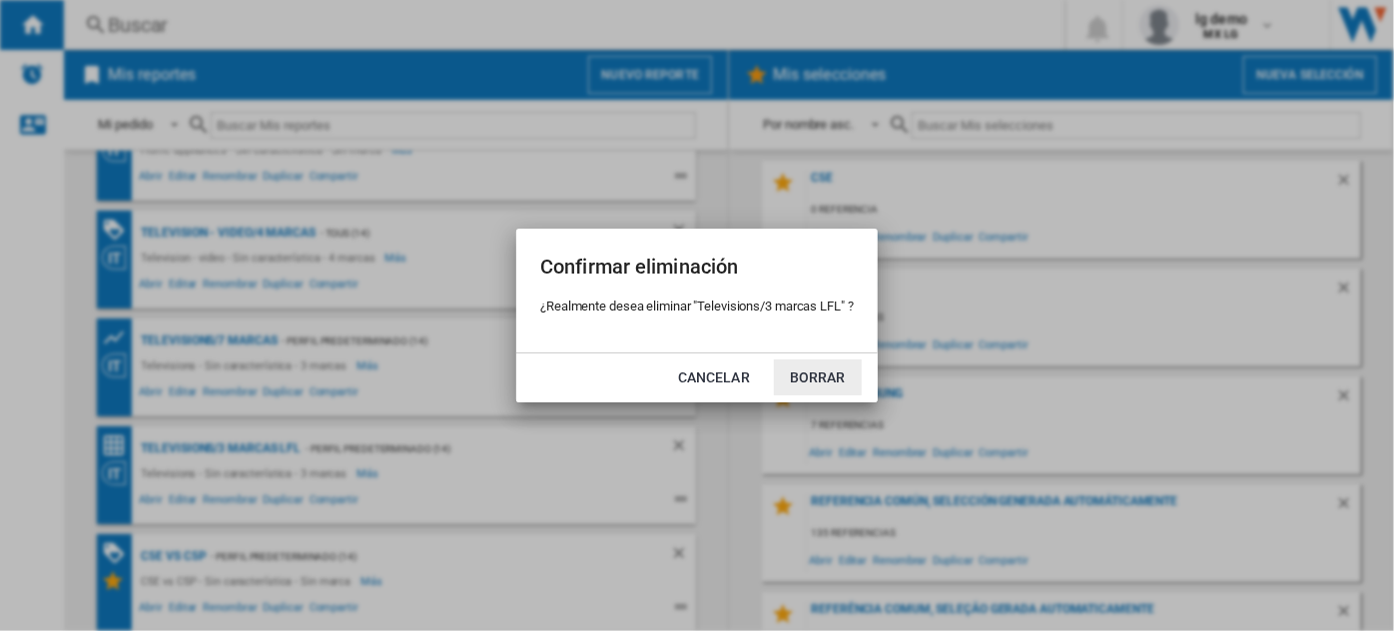
click at [820, 374] on button "Borrar" at bounding box center [818, 378] width 88 height 36
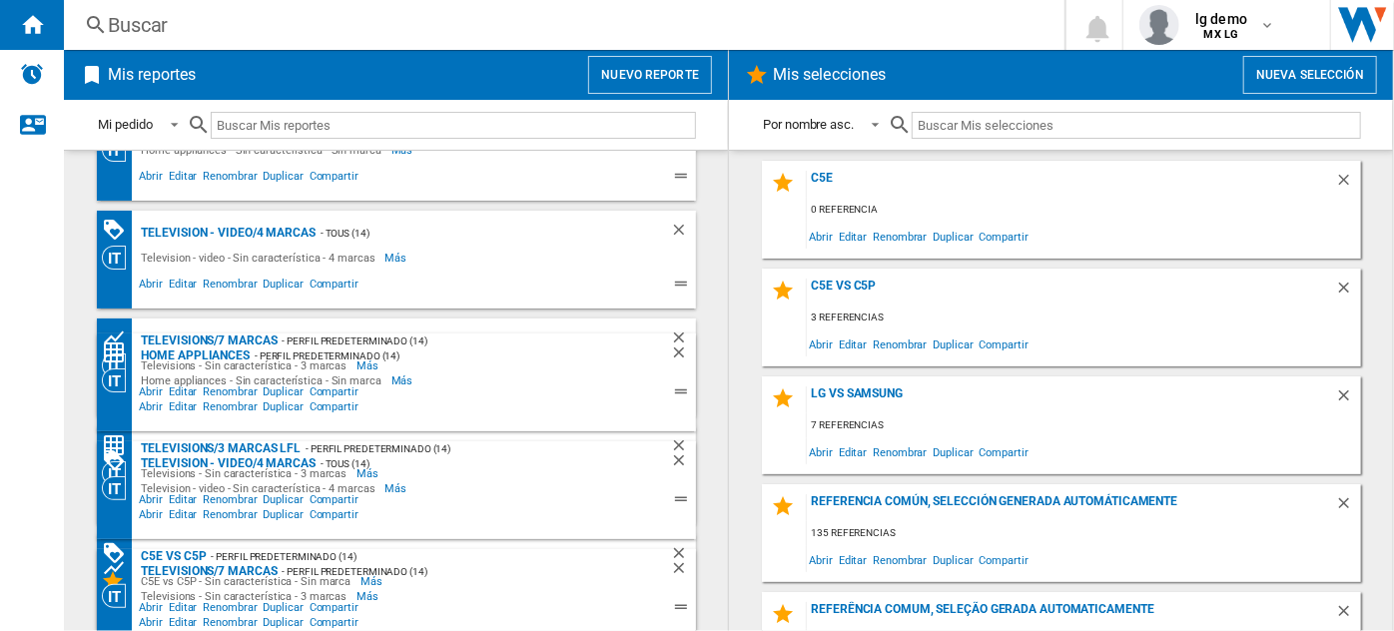
scroll to position [0, 0]
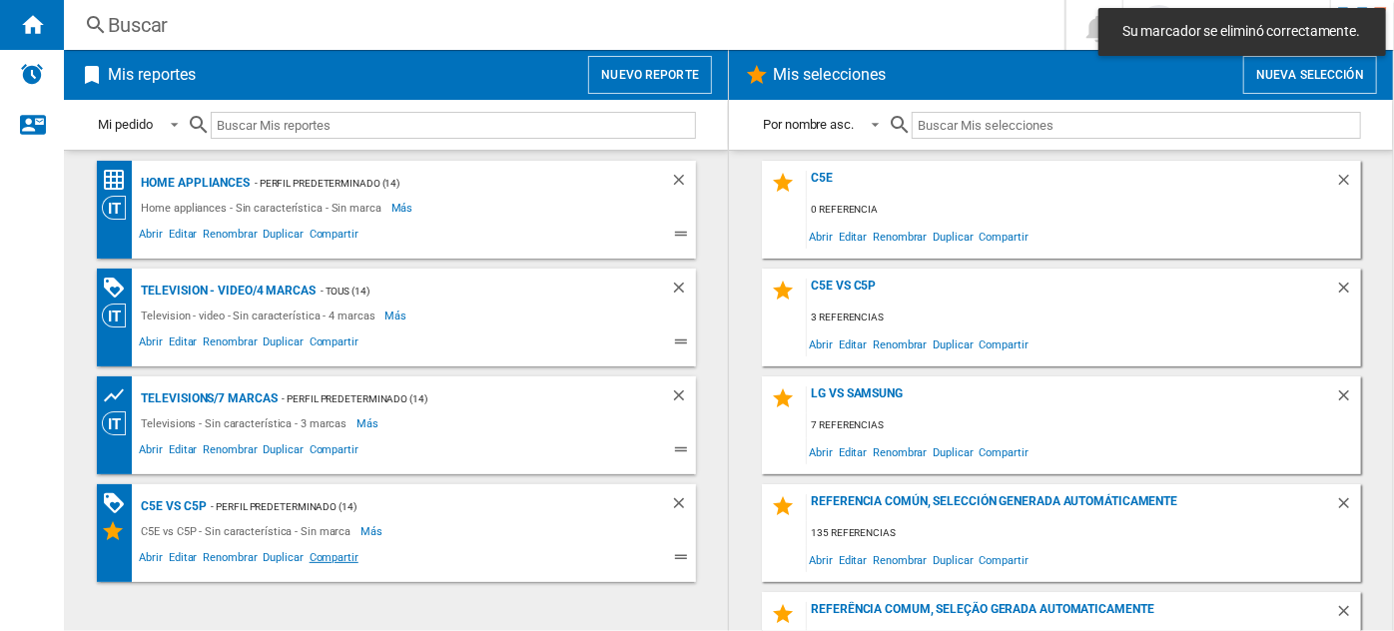
click at [332, 553] on span "Compartir" at bounding box center [334, 560] width 55 height 24
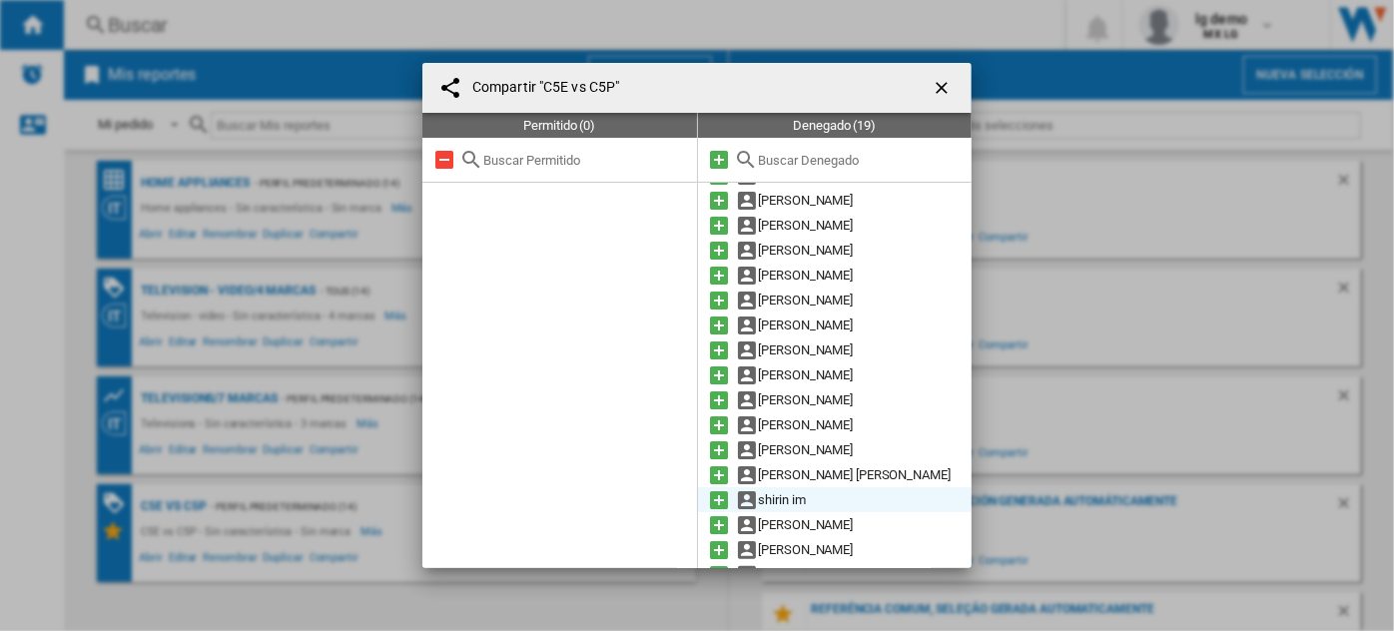
scroll to position [94, 0]
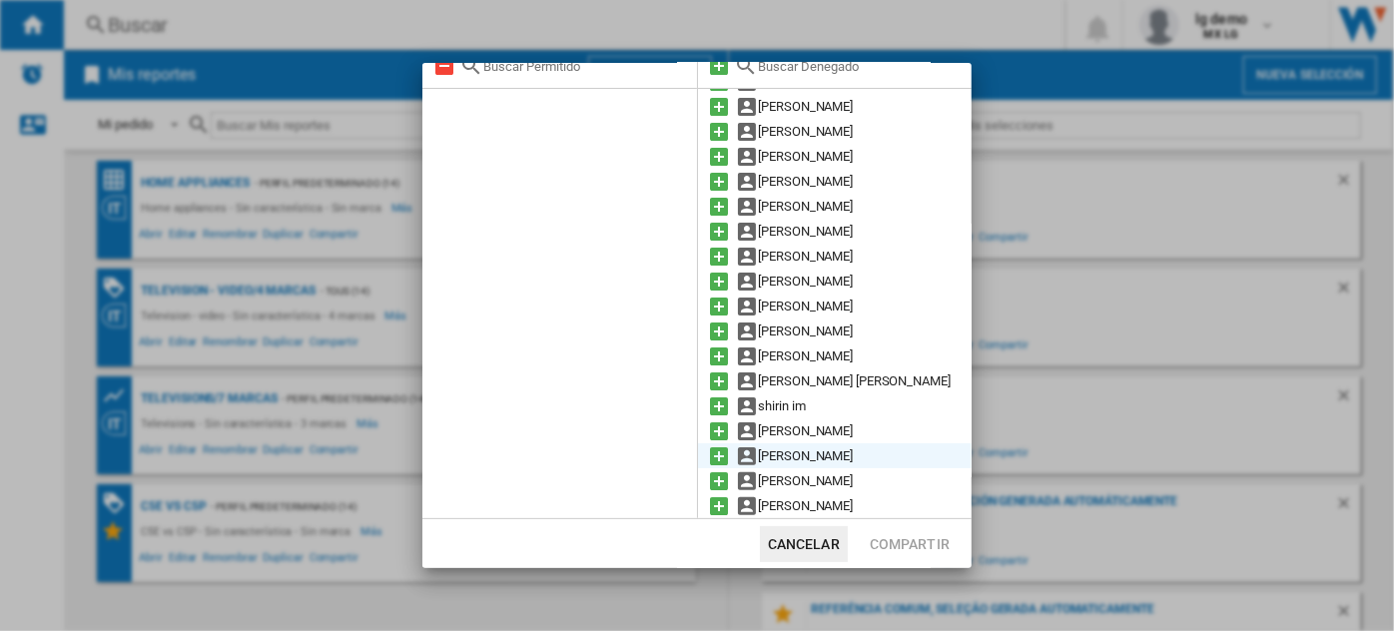
click at [715, 451] on md-icon at bounding box center [720, 456] width 24 height 24
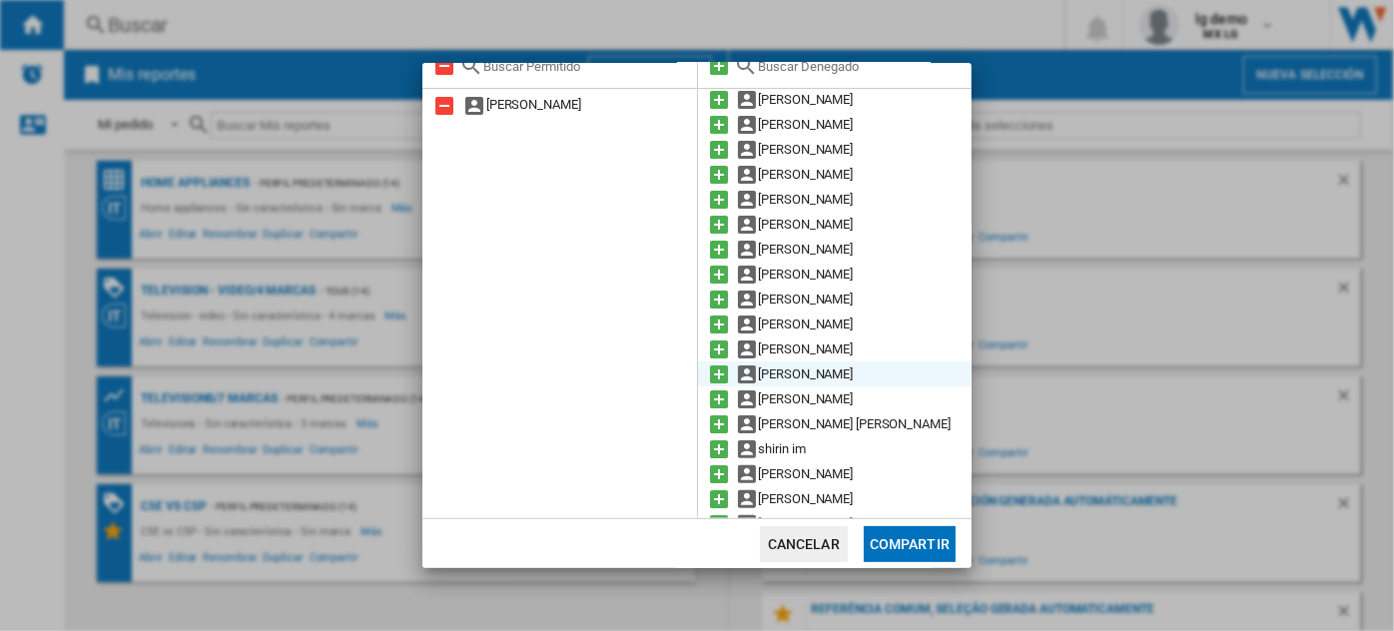
scroll to position [0, 0]
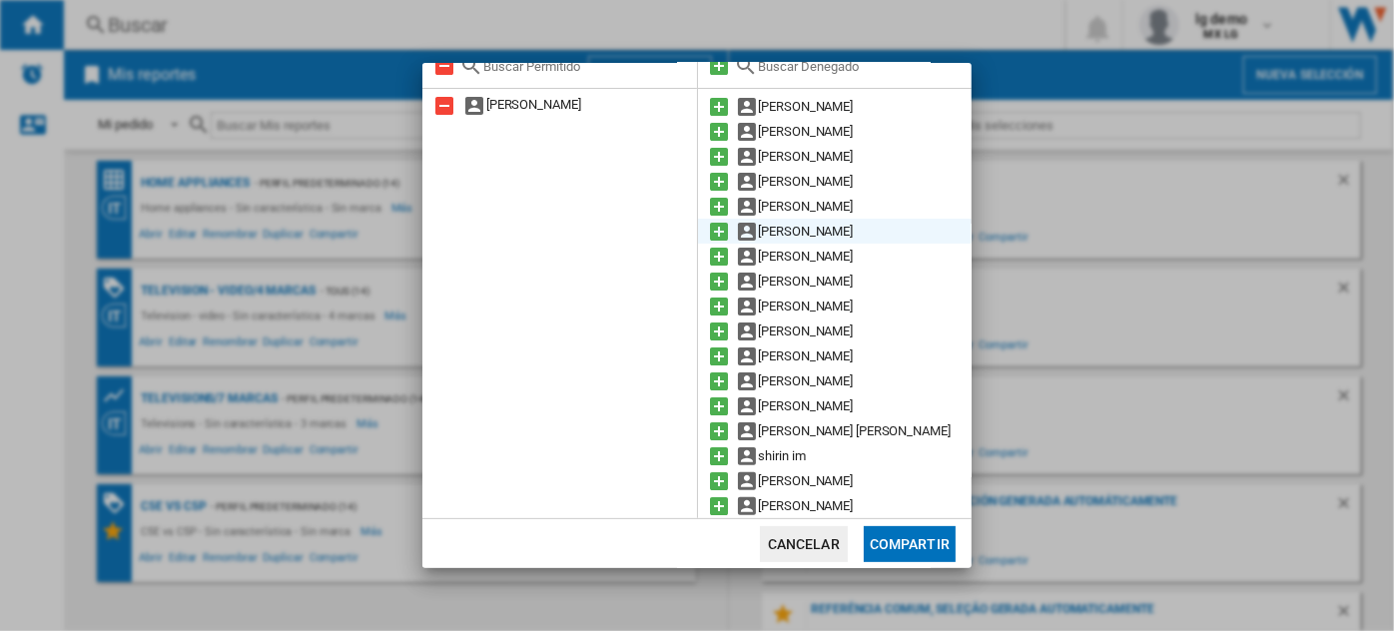
click at [715, 225] on md-icon at bounding box center [720, 232] width 24 height 24
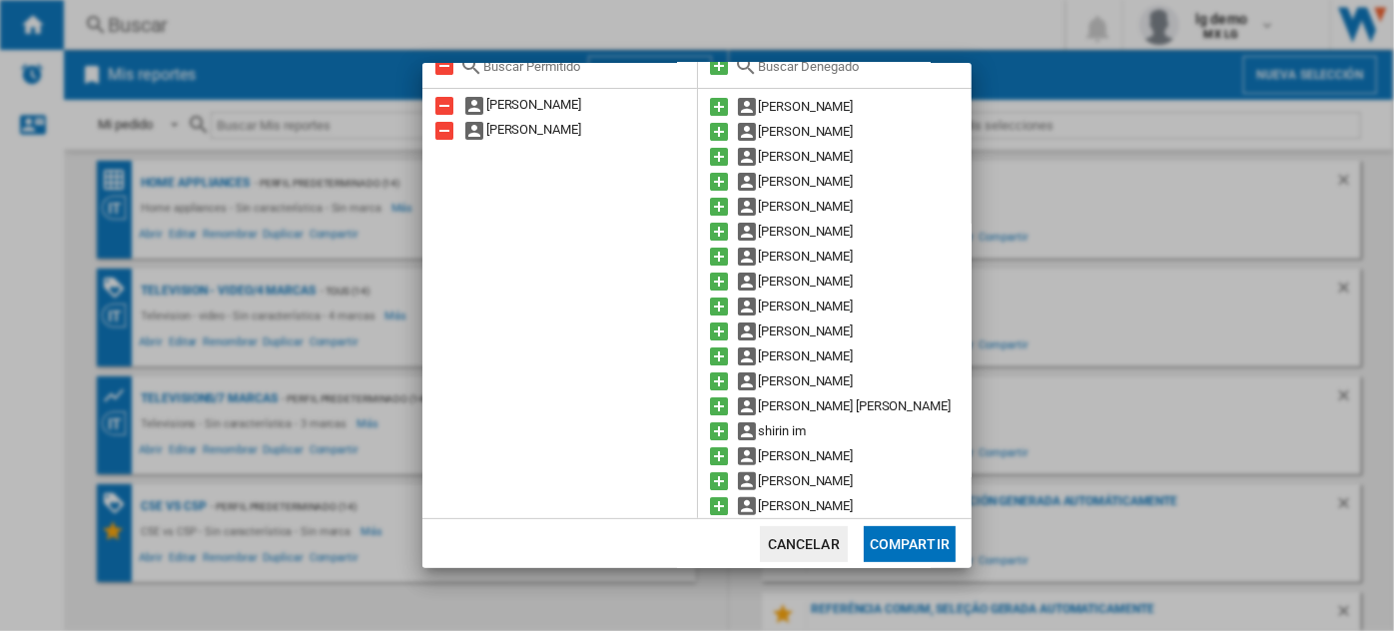
click at [715, 225] on md-icon at bounding box center [720, 232] width 24 height 24
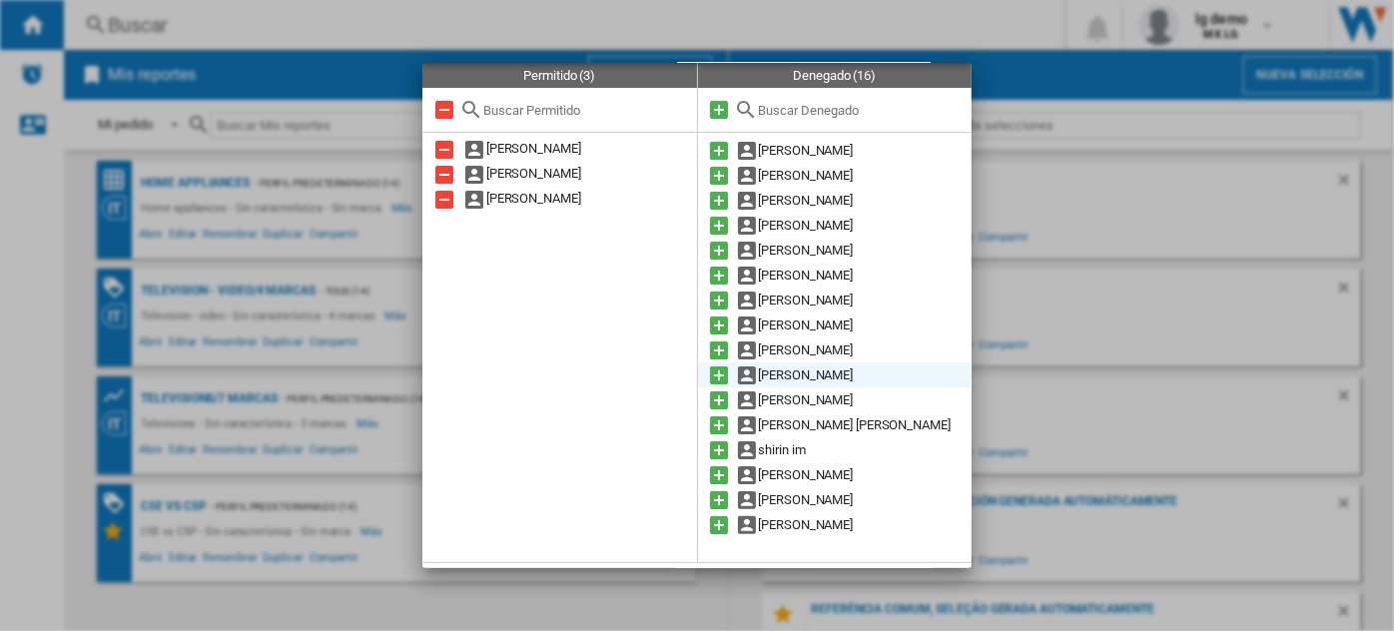
scroll to position [94, 0]
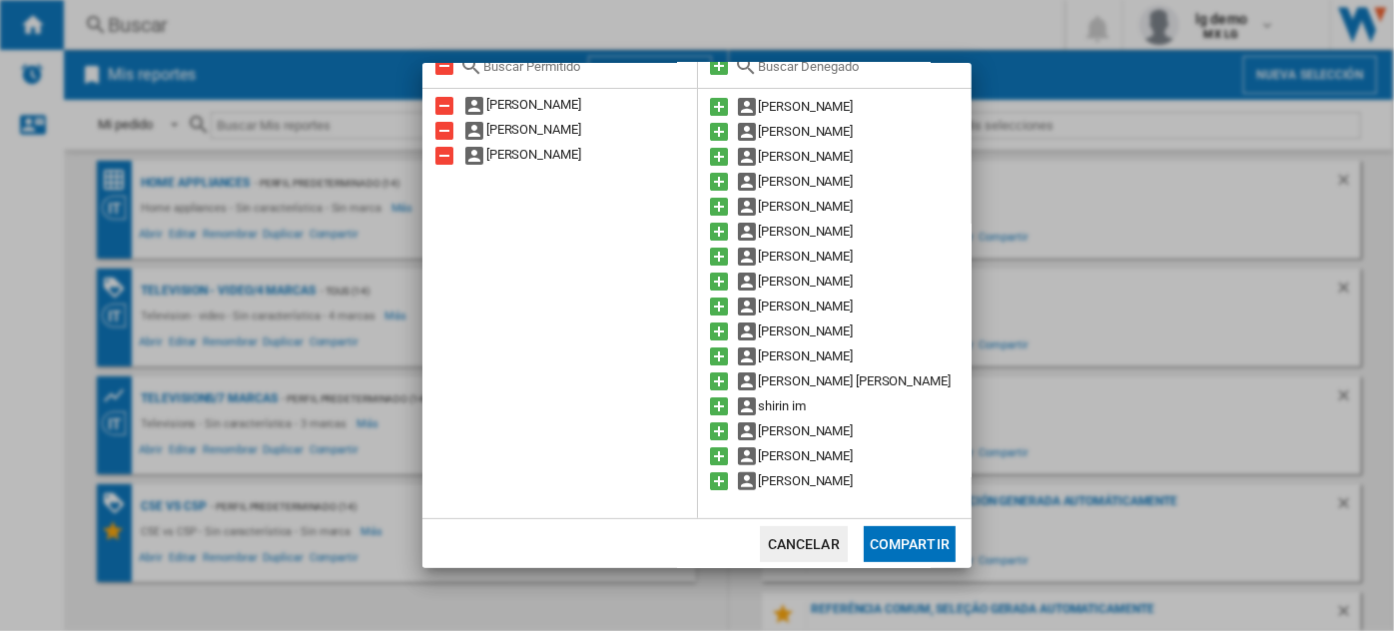
click at [907, 544] on button "Compartir" at bounding box center [910, 544] width 92 height 36
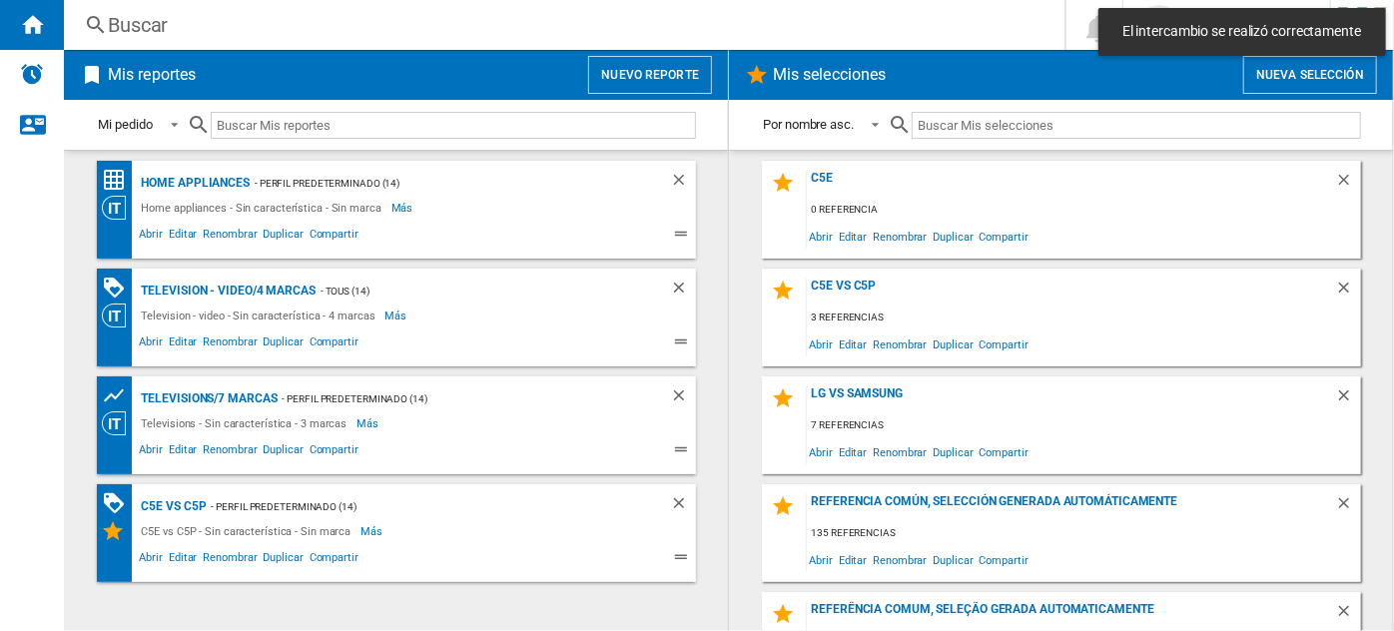
click at [665, 67] on button "Nuevo reporte" at bounding box center [650, 75] width 124 height 38
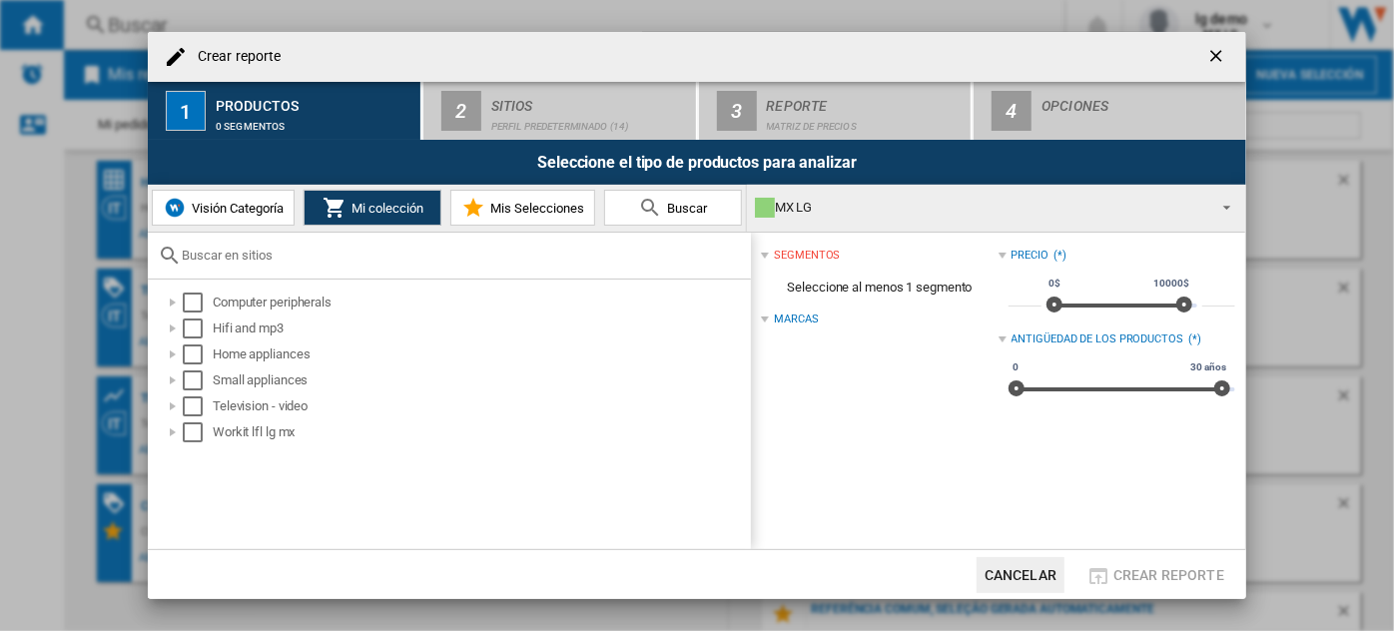
click at [256, 210] on span "Visión Categoría" at bounding box center [235, 208] width 97 height 15
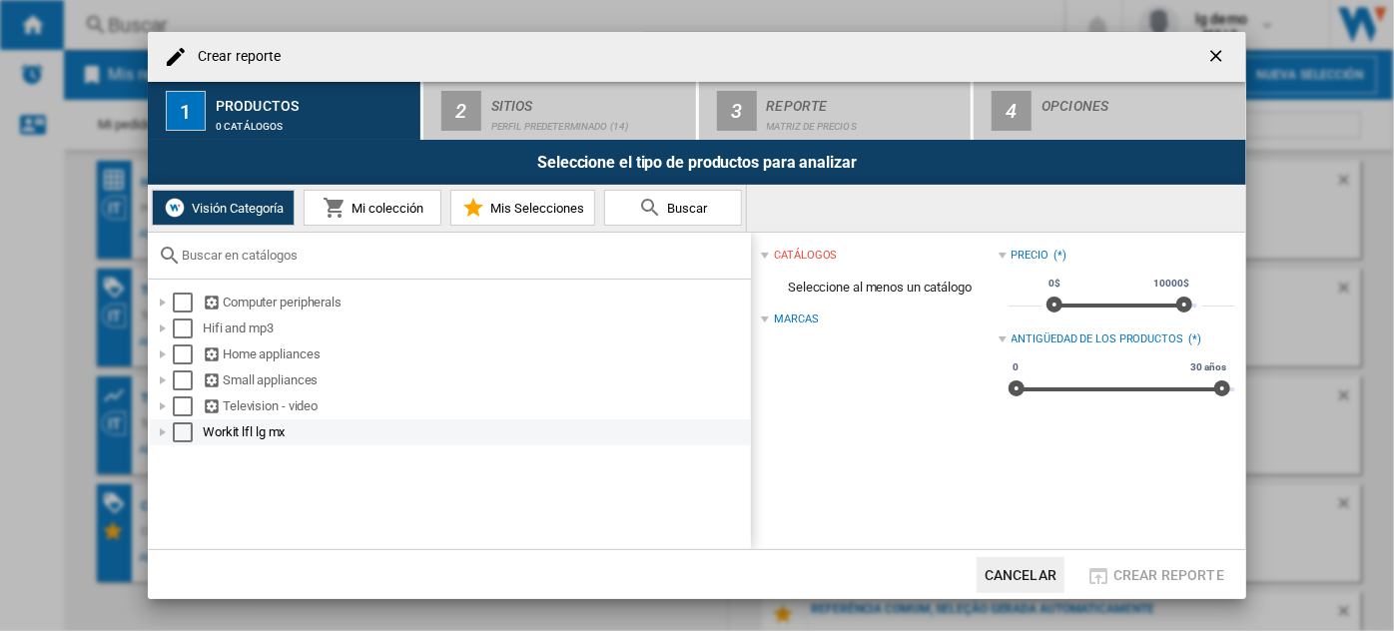
click at [175, 433] on div "Select" at bounding box center [183, 432] width 20 height 20
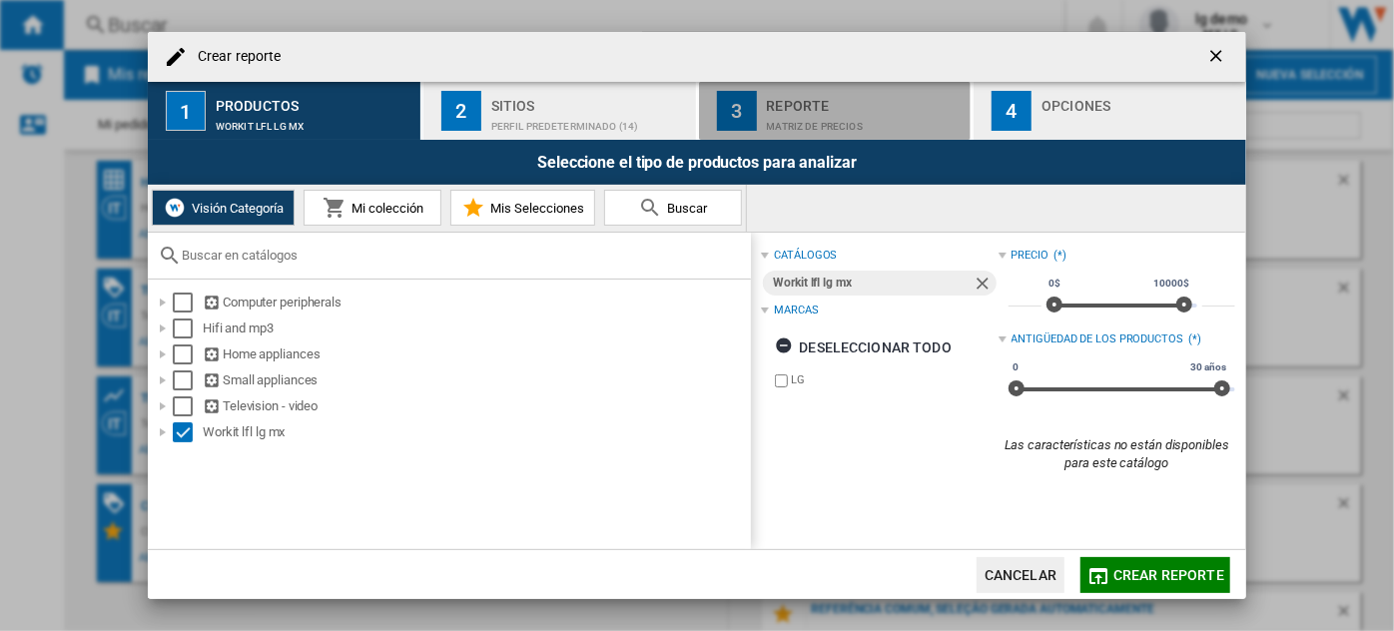
click at [815, 104] on div "Reporte" at bounding box center [865, 100] width 197 height 21
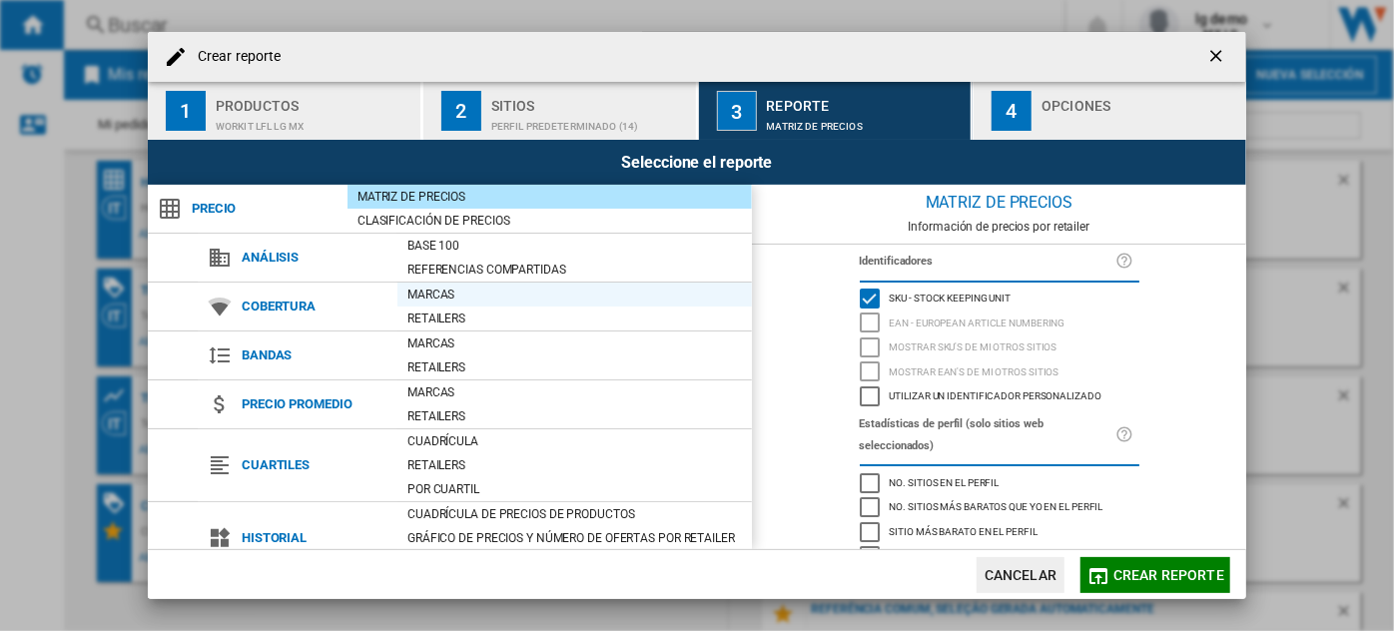
scroll to position [197, 0]
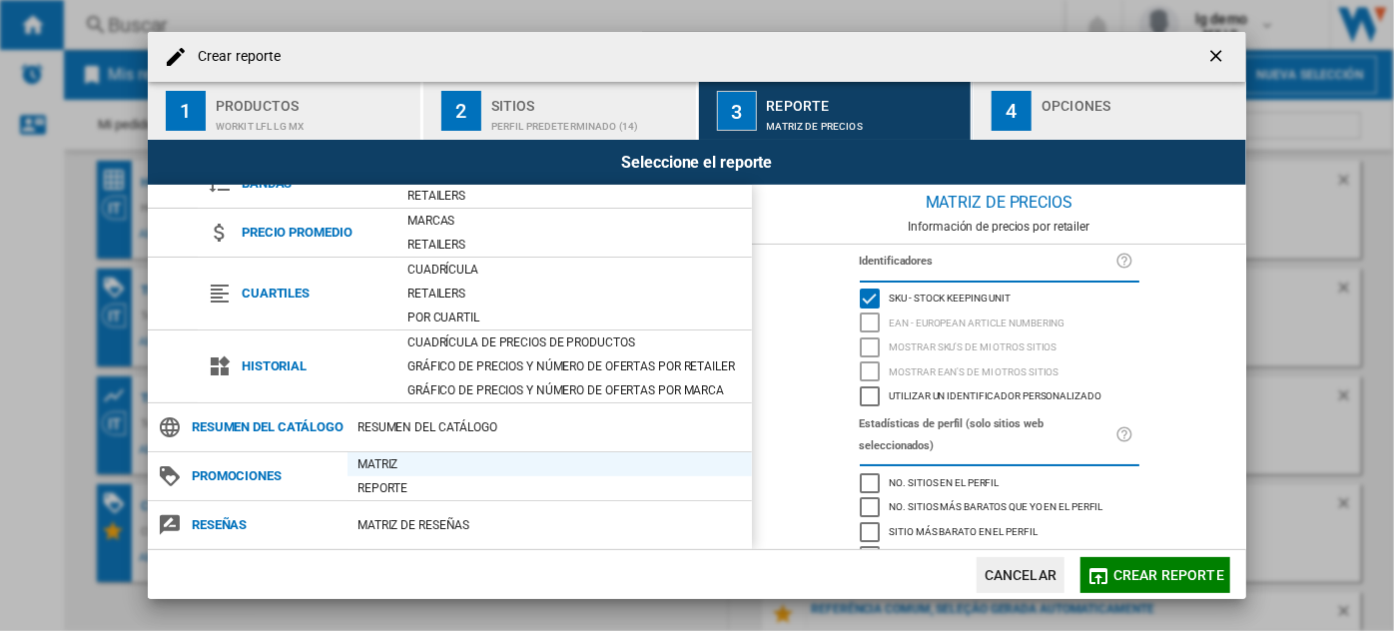
click at [359, 467] on div "Matriz" at bounding box center [550, 464] width 404 height 20
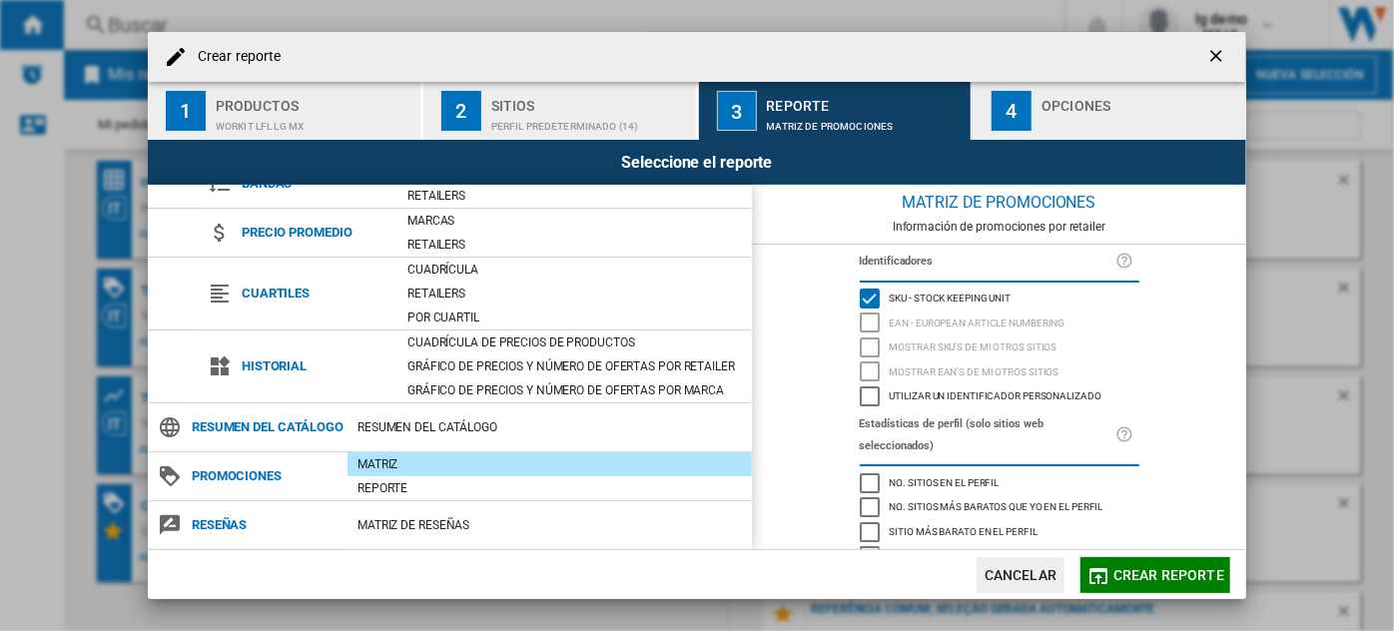
click at [1144, 567] on span "Crear reporte" at bounding box center [1168, 575] width 111 height 16
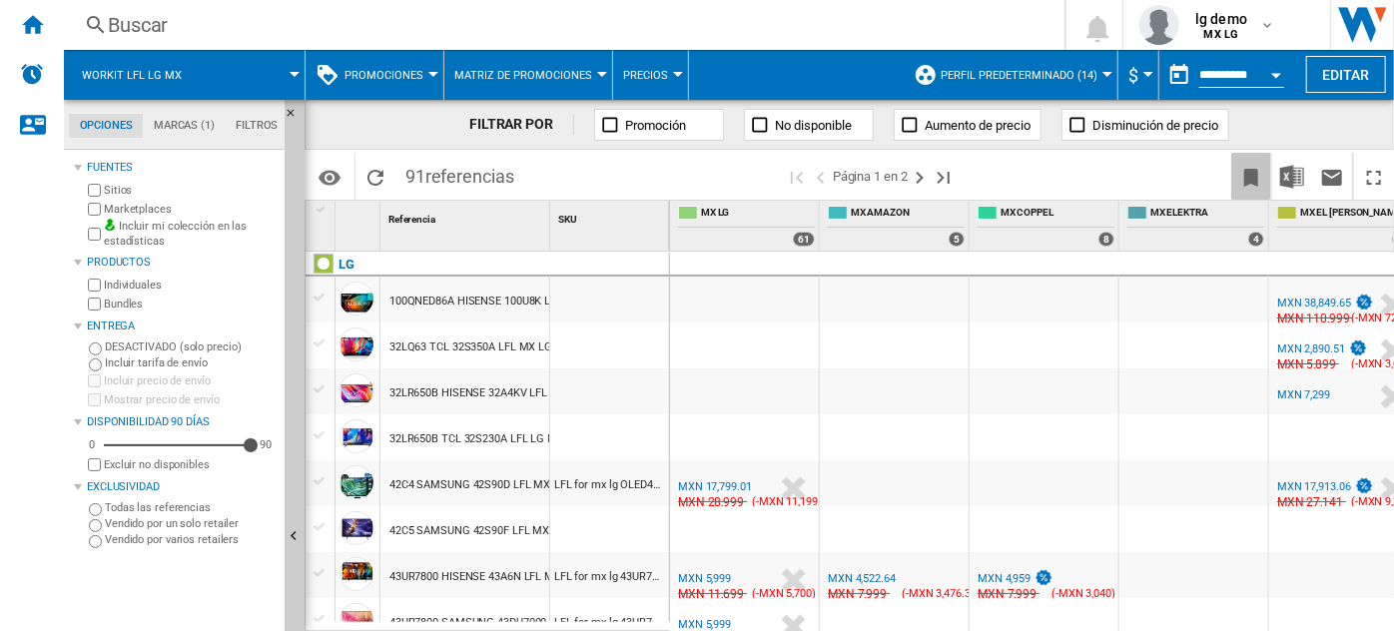
click at [1235, 168] on button "Marcar este reporte" at bounding box center [1251, 176] width 40 height 47
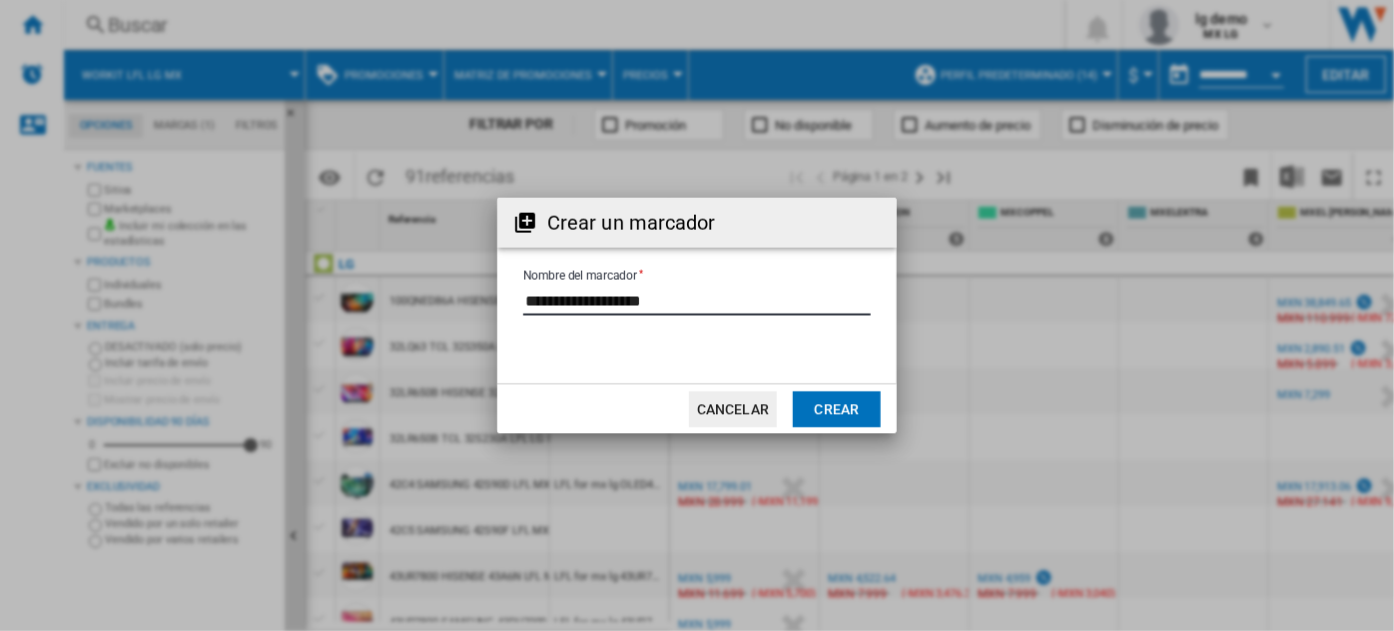
click at [665, 301] on input "Nombre del marcador" at bounding box center [697, 301] width 348 height 30
type input "**********"
click at [847, 402] on button "Crear" at bounding box center [837, 409] width 88 height 36
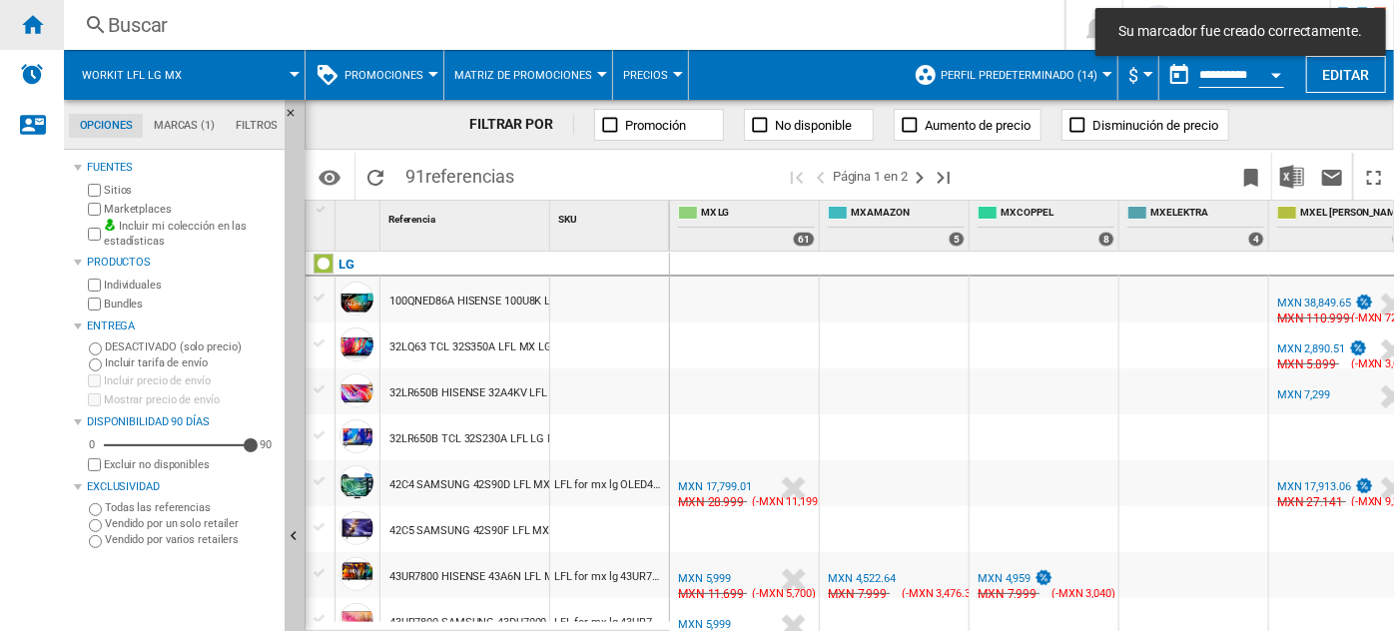
click at [32, 32] on ng-md-icon "Inicio" at bounding box center [32, 24] width 24 height 24
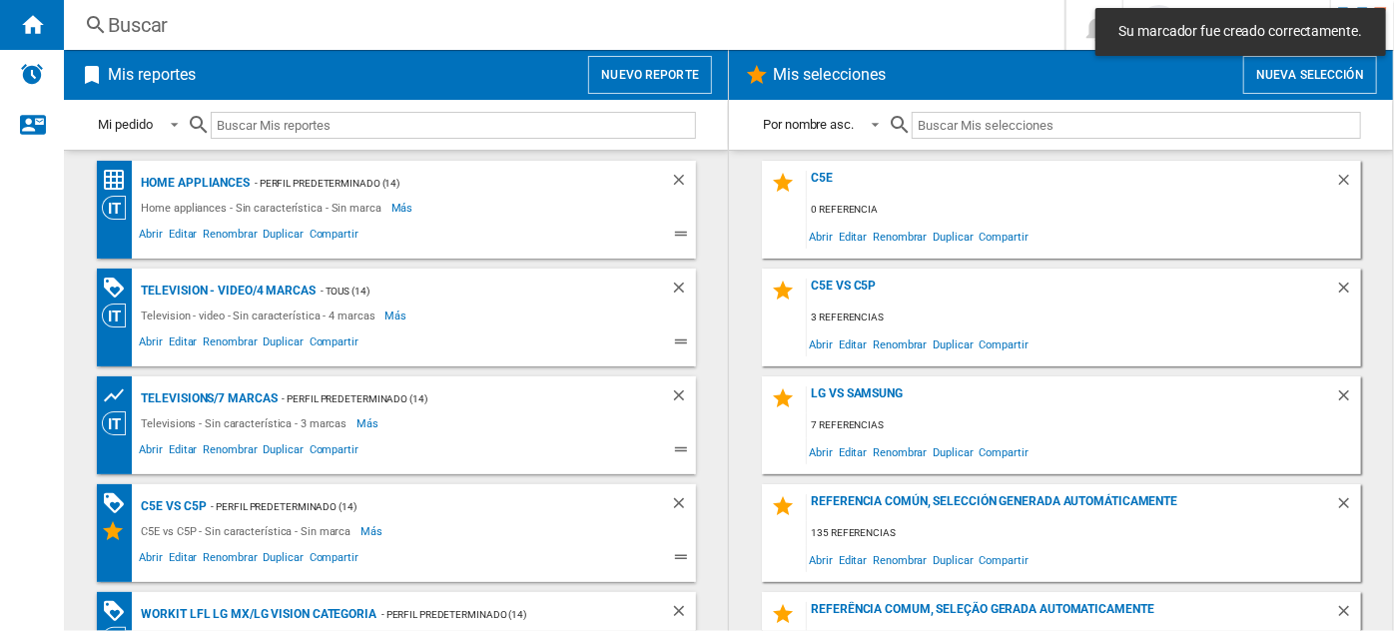
scroll to position [58, 0]
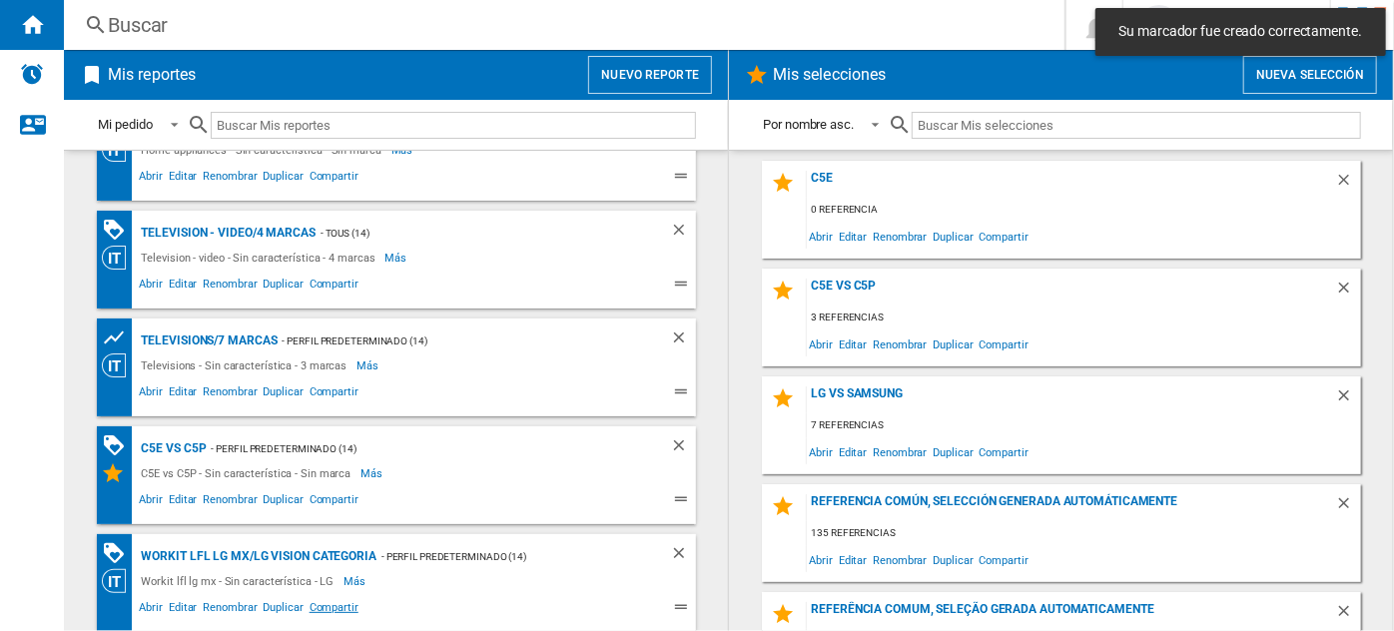
click at [330, 603] on span "Compartir" at bounding box center [334, 610] width 55 height 24
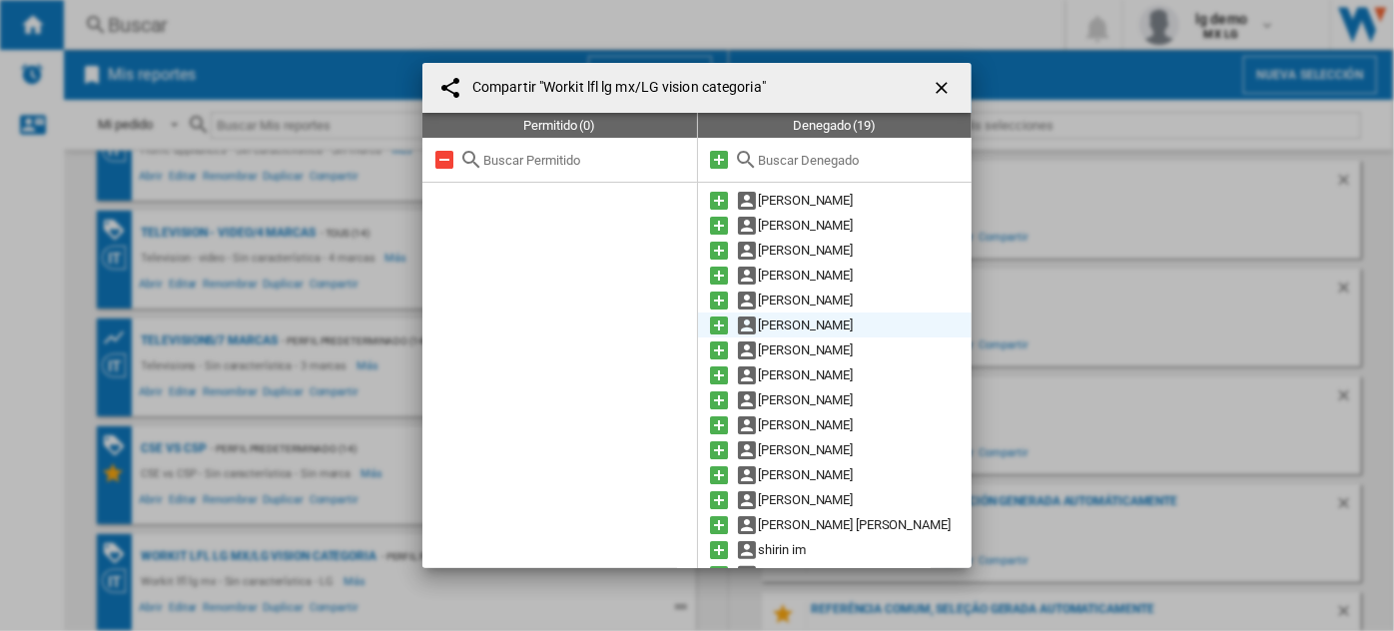
click at [709, 322] on md-icon at bounding box center [720, 326] width 24 height 24
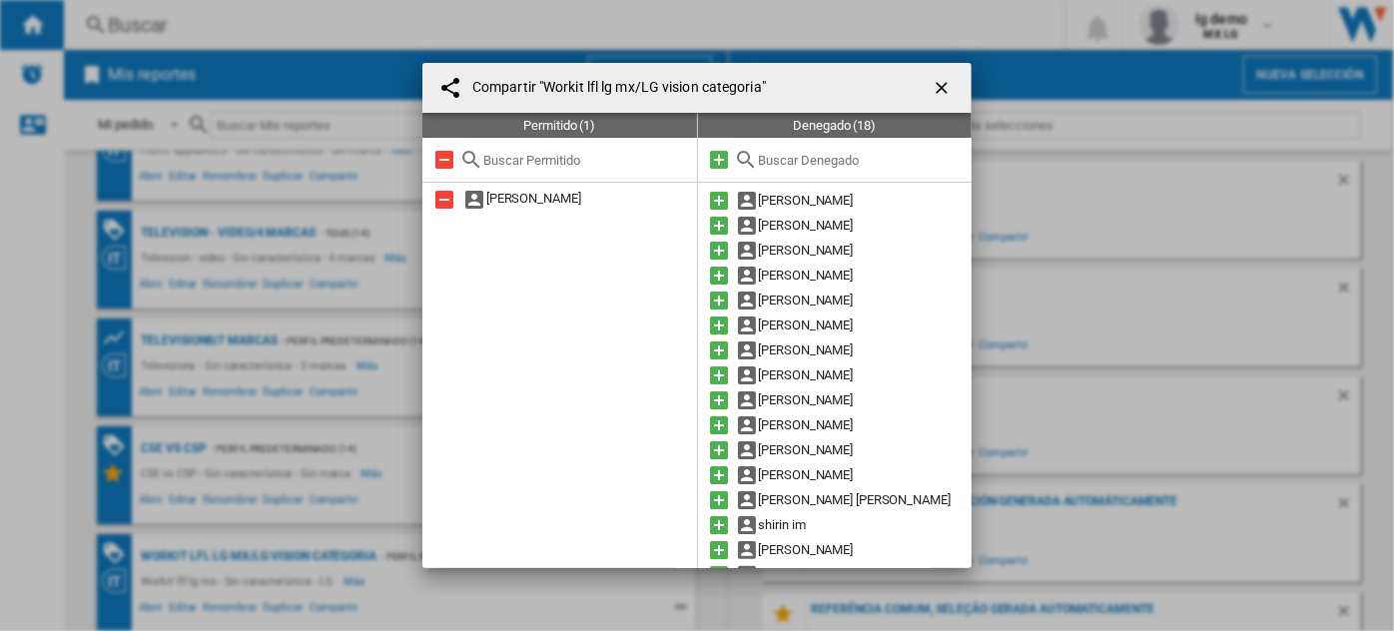
click at [709, 322] on md-icon at bounding box center [720, 326] width 24 height 24
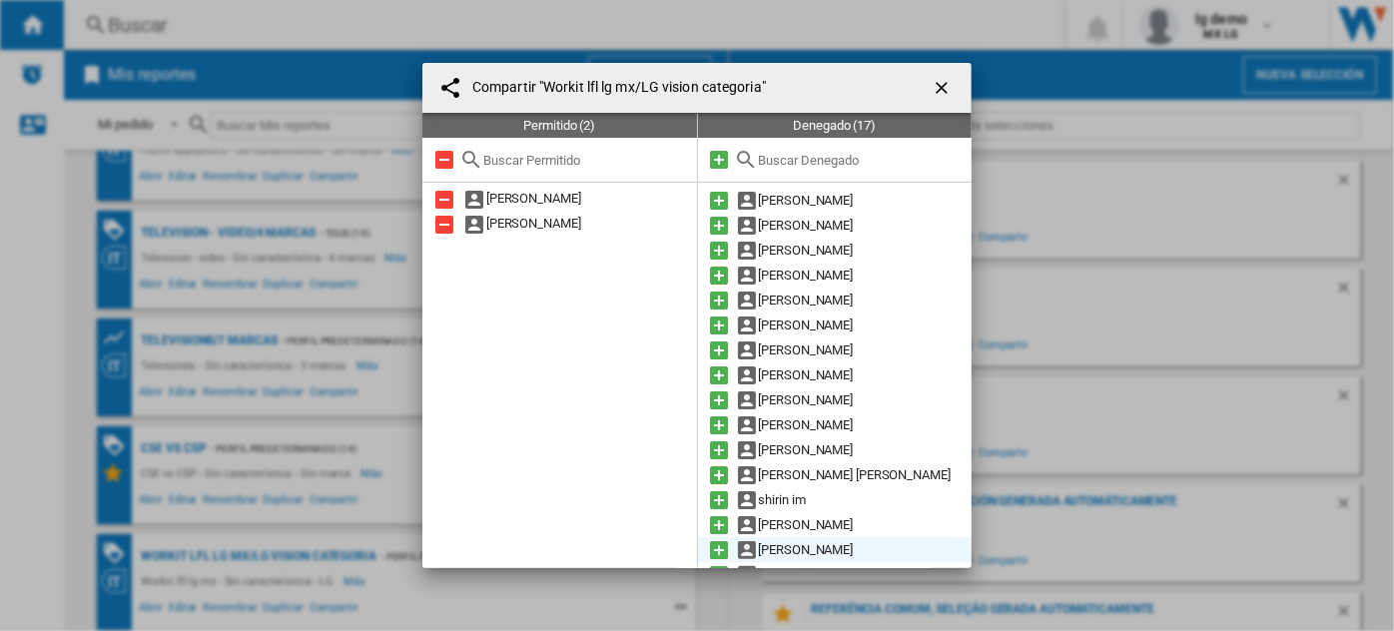
click at [712, 550] on md-icon at bounding box center [720, 550] width 24 height 24
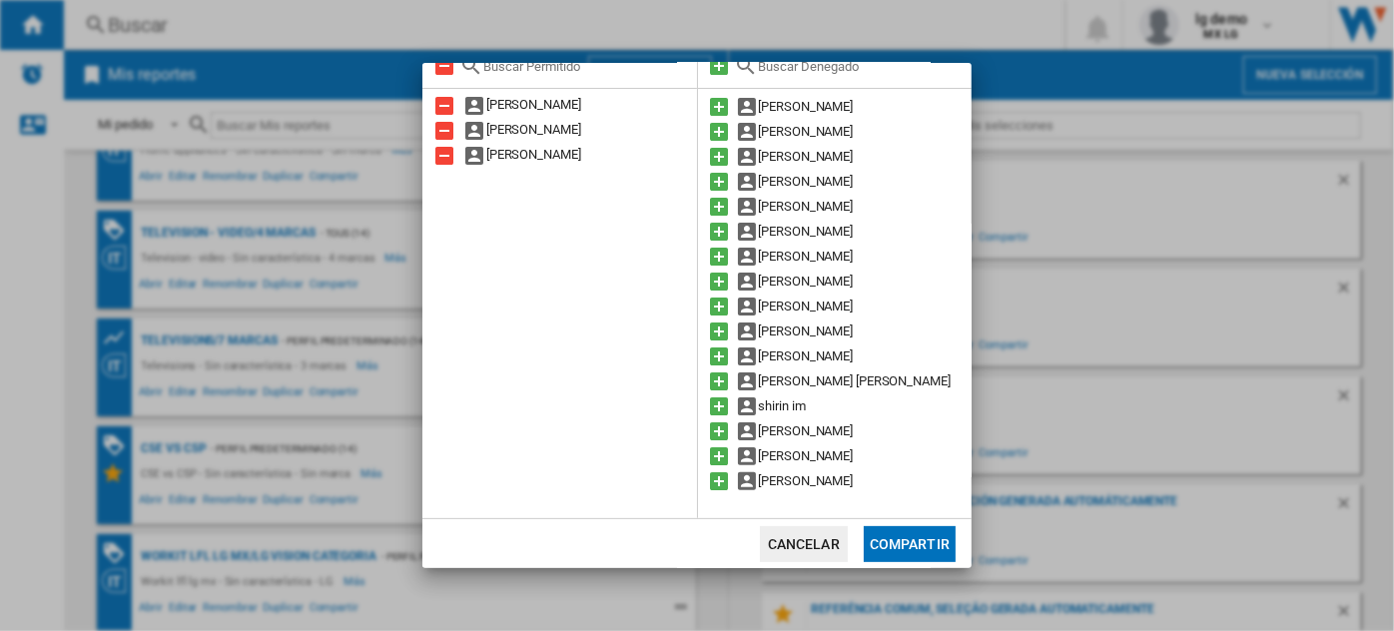
click at [916, 542] on button "Compartir" at bounding box center [910, 544] width 92 height 36
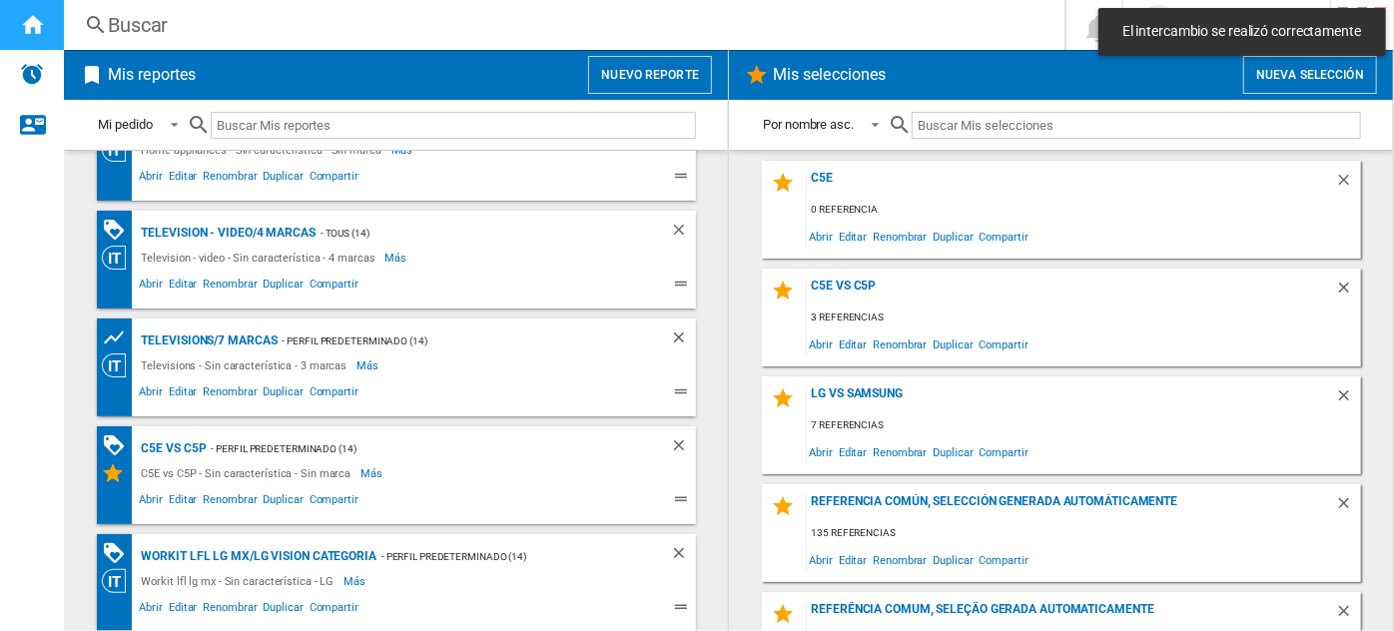
click at [50, 40] on div "Inicio" at bounding box center [32, 25] width 64 height 50
click at [30, 22] on ng-md-icon "Inicio" at bounding box center [32, 24] width 24 height 24
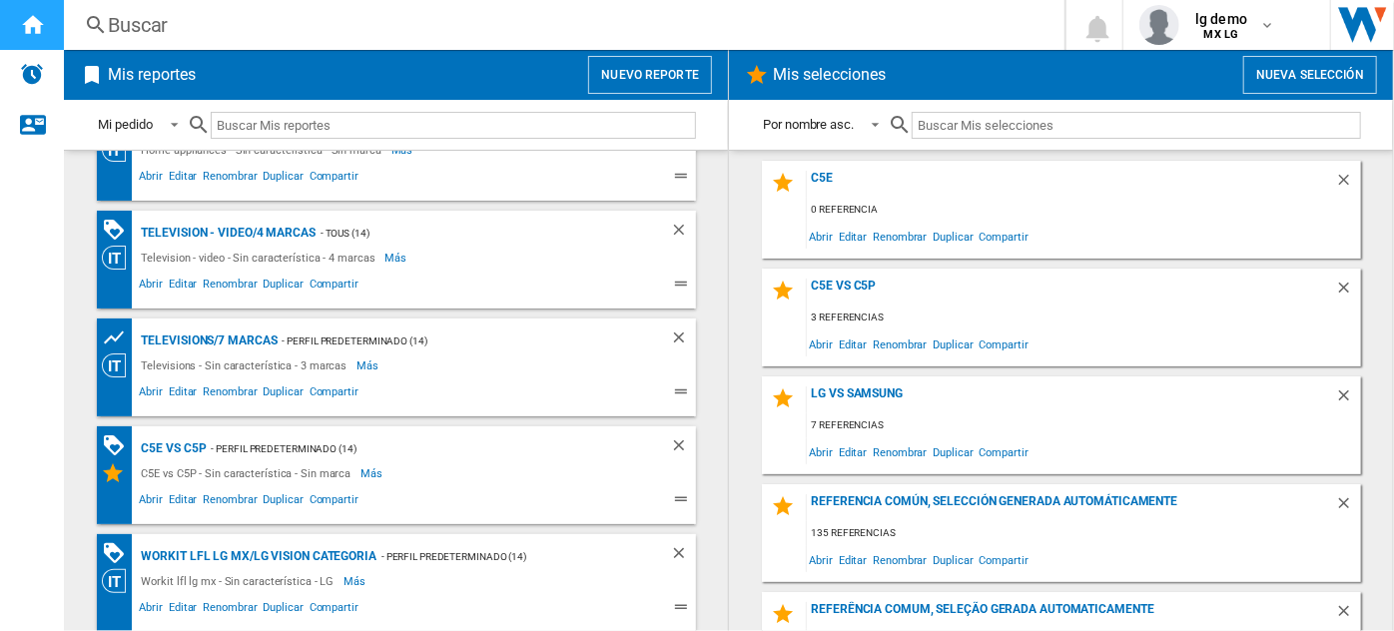
click at [41, 23] on ng-md-icon "Inicio" at bounding box center [32, 24] width 24 height 24
click at [330, 507] on span "Compartir" at bounding box center [334, 502] width 55 height 24
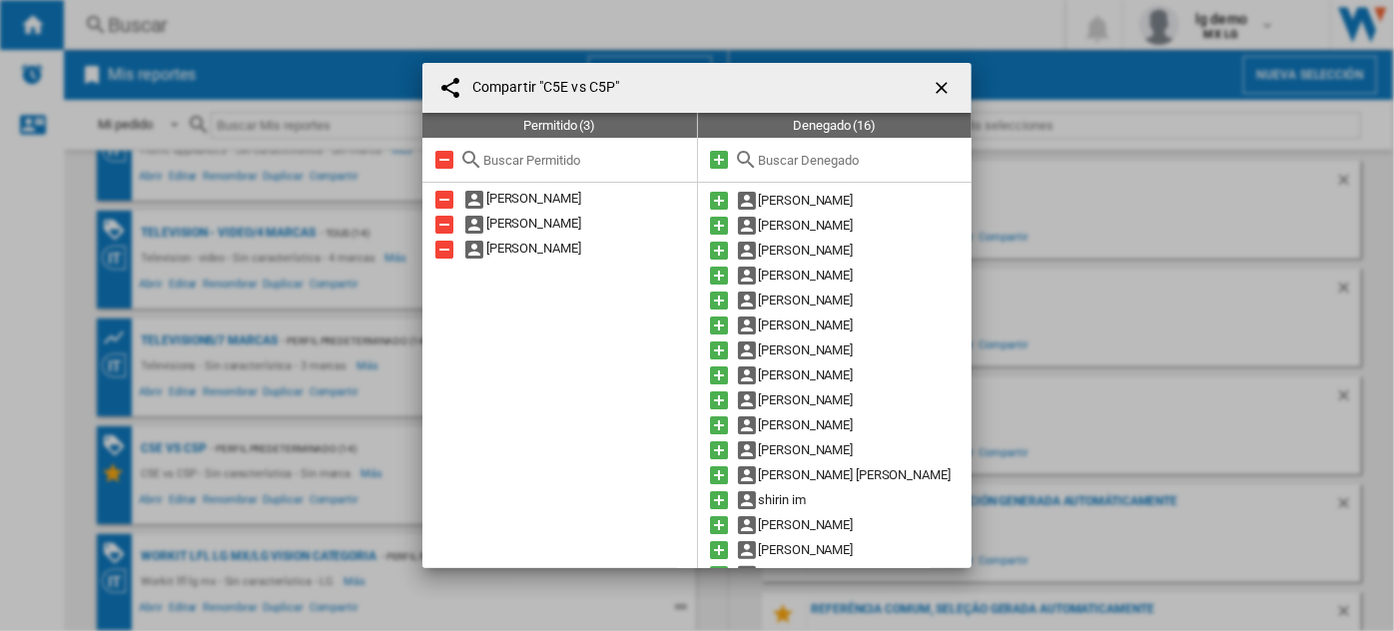
click at [948, 84] on ng-md-icon "getI18NText('BUTTONS.CLOSE_DIALOG')" at bounding box center [944, 90] width 24 height 24
